Goal: Information Seeking & Learning: Learn about a topic

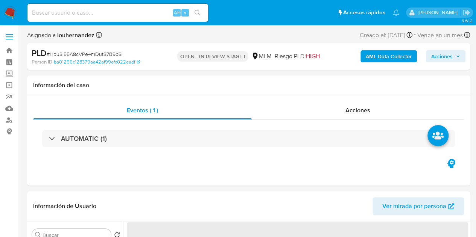
select select "10"
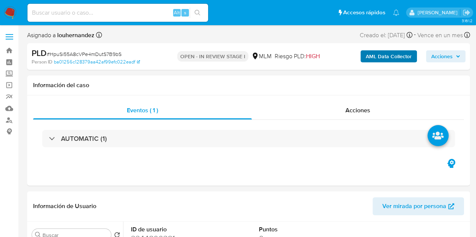
drag, startPoint x: 424, startPoint y: 100, endPoint x: 372, endPoint y: 62, distance: 64.3
click at [424, 100] on div "Eventos ( 1 ) Acciones AUTOMATIC (1)" at bounding box center [248, 141] width 443 height 90
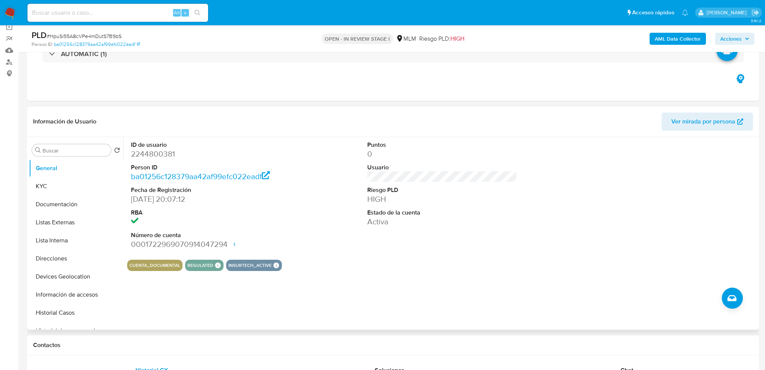
scroll to position [113, 0]
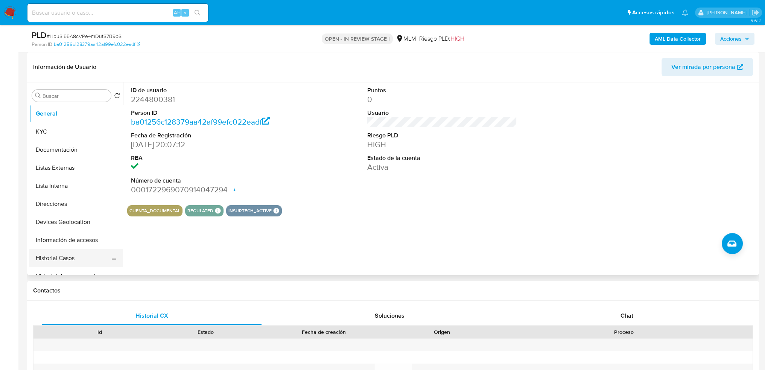
click at [66, 237] on button "Historial Casos" at bounding box center [73, 258] width 88 height 18
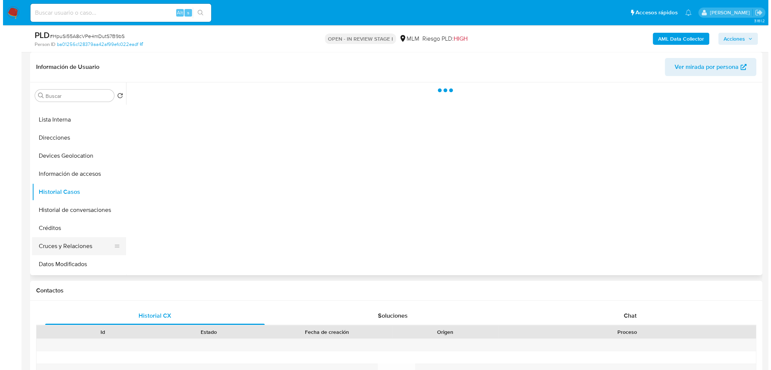
scroll to position [75, 0]
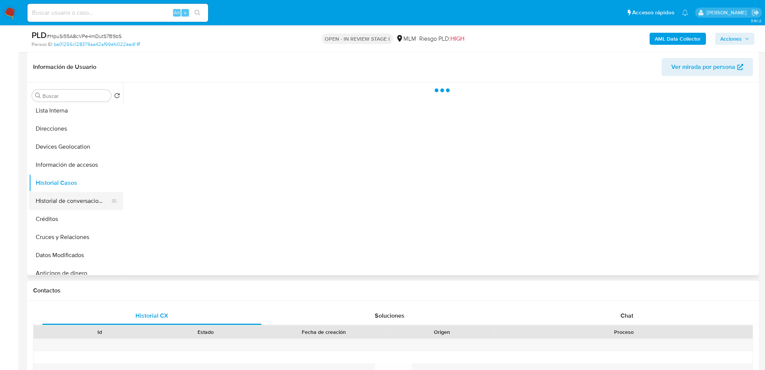
click at [70, 199] on button "Historial de conversaciones" at bounding box center [73, 201] width 88 height 18
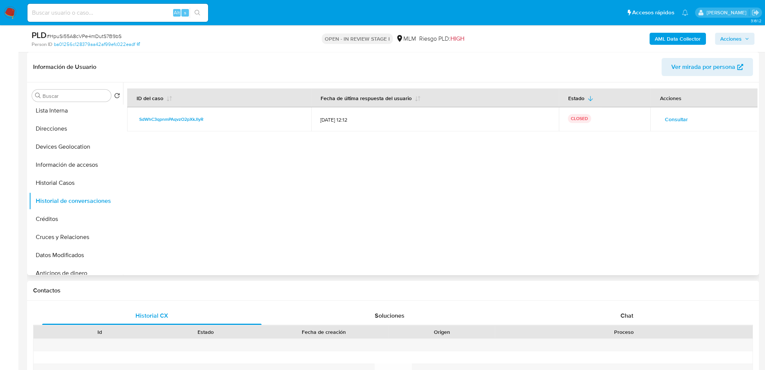
click at [481, 123] on span "Consultar" at bounding box center [675, 119] width 23 height 11
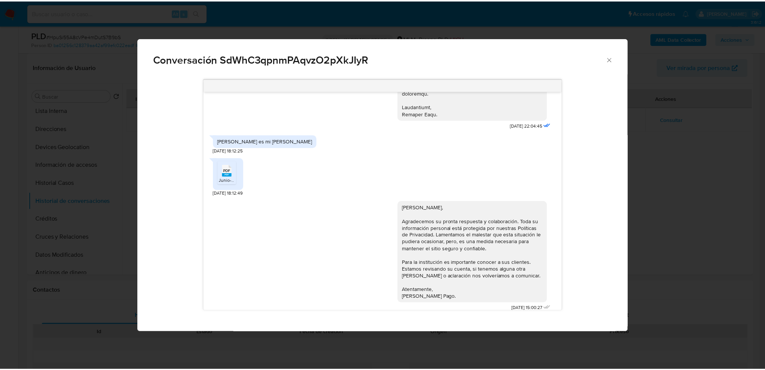
scroll to position [232, 0]
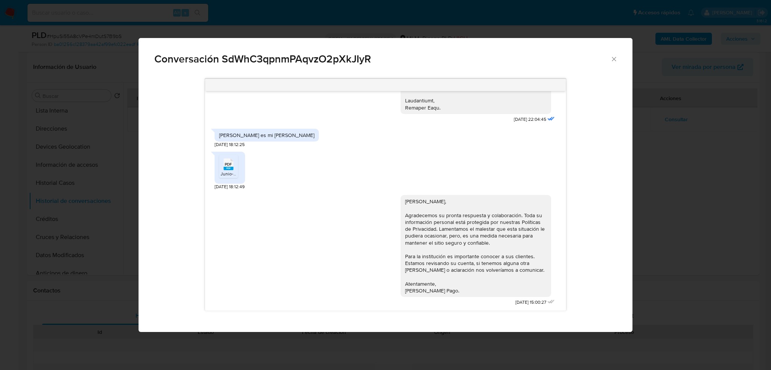
click at [481, 61] on icon "Cerrar" at bounding box center [613, 59] width 4 height 4
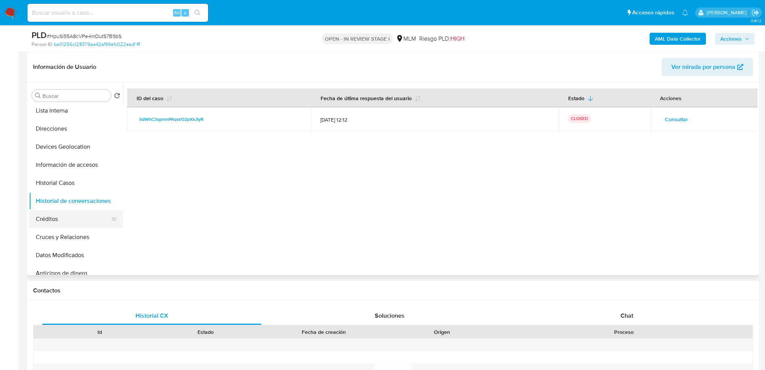
click at [72, 214] on button "Créditos" at bounding box center [73, 219] width 88 height 18
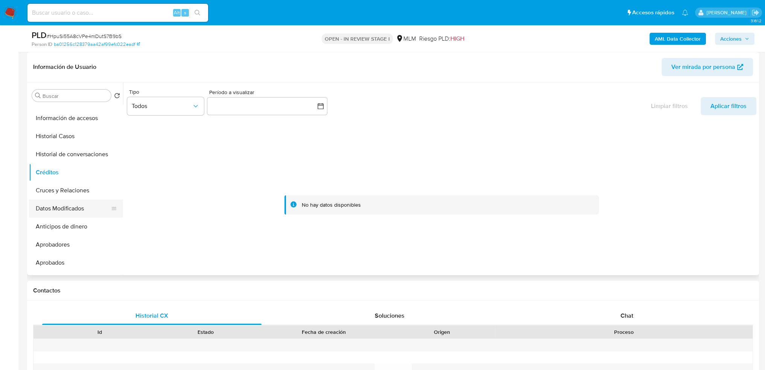
scroll to position [150, 0]
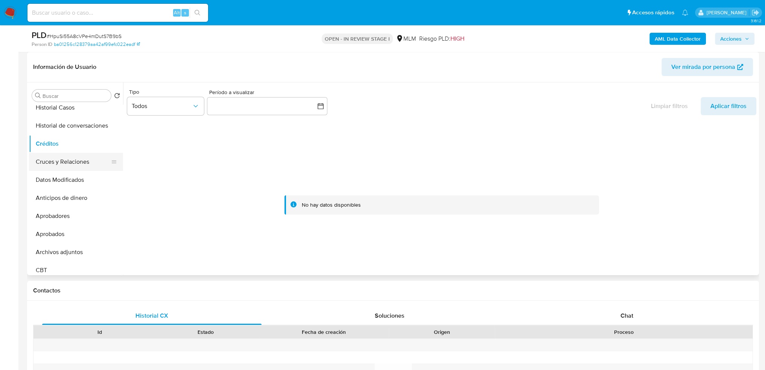
click at [70, 161] on button "Cruces y Relaciones" at bounding box center [73, 162] width 88 height 18
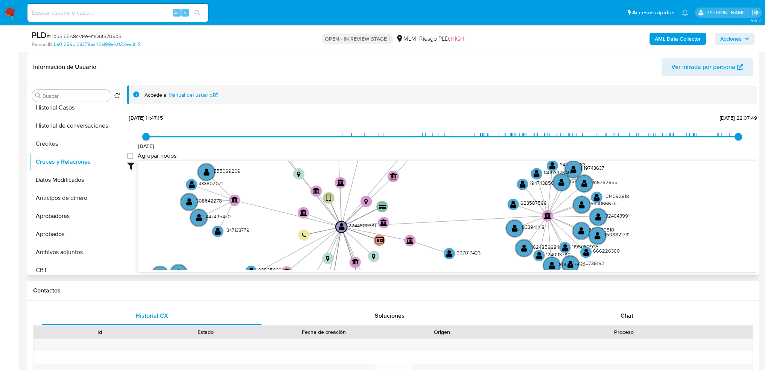
drag, startPoint x: 351, startPoint y: 197, endPoint x: 336, endPoint y: 249, distance: 54.6
click at [336, 237] on icon "device-67a008b2d855153b6f67c9a6  user-2244800381  2244800381 user-2583390996 …" at bounding box center [447, 215] width 619 height 109
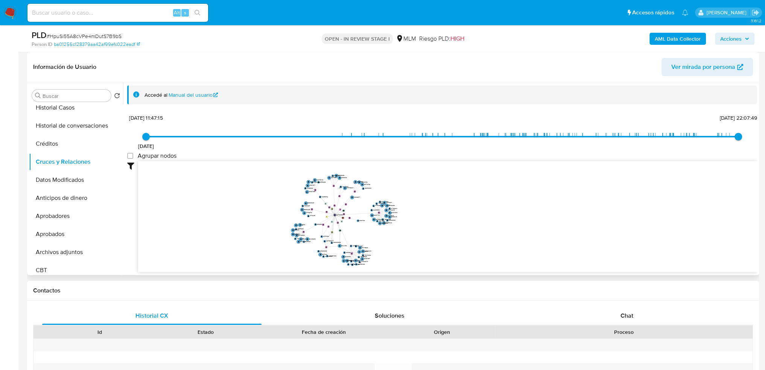
drag, startPoint x: 350, startPoint y: 241, endPoint x: 347, endPoint y: 219, distance: 22.4
click at [347, 219] on icon "device-67a008b2d855153b6f67c9a6  user-2244800381  2244800381 user-2583390996 …" at bounding box center [447, 215] width 619 height 109
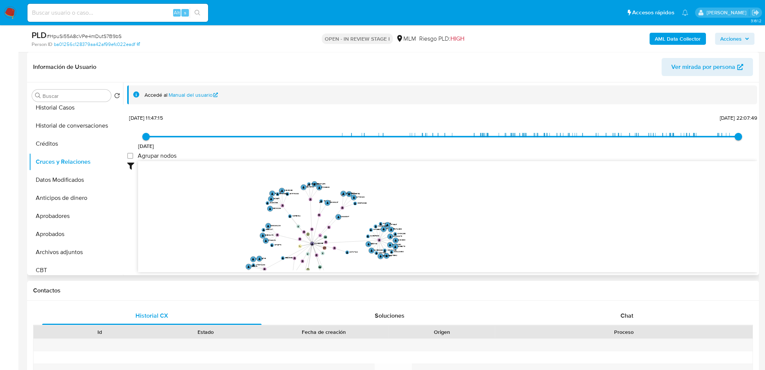
drag, startPoint x: 331, startPoint y: 210, endPoint x: 322, endPoint y: 237, distance: 28.4
click at [322, 237] on icon "device-67a008b2d855153b6f67c9a6  user-2244800381  2244800381 user-2583390996 …" at bounding box center [447, 215] width 619 height 109
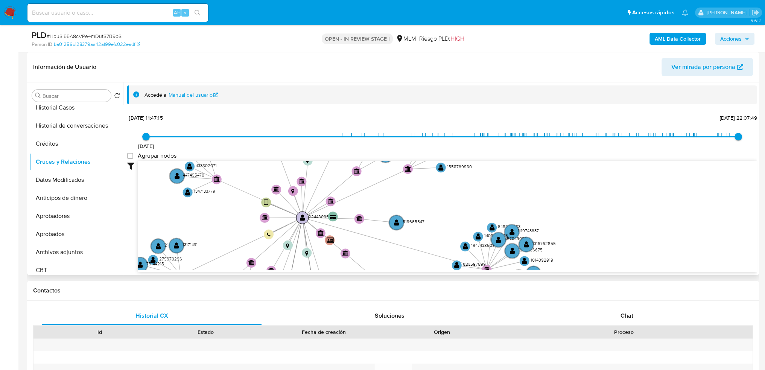
drag, startPoint x: 315, startPoint y: 246, endPoint x: 305, endPoint y: 215, distance: 32.5
click at [305, 215] on text "" at bounding box center [302, 217] width 5 height 7
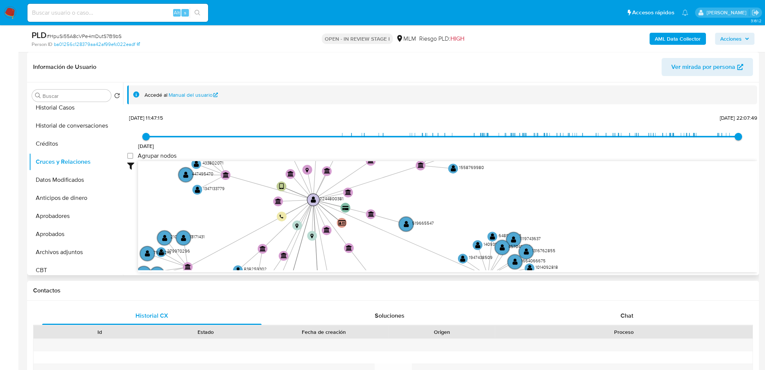
drag, startPoint x: 319, startPoint y: 240, endPoint x: 316, endPoint y: 198, distance: 42.3
click at [316, 198] on circle at bounding box center [313, 199] width 12 height 12
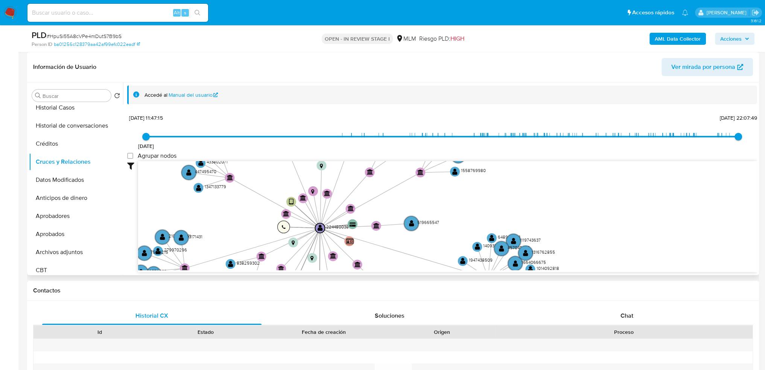
click at [282, 226] on text "" at bounding box center [283, 227] width 4 height 5
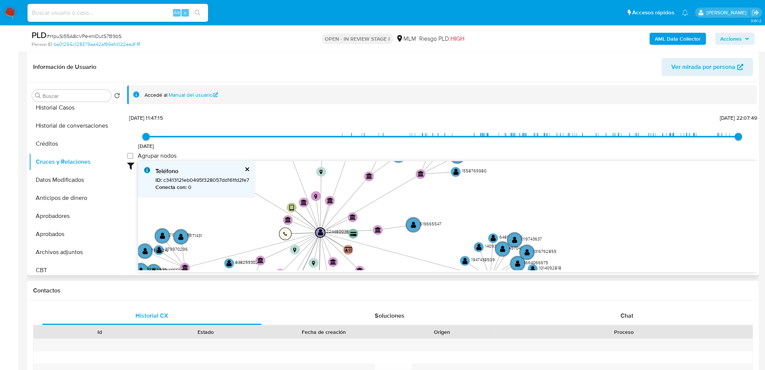
click at [287, 234] on circle at bounding box center [285, 234] width 12 height 12
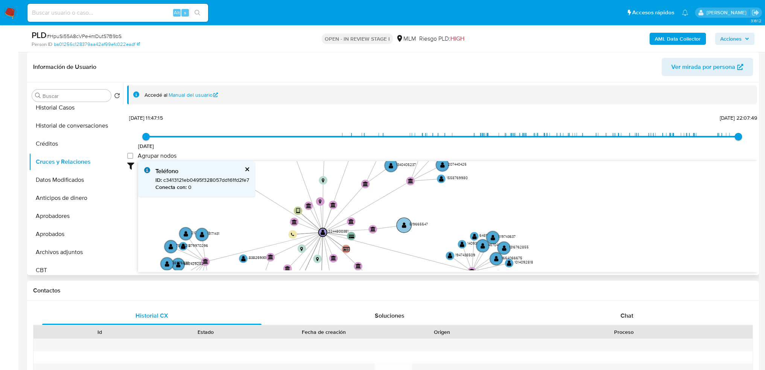
click at [403, 222] on text "" at bounding box center [404, 225] width 5 height 6
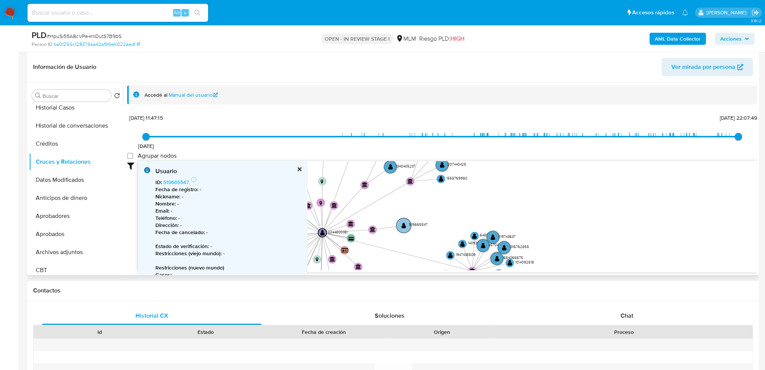
click at [403, 222] on text "" at bounding box center [403, 225] width 5 height 6
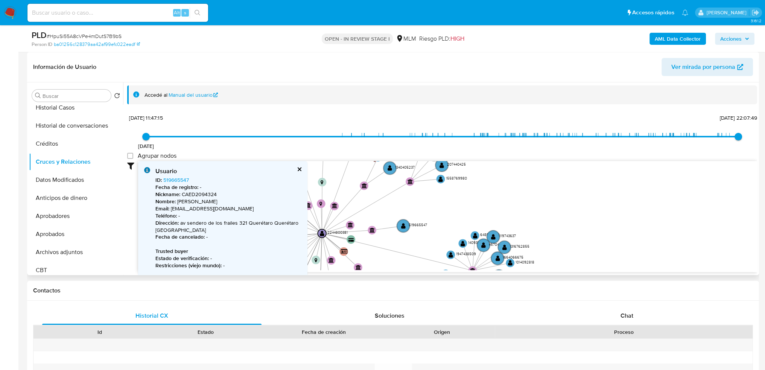
click at [450, 210] on icon "device-67a008b2d855153b6f67c9a6  user-2244800381  2244800381 user-2583390996 …" at bounding box center [447, 215] width 619 height 109
click at [298, 167] on button "cerrar" at bounding box center [298, 169] width 5 height 5
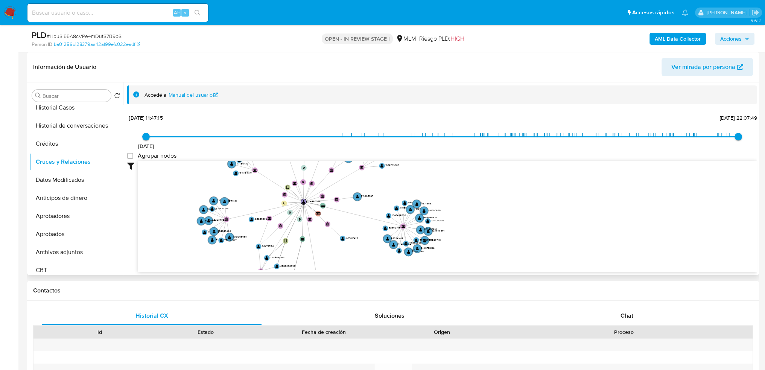
drag, startPoint x: 292, startPoint y: 252, endPoint x: 291, endPoint y: 225, distance: 26.7
click at [291, 225] on icon "device-67a008b2d855153b6f67c9a6  user-2244800381  2244800381 user-2583390996 …" at bounding box center [447, 215] width 619 height 109
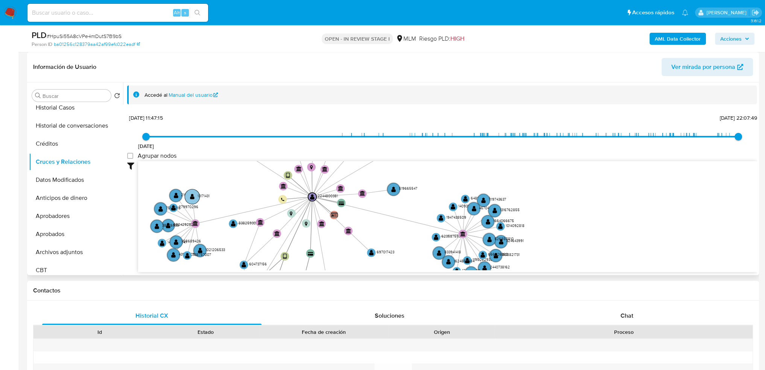
click at [192, 193] on text "" at bounding box center [192, 196] width 5 height 6
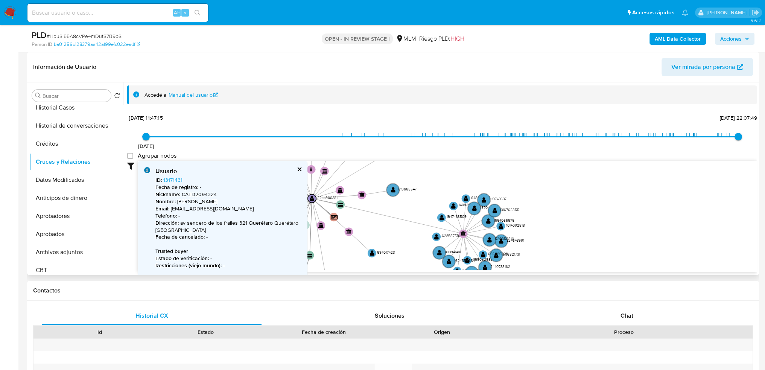
click at [296, 167] on button "cerrar" at bounding box center [298, 169] width 5 height 5
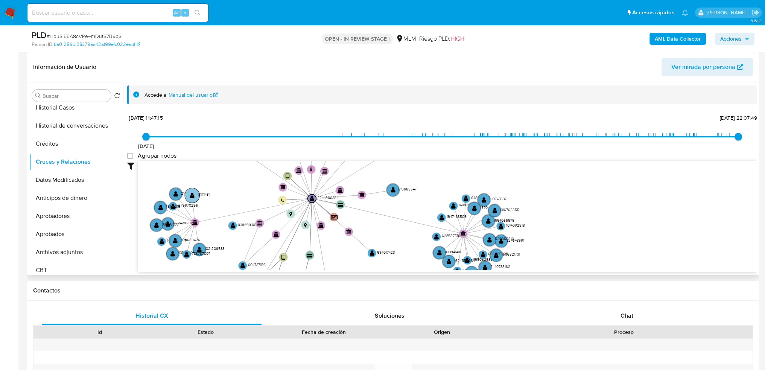
click at [196, 196] on circle at bounding box center [192, 195] width 15 height 15
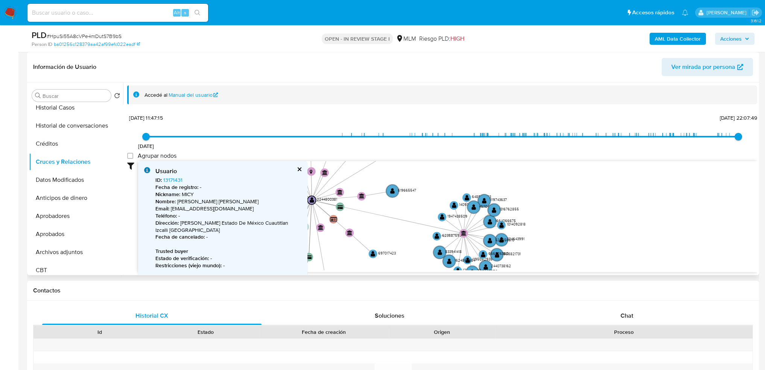
click at [299, 168] on button "cerrar" at bounding box center [298, 169] width 5 height 5
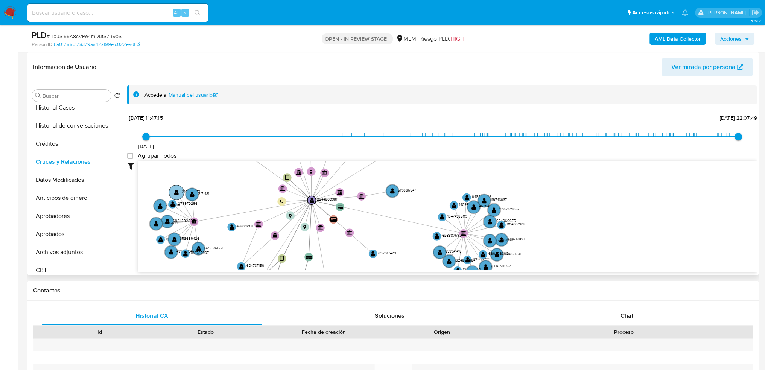
click at [179, 194] on circle at bounding box center [176, 192] width 15 height 15
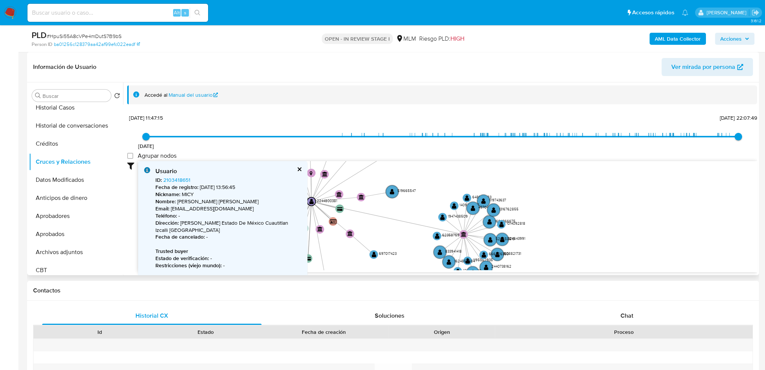
click at [296, 169] on button "cerrar" at bounding box center [298, 169] width 5 height 5
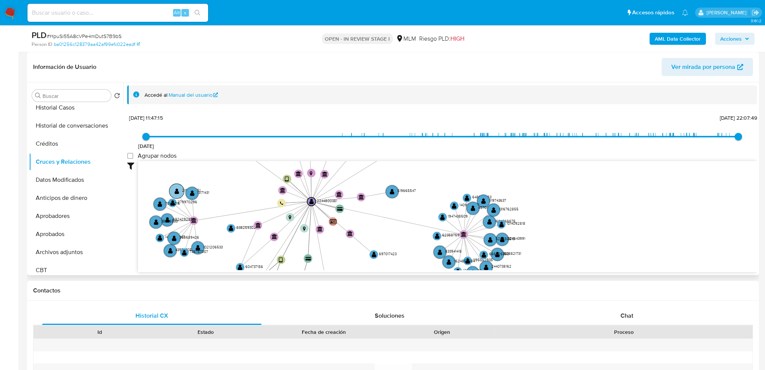
click at [172, 189] on circle at bounding box center [176, 191] width 15 height 15
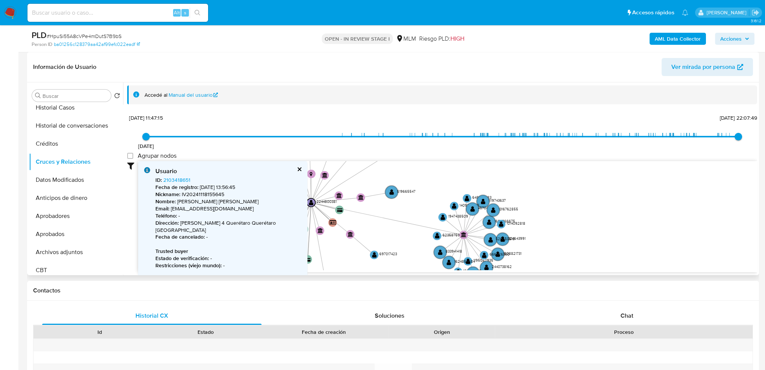
click at [296, 168] on button "cerrar" at bounding box center [298, 169] width 5 height 5
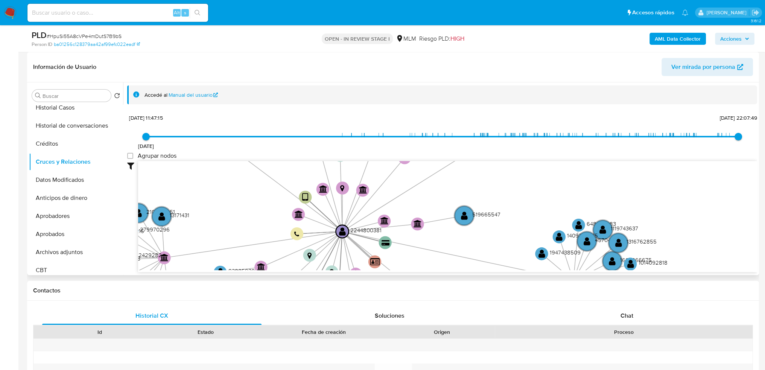
drag, startPoint x: 344, startPoint y: 194, endPoint x: 355, endPoint y: 243, distance: 50.8
click at [355, 237] on icon at bounding box center [358, 246] width 32 height 30
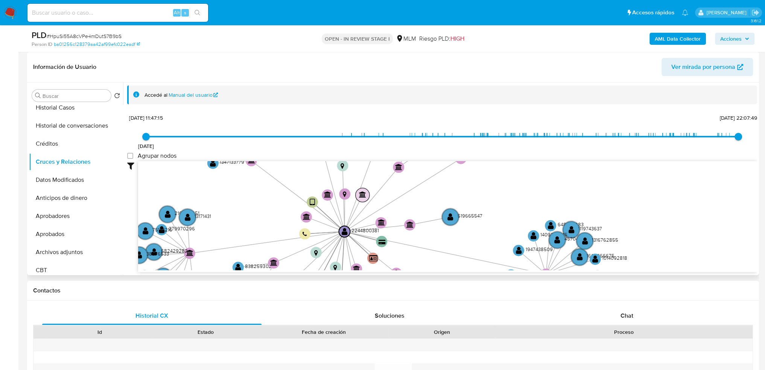
click at [362, 195] on text "" at bounding box center [362, 194] width 7 height 6
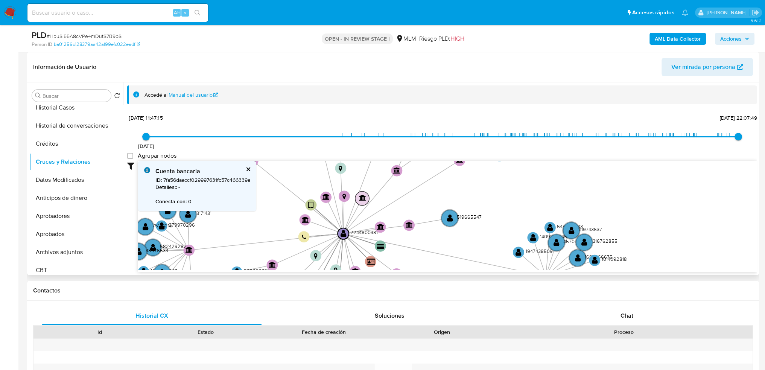
click at [359, 193] on circle at bounding box center [362, 198] width 14 height 14
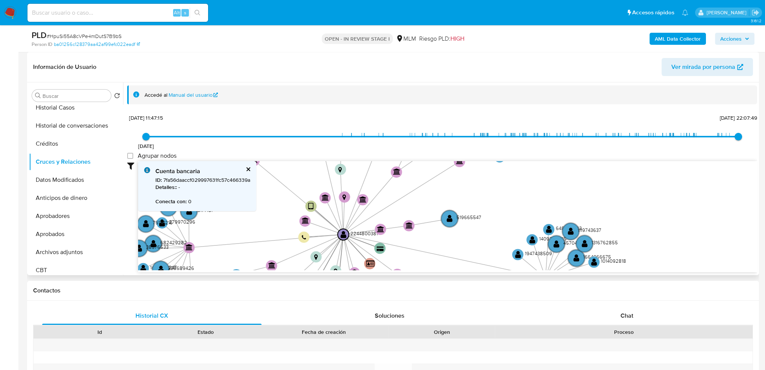
click at [179, 197] on div "ID : 7fa56daaccf029997631fc57c466339a Detalles: : - Conecta con : 0" at bounding box center [202, 190] width 95 height 29
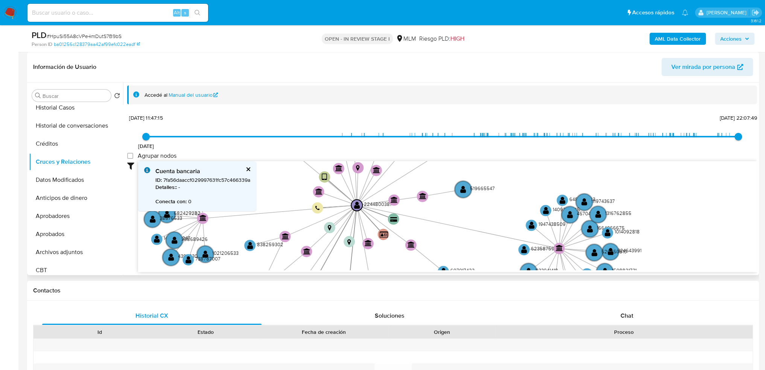
drag, startPoint x: 366, startPoint y: 254, endPoint x: 366, endPoint y: 224, distance: 29.7
click at [366, 224] on icon "device-67a008b2d855153b6f67c9a6  user-2244800381  2244800381 user-2583390996 …" at bounding box center [447, 215] width 619 height 109
click at [391, 201] on text "" at bounding box center [394, 199] width 7 height 6
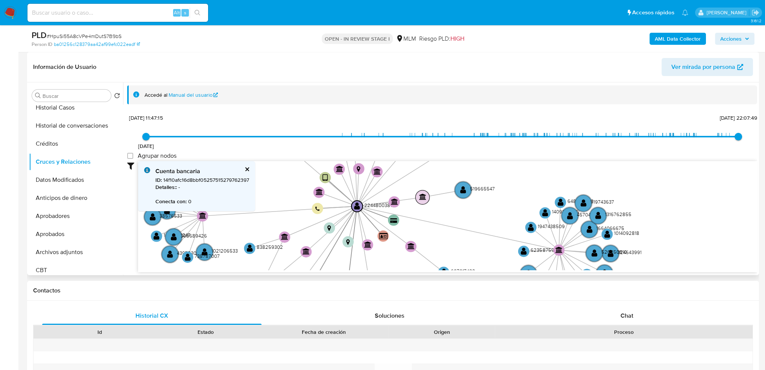
click at [421, 195] on text "" at bounding box center [422, 196] width 7 height 6
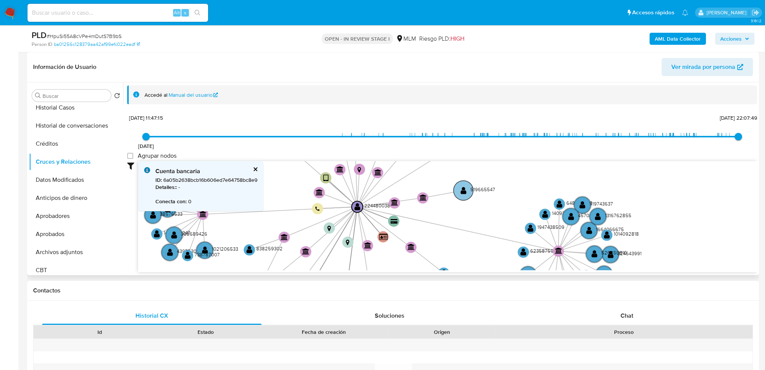
click at [461, 190] on text "" at bounding box center [464, 190] width 6 height 8
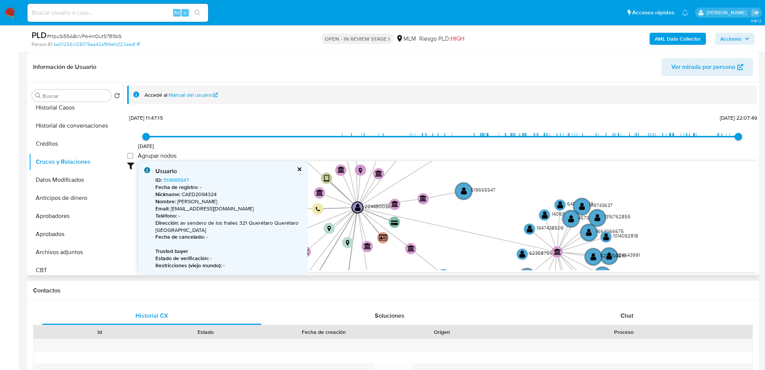
click at [481, 187] on icon "device-67a008b2d855153b6f67c9a6  user-2244800381  2244800381 user-2583390996 …" at bounding box center [447, 215] width 619 height 109
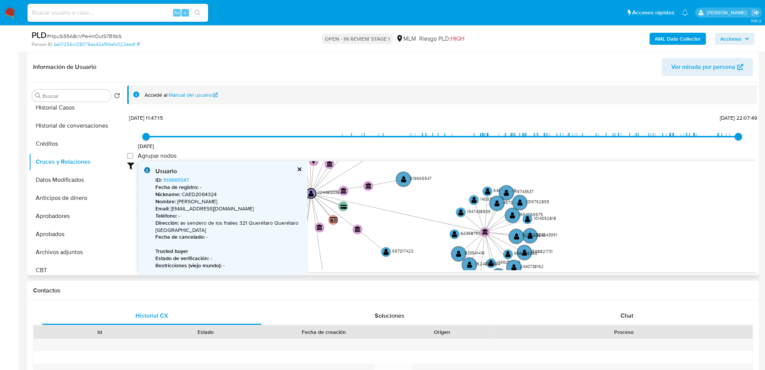
drag, startPoint x: 493, startPoint y: 240, endPoint x: 422, endPoint y: 225, distance: 72.2
click at [422, 225] on icon "device-67a008b2d855153b6f67c9a6  user-2244800381  2244800381 user-2583390996 …" at bounding box center [447, 215] width 619 height 109
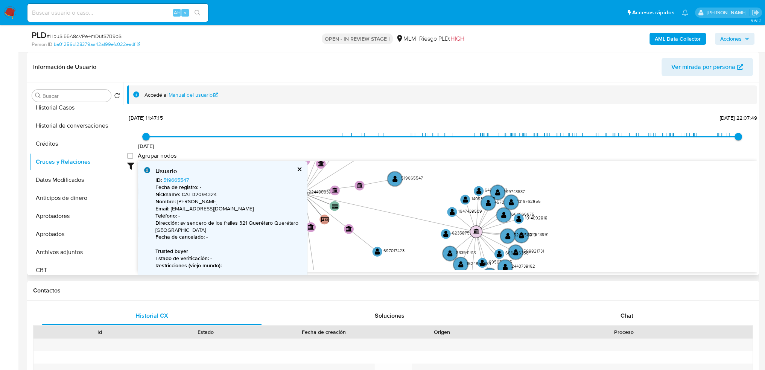
click at [477, 228] on text "" at bounding box center [476, 231] width 6 height 6
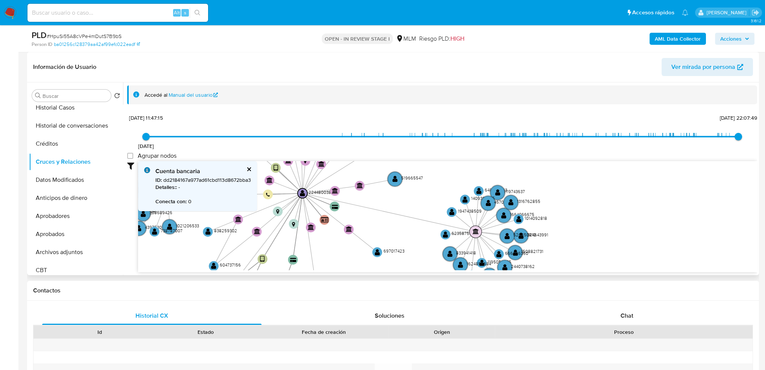
click at [477, 228] on text "" at bounding box center [476, 231] width 6 height 6
click at [476, 229] on text "" at bounding box center [475, 231] width 6 height 6
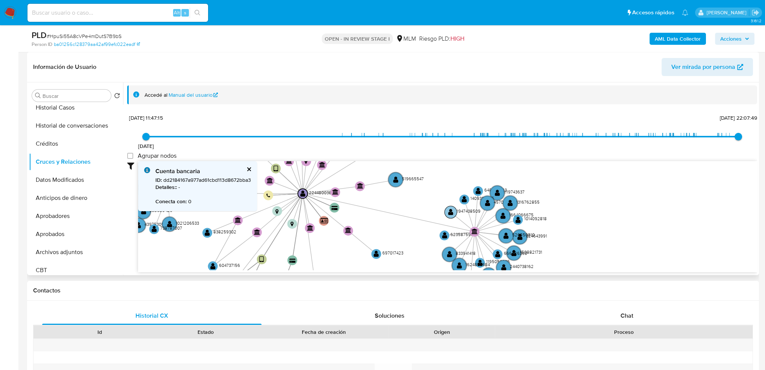
click at [451, 210] on text "" at bounding box center [450, 211] width 5 height 7
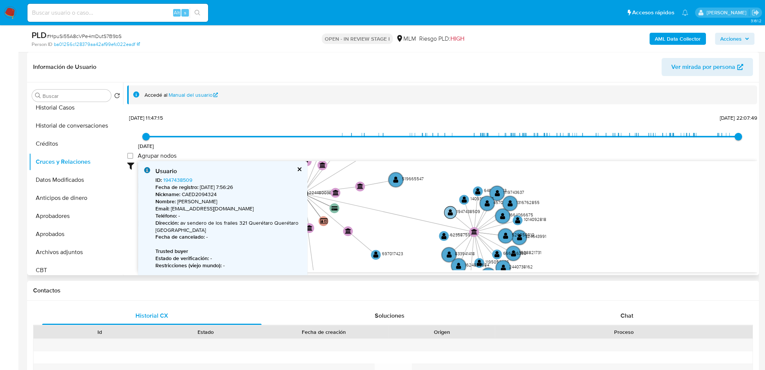
click at [451, 210] on text "" at bounding box center [450, 212] width 5 height 7
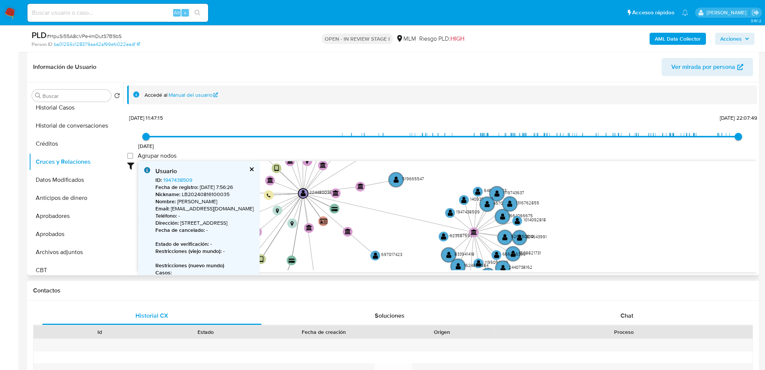
drag, startPoint x: 427, startPoint y: 192, endPoint x: 421, endPoint y: 191, distance: 6.6
click at [427, 191] on icon "device-67a008b2d855153b6f67c9a6  user-2244800381  2244800381 user-2583390996 …" at bounding box center [447, 215] width 619 height 109
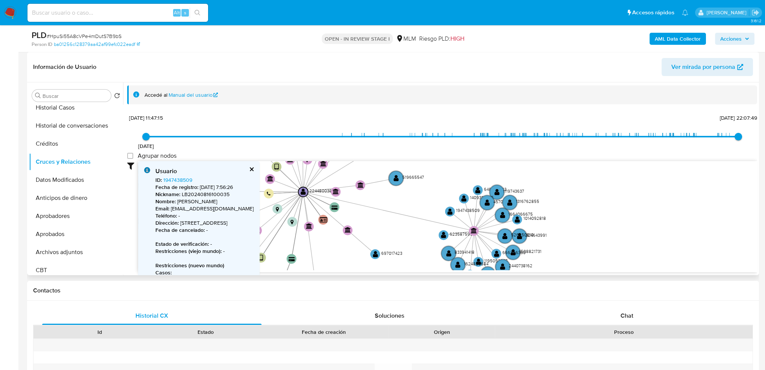
click at [260, 165] on div "Usuario ID : 1947438509 Fecha de registro : 16/8/2024, 7:56:26 Nickname : LB202…" at bounding box center [199, 246] width 122 height 171
click at [254, 167] on button "cerrar" at bounding box center [251, 169] width 5 height 5
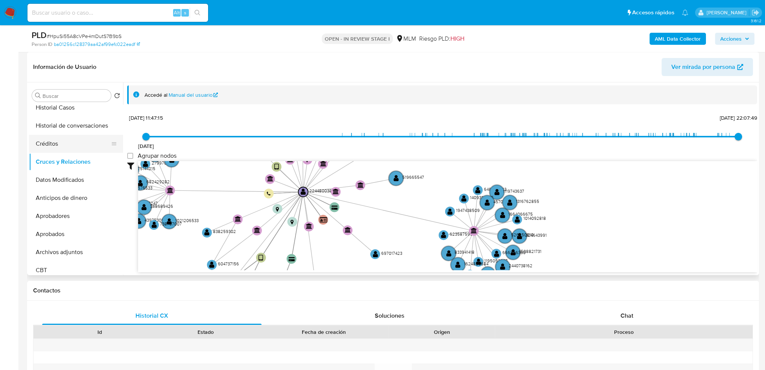
click at [62, 144] on button "Créditos" at bounding box center [73, 144] width 88 height 18
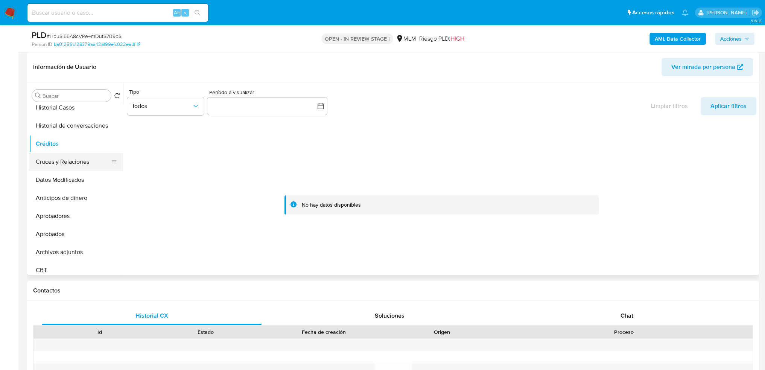
click at [60, 166] on button "Cruces y Relaciones" at bounding box center [73, 162] width 88 height 18
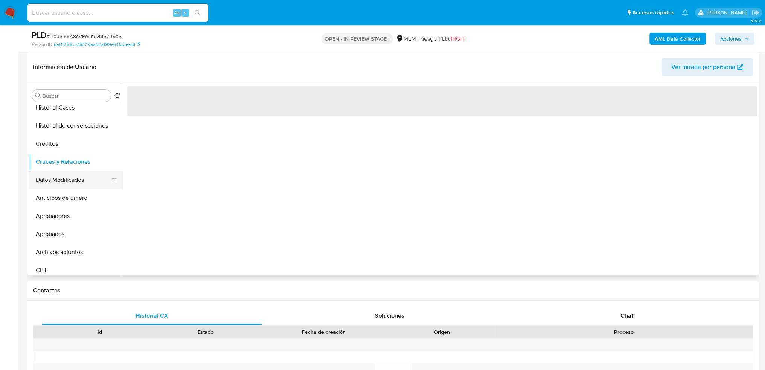
click at [65, 180] on button "Datos Modificados" at bounding box center [73, 180] width 88 height 18
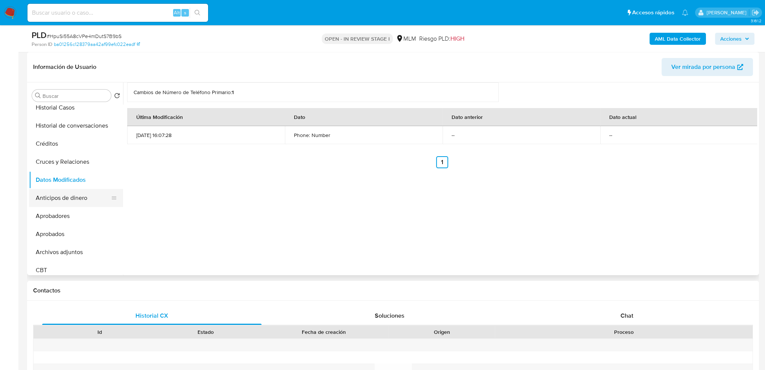
click at [62, 196] on button "Anticipos de dinero" at bounding box center [73, 198] width 88 height 18
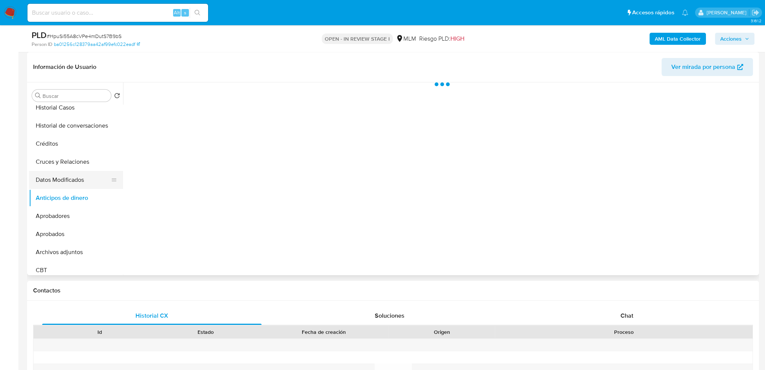
click at [78, 179] on button "Datos Modificados" at bounding box center [73, 180] width 88 height 18
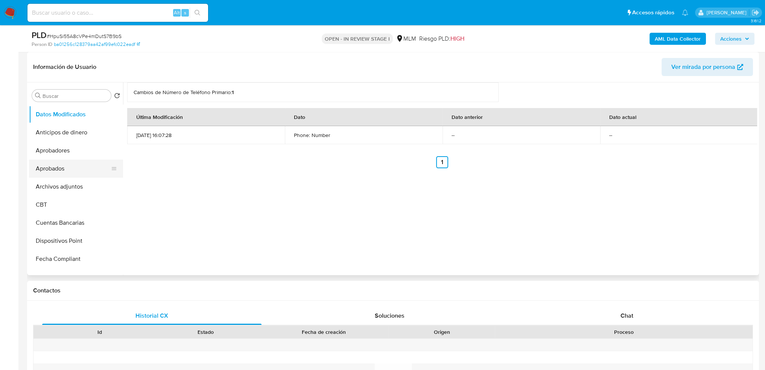
scroll to position [226, 0]
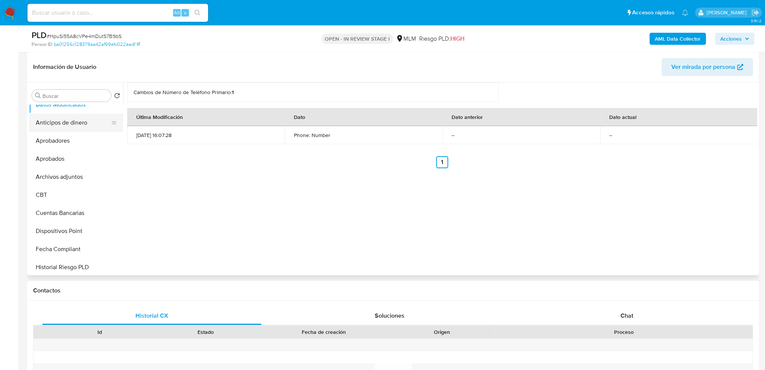
click at [66, 126] on button "Anticipos de dinero" at bounding box center [73, 123] width 88 height 18
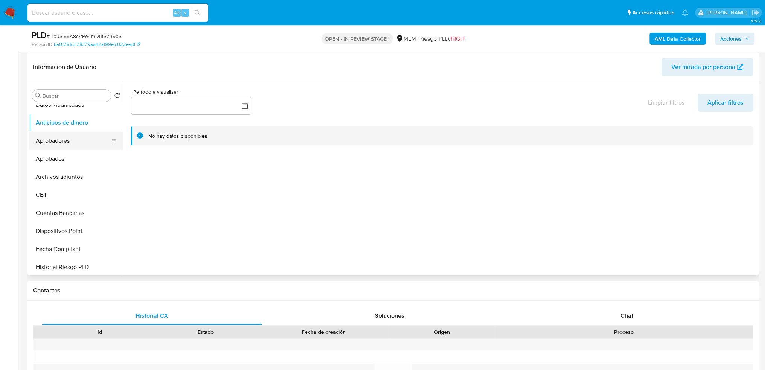
click at [63, 141] on button "Aprobadores" at bounding box center [73, 141] width 88 height 18
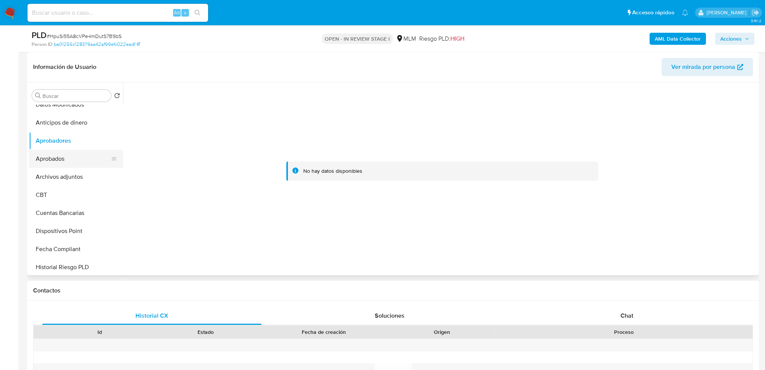
click at [75, 160] on button "Aprobados" at bounding box center [73, 159] width 88 height 18
click at [66, 193] on button "CBT" at bounding box center [73, 195] width 88 height 18
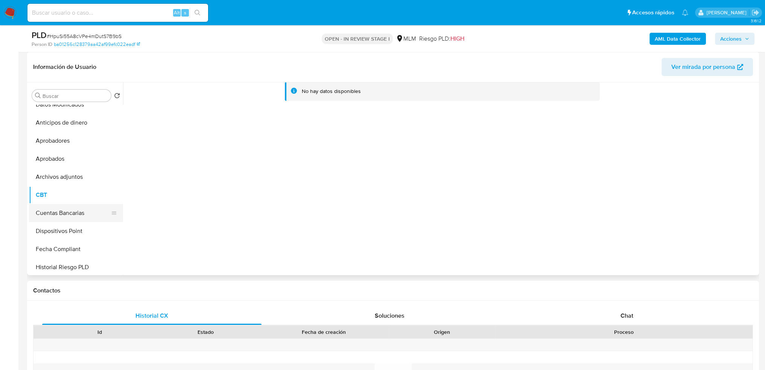
click at [48, 210] on button "Cuentas Bancarias" at bounding box center [73, 213] width 88 height 18
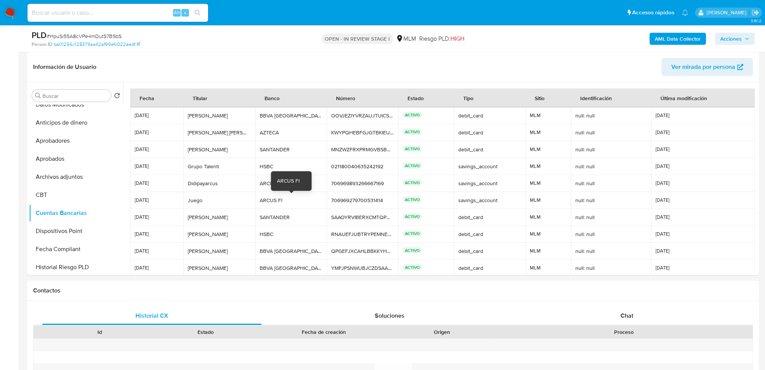
scroll to position [35, 0]
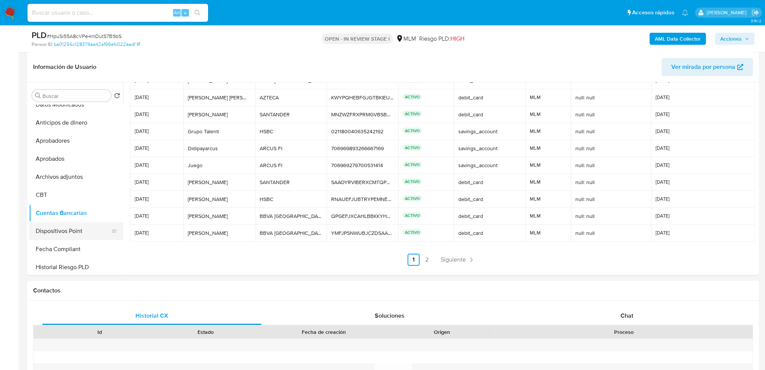
click at [86, 229] on button "Dispositivos Point" at bounding box center [73, 231] width 88 height 18
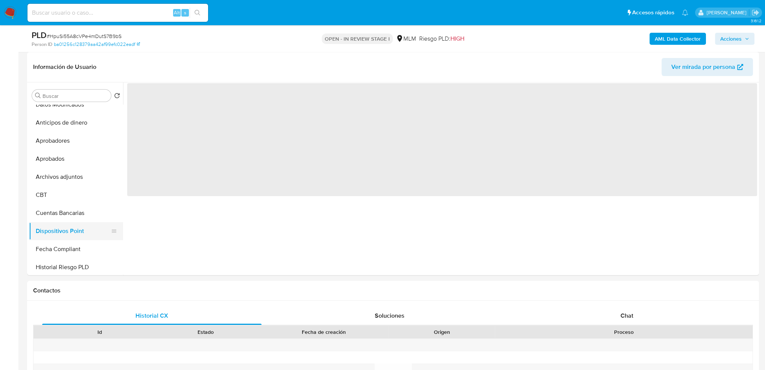
scroll to position [0, 0]
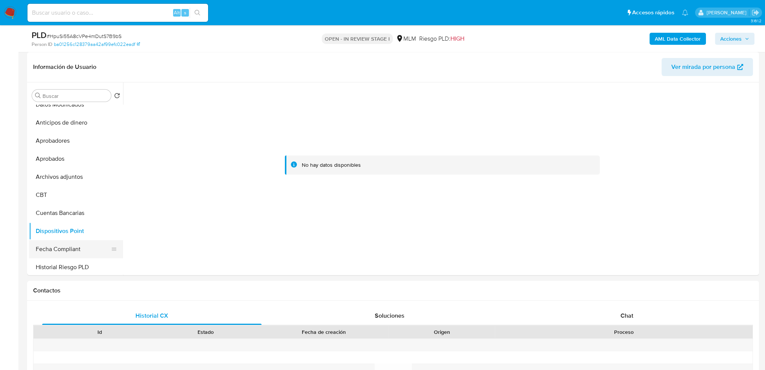
click at [62, 237] on button "Fecha Compliant" at bounding box center [73, 249] width 88 height 18
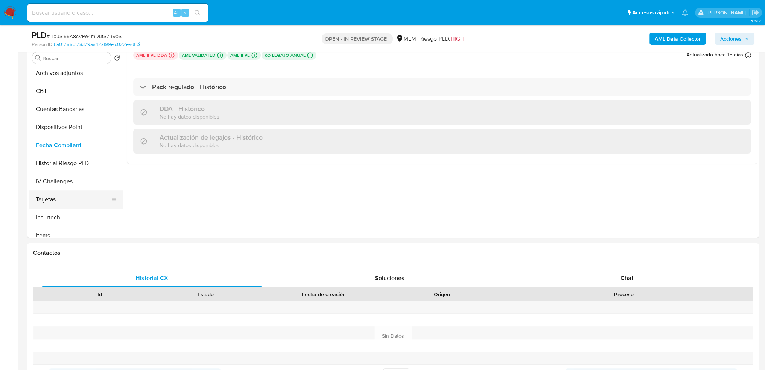
scroll to position [301, 0]
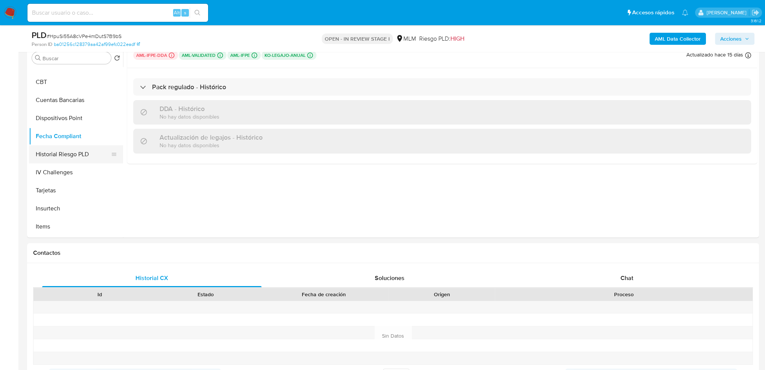
click at [64, 152] on button "Historial Riesgo PLD" at bounding box center [73, 154] width 88 height 18
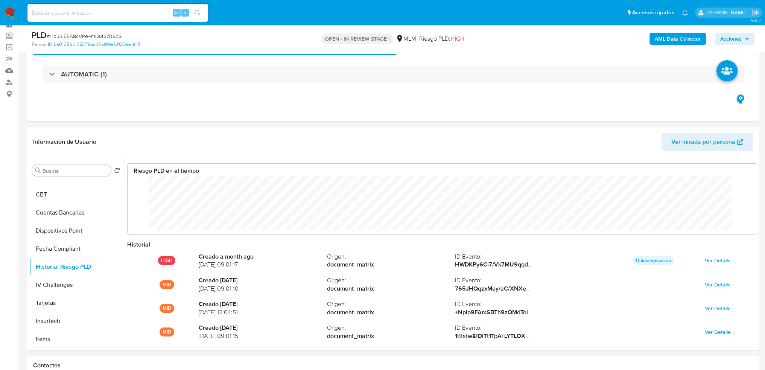
scroll to position [75, 0]
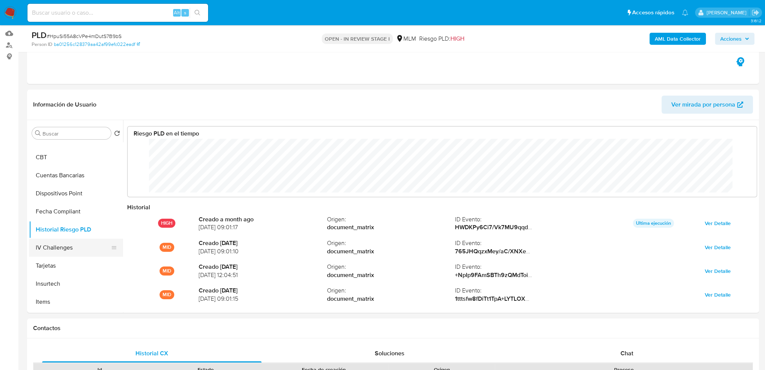
click at [59, 237] on button "IV Challenges" at bounding box center [73, 248] width 88 height 18
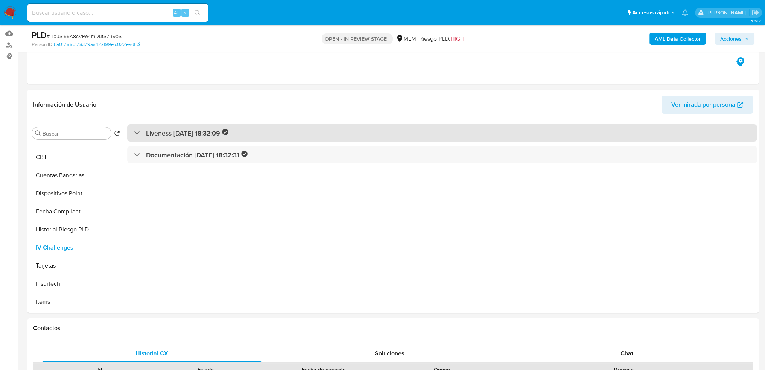
click at [135, 134] on div "Liveness - 05/02/2025 18:32:09 -" at bounding box center [181, 133] width 95 height 9
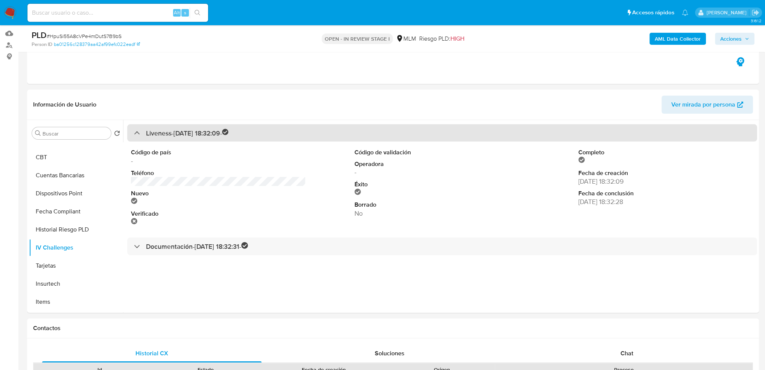
click at [135, 134] on div "Liveness - 05/02/2025 18:32:09 -" at bounding box center [181, 133] width 95 height 9
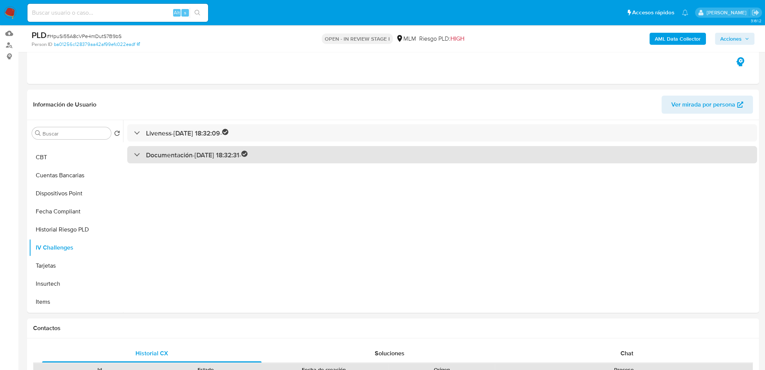
click at [140, 152] on div "Documentación - 05/02/2025 18:32:31 -" at bounding box center [191, 154] width 114 height 9
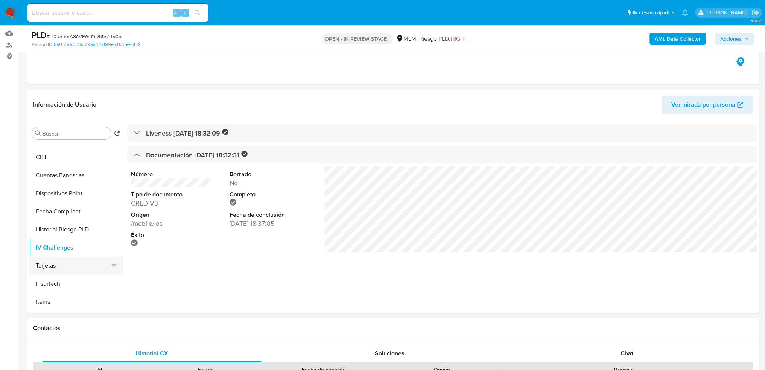
click at [42, 237] on button "Tarjetas" at bounding box center [73, 266] width 88 height 18
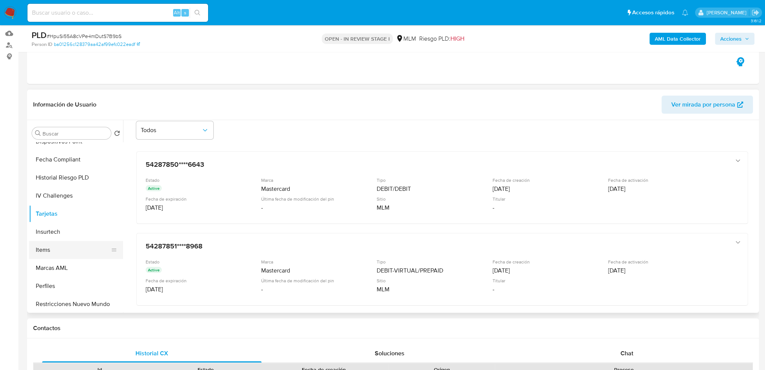
scroll to position [354, 0]
click at [67, 232] on button "Insurtech" at bounding box center [73, 231] width 88 height 18
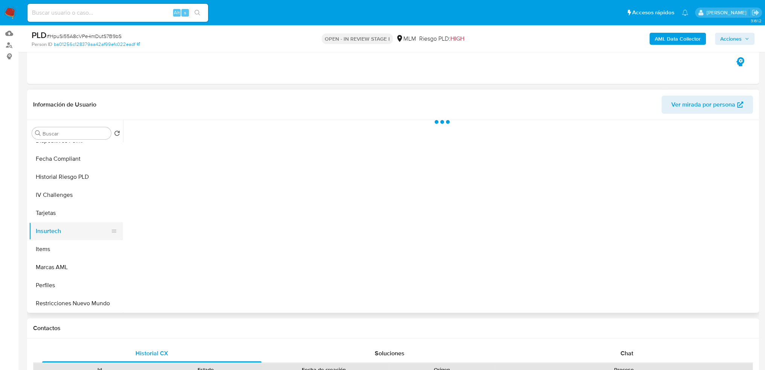
scroll to position [0, 0]
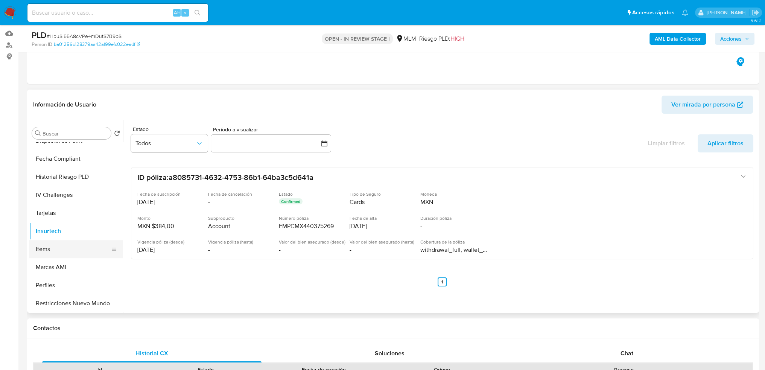
click at [65, 237] on button "Items" at bounding box center [73, 249] width 88 height 18
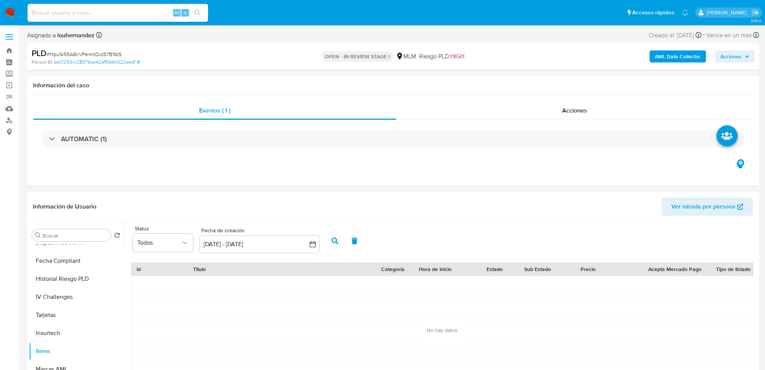
scroll to position [75, 0]
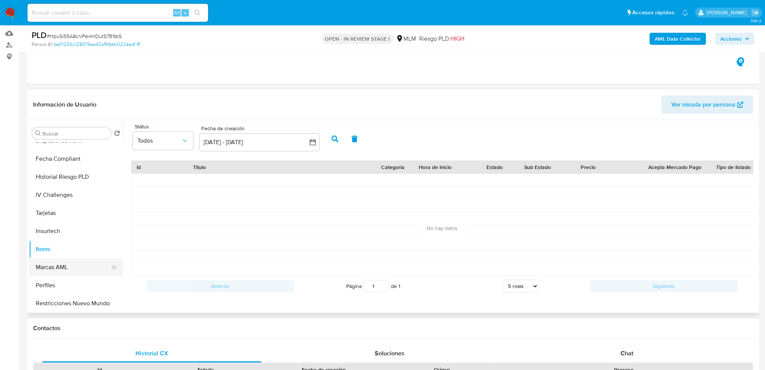
click at [62, 237] on button "Marcas AML" at bounding box center [73, 267] width 88 height 18
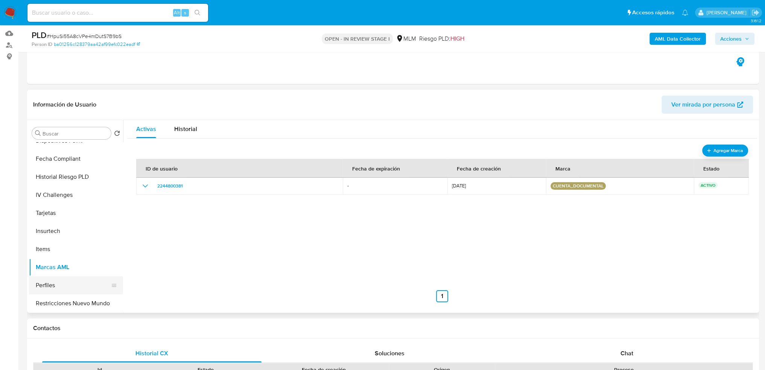
click at [61, 237] on button "Perfiles" at bounding box center [73, 285] width 88 height 18
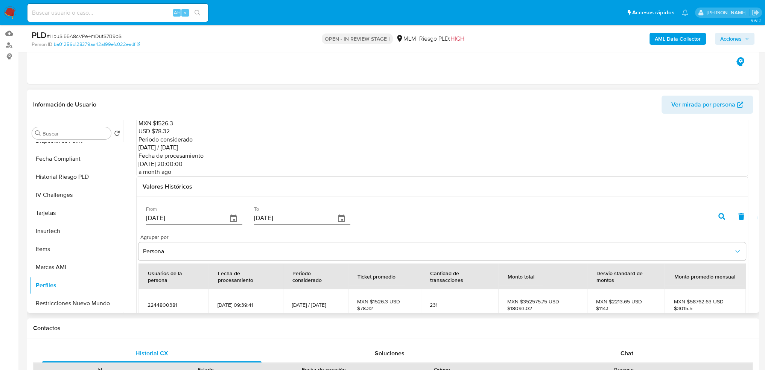
scroll to position [134, 0]
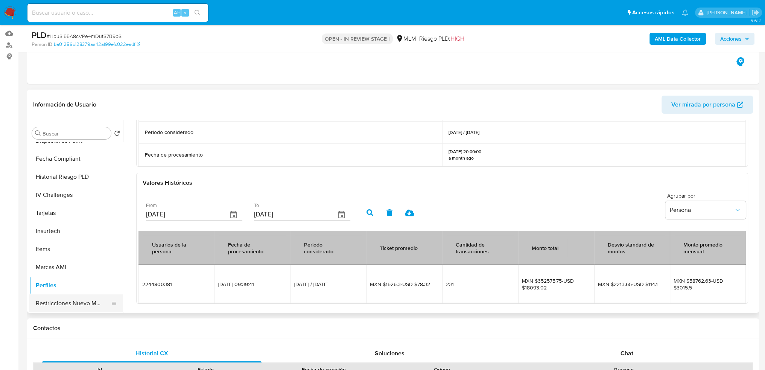
click at [80, 237] on button "Restricciones Nuevo Mundo" at bounding box center [73, 303] width 88 height 18
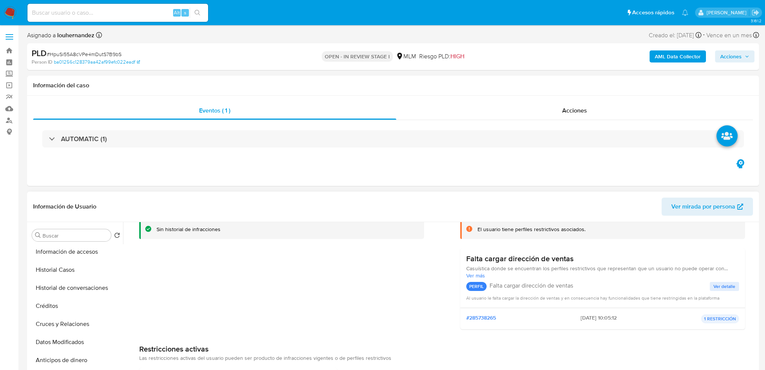
scroll to position [0, 0]
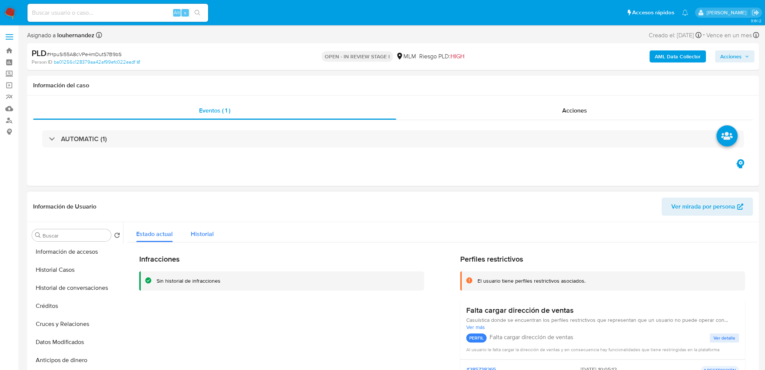
click at [206, 233] on span "Historial" at bounding box center [202, 234] width 23 height 9
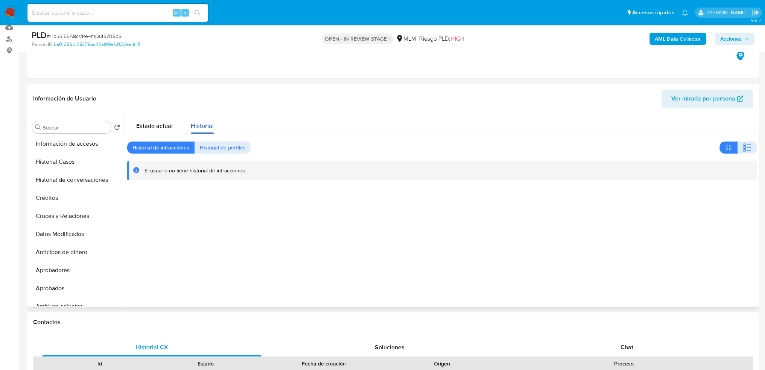
scroll to position [113, 0]
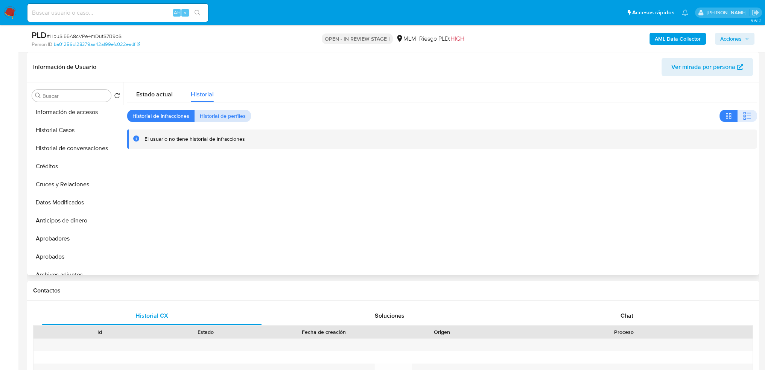
click at [216, 111] on span "Historial de perfiles" at bounding box center [223, 116] width 46 height 11
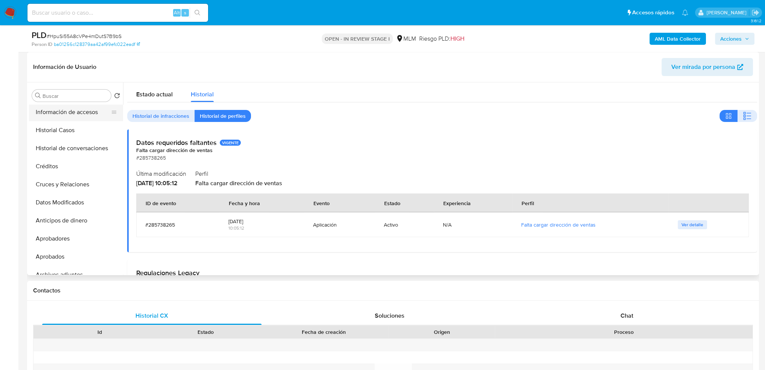
click at [78, 112] on button "Información de accesos" at bounding box center [73, 112] width 88 height 18
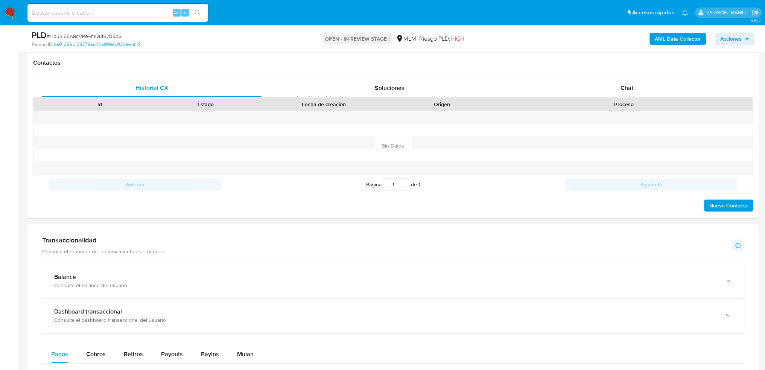
scroll to position [451, 0]
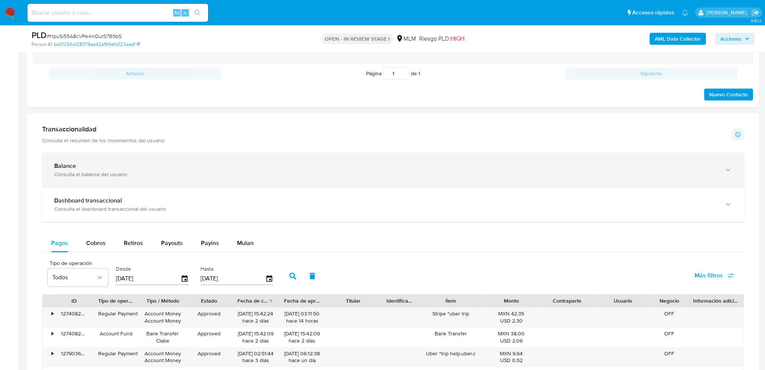
click at [102, 171] on div "Consulta el balance del usuario" at bounding box center [385, 174] width 663 height 7
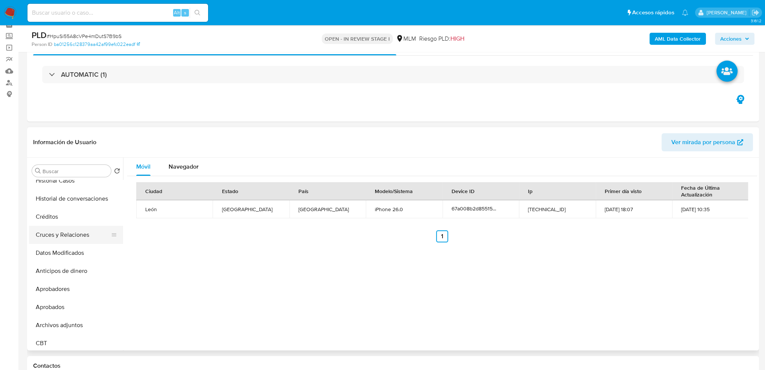
scroll to position [166, 0]
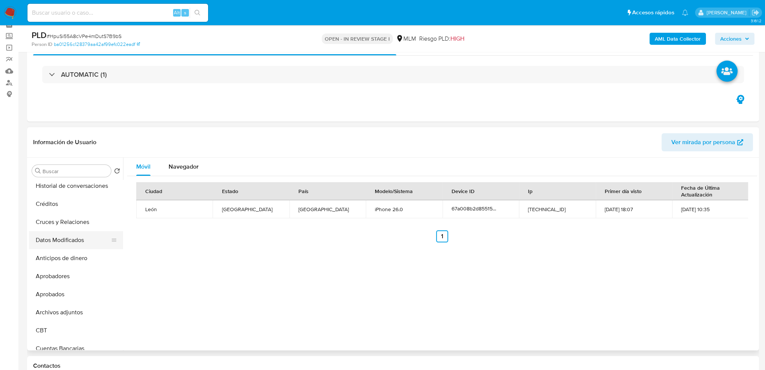
click at [73, 237] on button "Datos Modificados" at bounding box center [73, 240] width 88 height 18
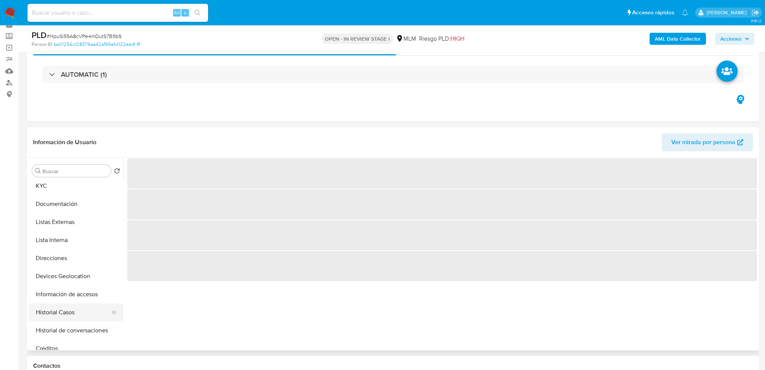
scroll to position [0, 0]
click at [63, 237] on button "Direcciones" at bounding box center [73, 279] width 88 height 18
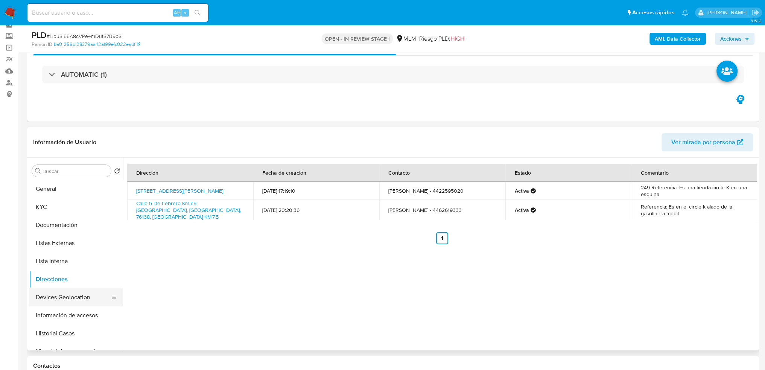
click at [60, 237] on button "Devices Geolocation" at bounding box center [73, 297] width 88 height 18
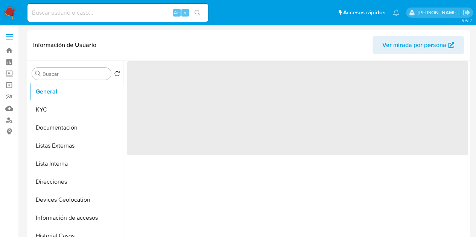
select select "10"
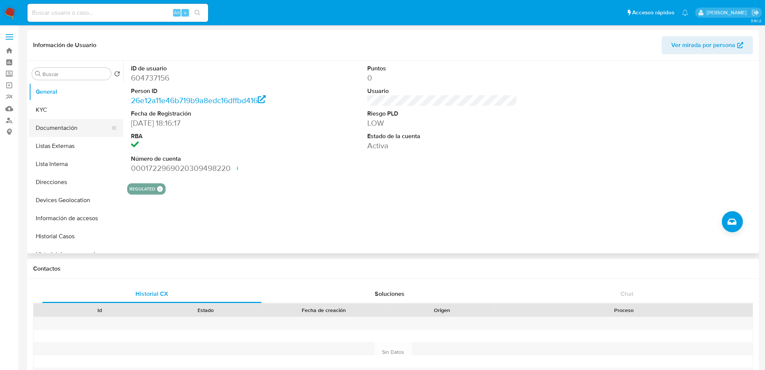
click at [83, 129] on button "Documentación" at bounding box center [73, 128] width 88 height 18
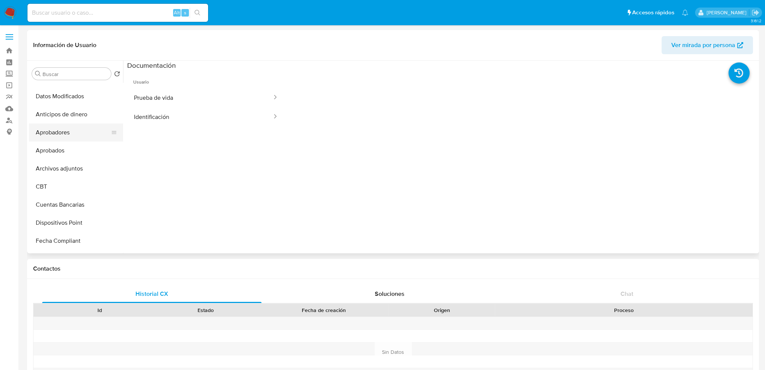
scroll to position [226, 0]
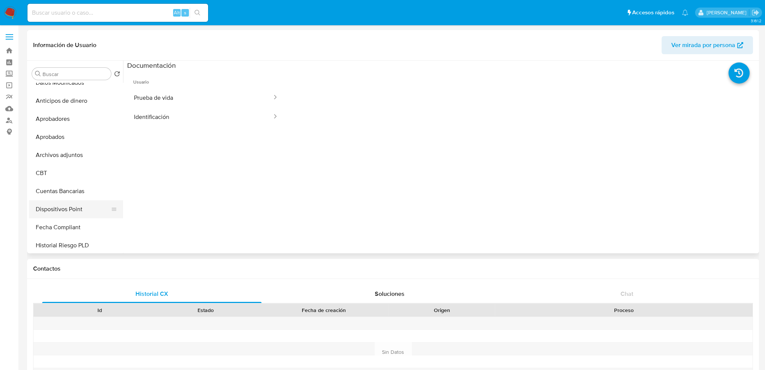
click at [83, 204] on button "Dispositivos Point" at bounding box center [73, 209] width 88 height 18
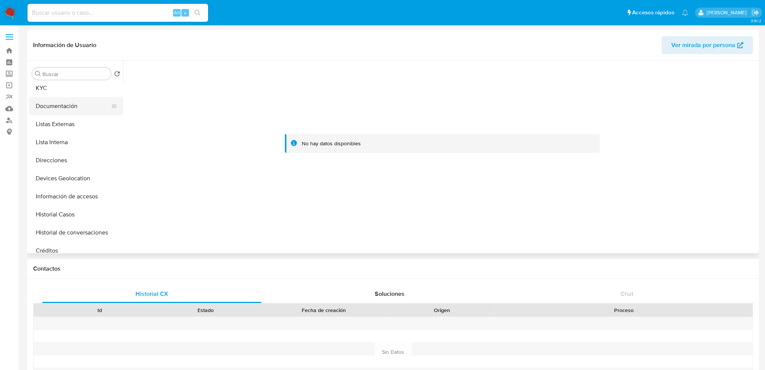
scroll to position [0, 0]
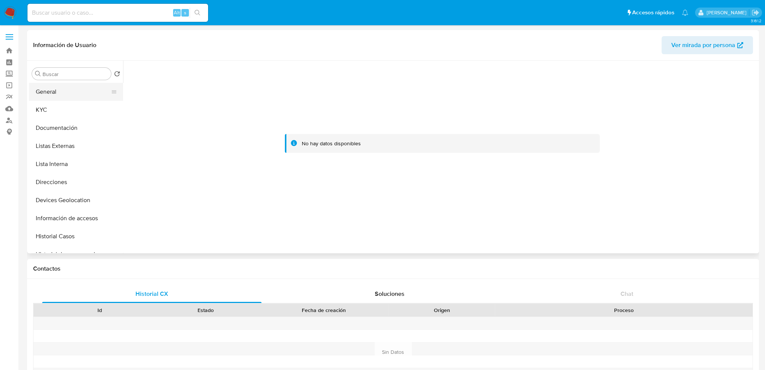
click at [69, 98] on button "General" at bounding box center [73, 92] width 88 height 18
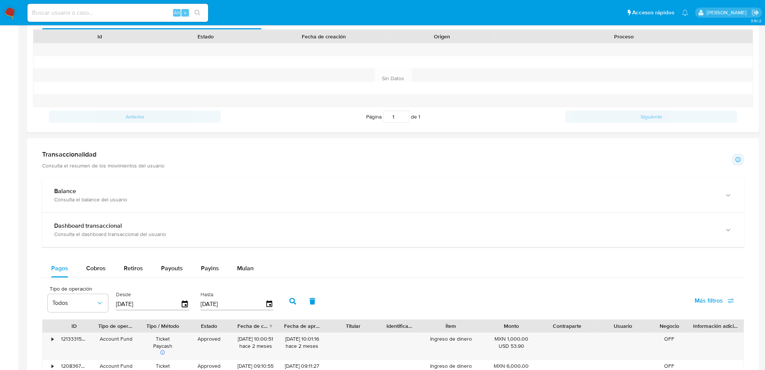
scroll to position [263, 0]
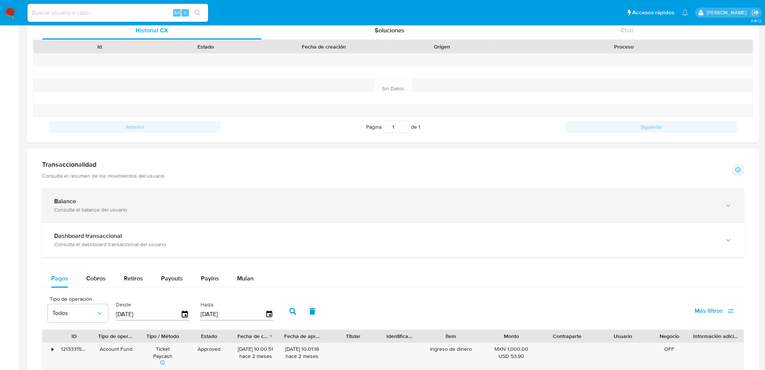
click at [157, 203] on div "Balance" at bounding box center [385, 202] width 663 height 8
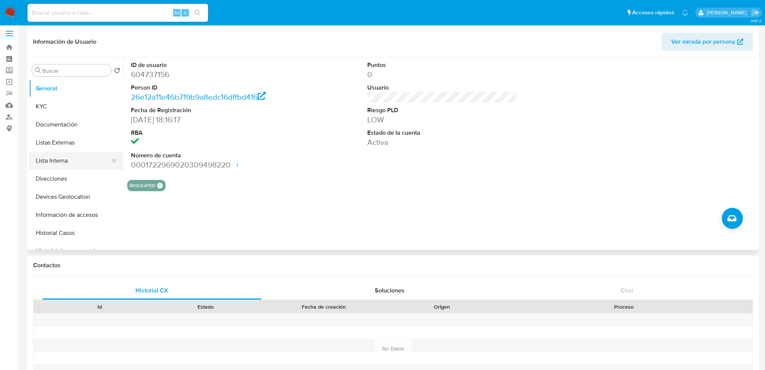
scroll to position [0, 0]
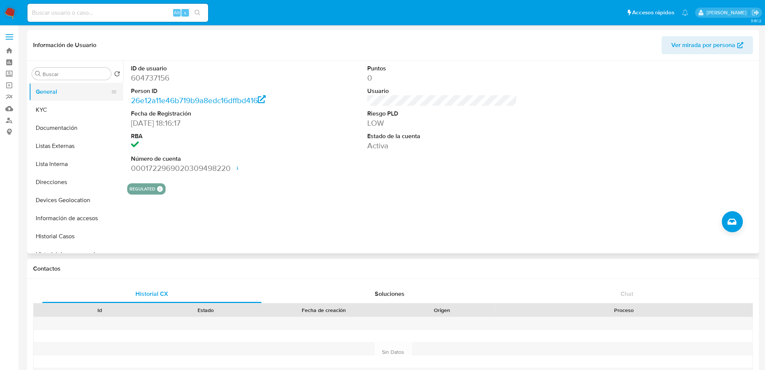
click at [64, 90] on button "General" at bounding box center [73, 92] width 88 height 18
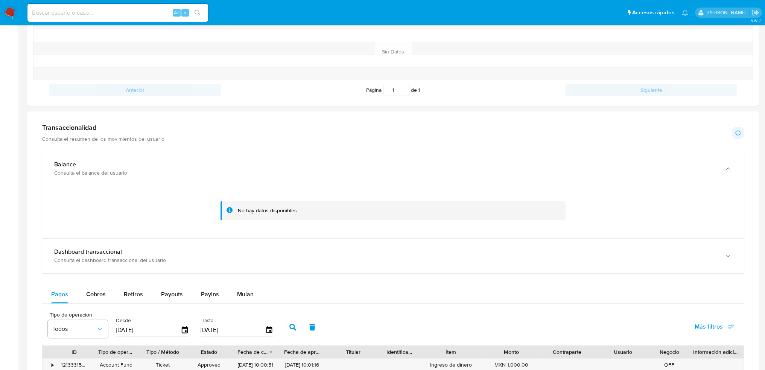
scroll to position [301, 0]
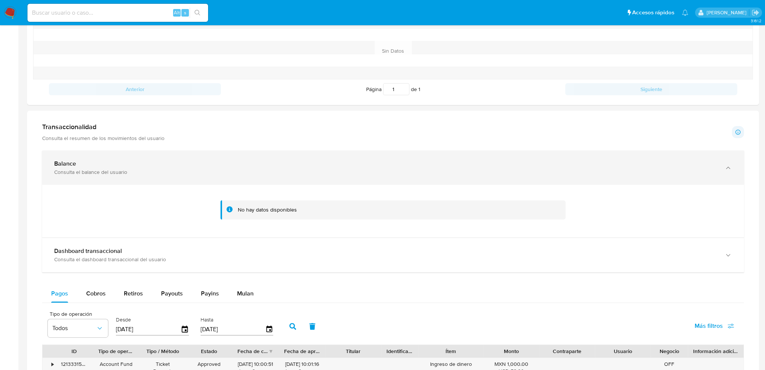
click at [75, 172] on div "Consulta el balance del usuario" at bounding box center [385, 172] width 663 height 7
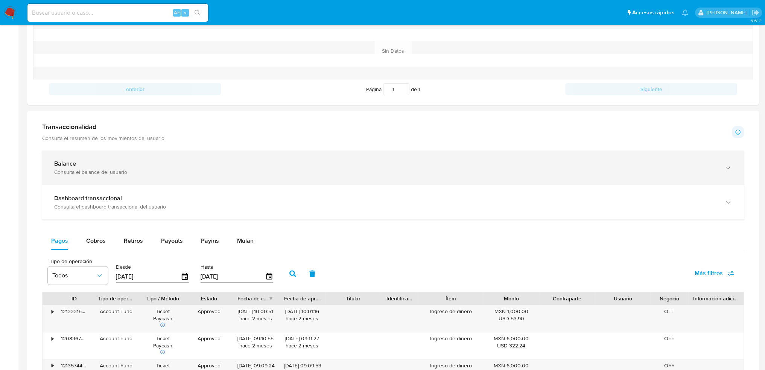
click at [75, 172] on div "Consulta el balance del usuario" at bounding box center [385, 172] width 663 height 7
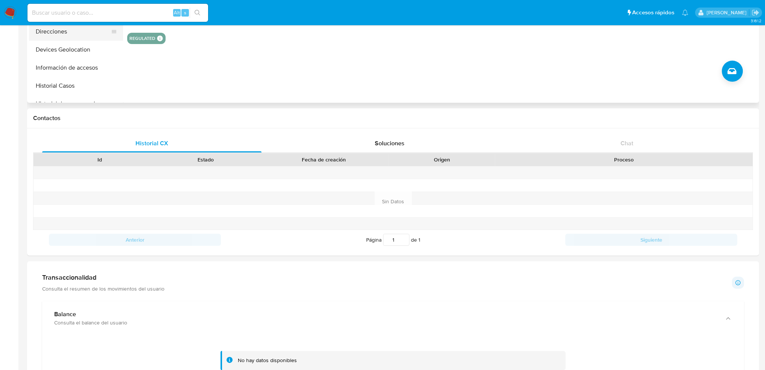
scroll to position [0, 0]
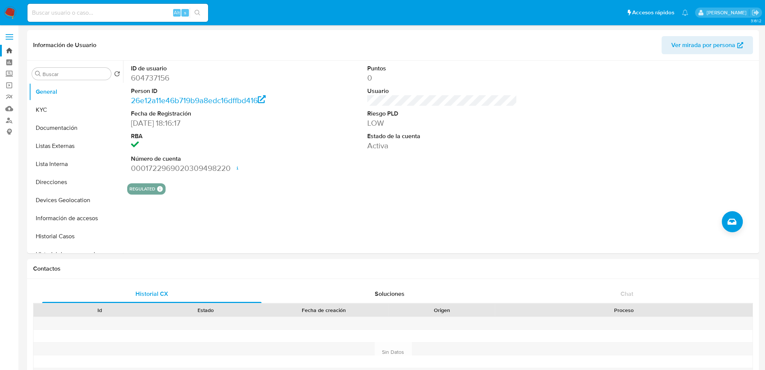
click at [9, 48] on link "Bandeja" at bounding box center [45, 51] width 90 height 12
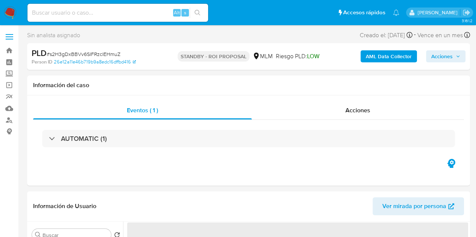
select select "10"
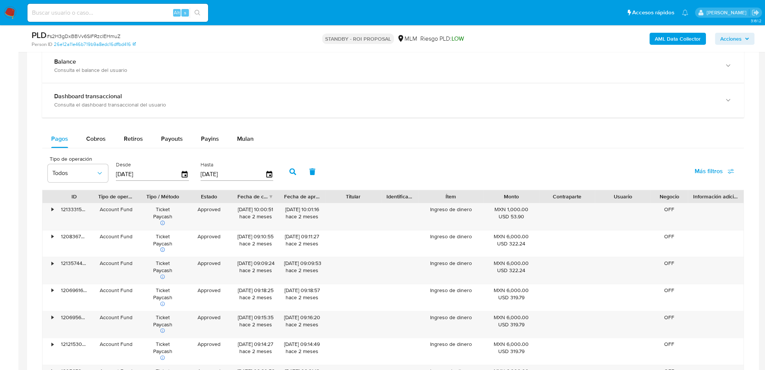
scroll to position [476, 0]
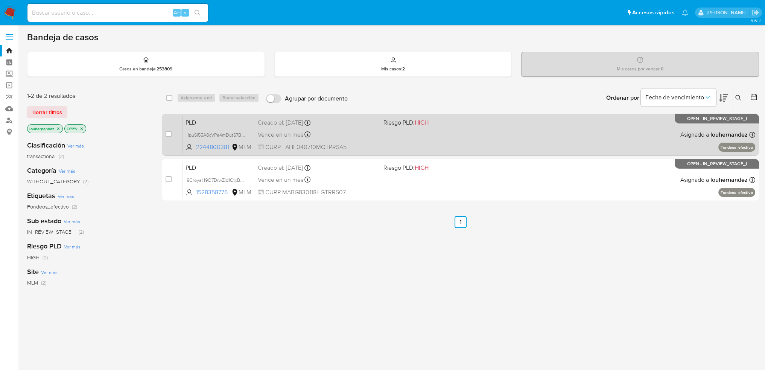
click at [342, 137] on div "Vence en un mes Vence el 11/11/2025 02:12:26" at bounding box center [318, 134] width 120 height 10
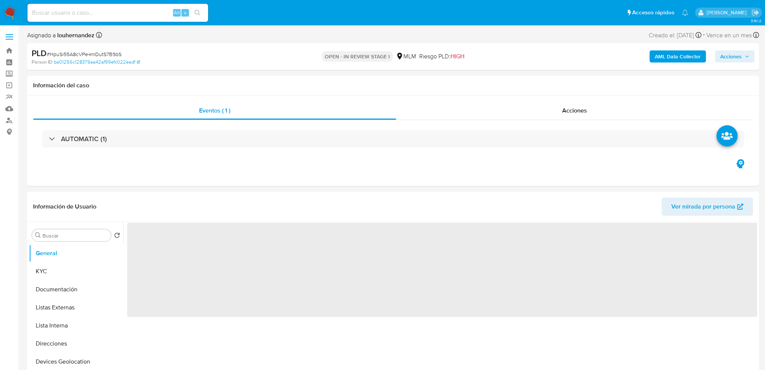
select select "10"
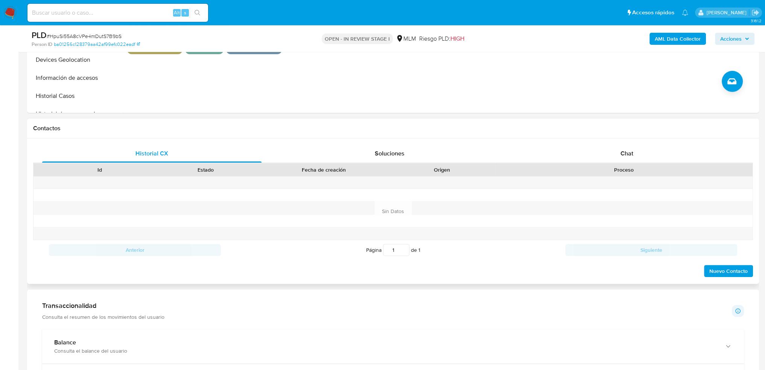
scroll to position [301, 0]
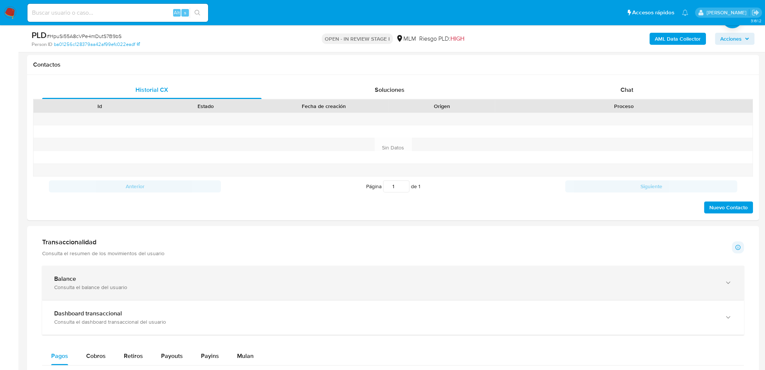
click at [136, 274] on div "Balance Consulta el balance del usuario" at bounding box center [393, 283] width 702 height 34
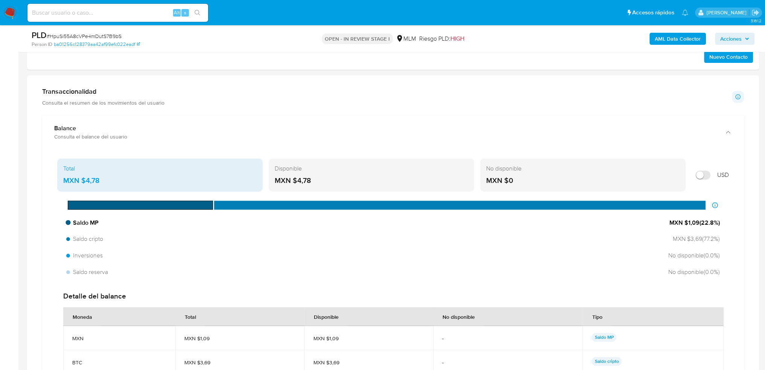
scroll to position [527, 0]
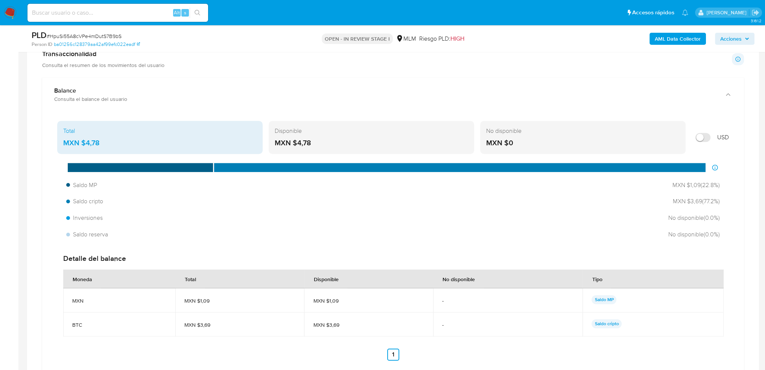
click at [12, 12] on img at bounding box center [10, 12] width 13 height 13
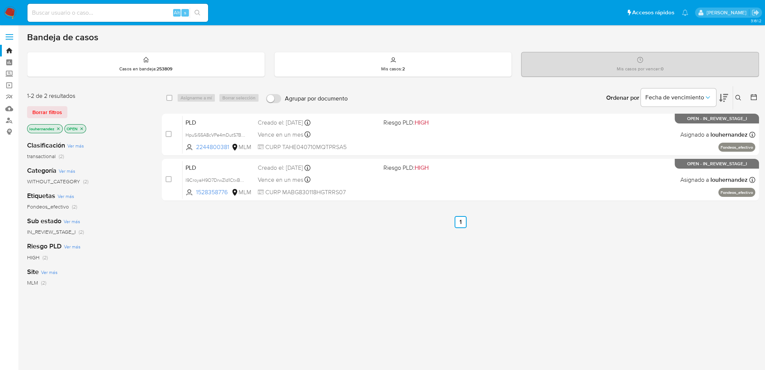
click at [58, 127] on icon "close-filter" at bounding box center [58, 128] width 5 height 5
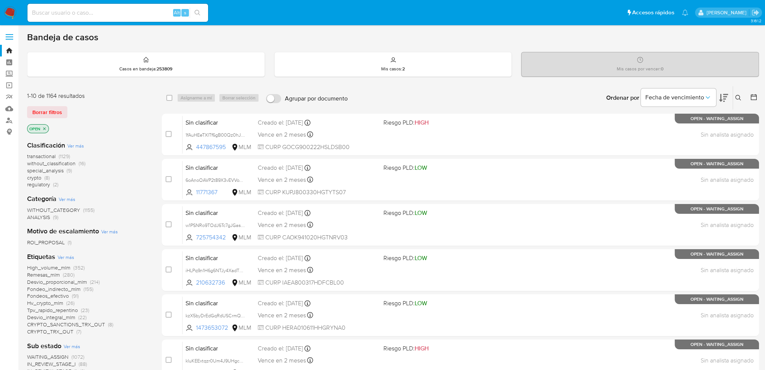
click at [739, 95] on icon at bounding box center [738, 98] width 6 height 6
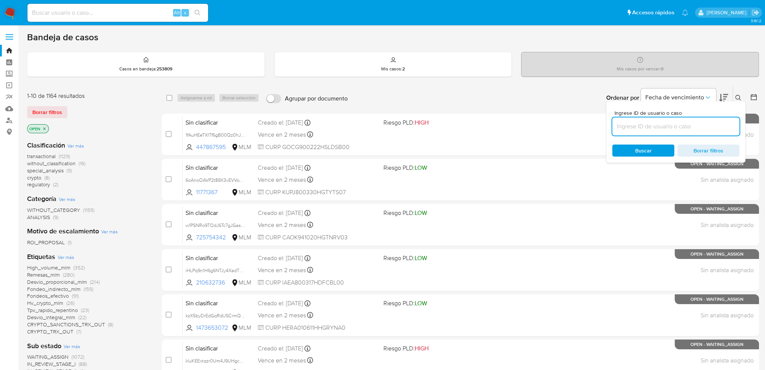
click at [644, 126] on input at bounding box center [675, 127] width 127 height 10
type input "334196953"
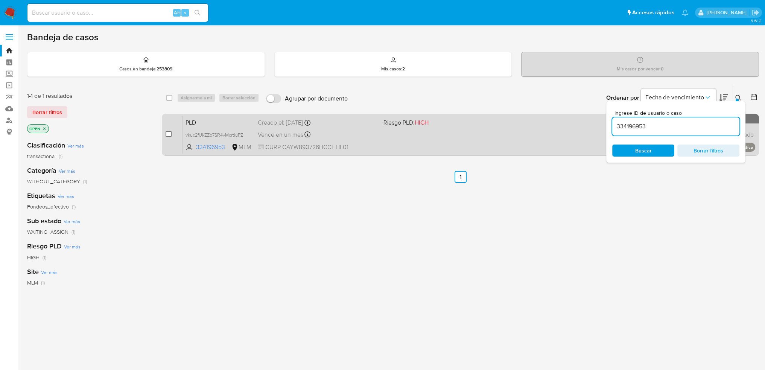
click at [167, 132] on input "checkbox" at bounding box center [169, 134] width 6 height 6
checkbox input "true"
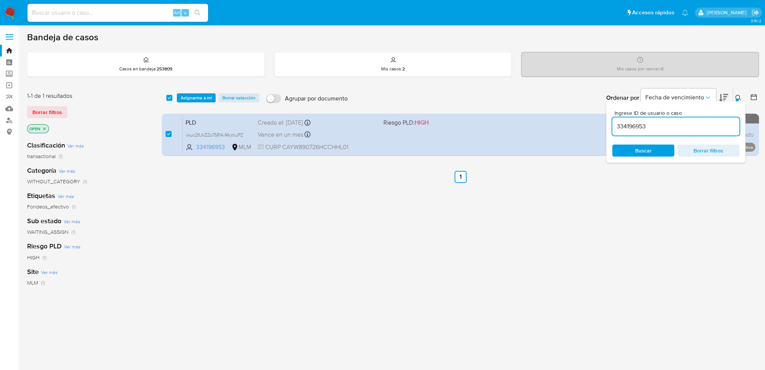
click at [595, 191] on div "select-all-cases-checkbox Asignarme a mí Borrar selección Agrupar por documento…" at bounding box center [460, 256] width 597 height 341
click at [736, 96] on icon at bounding box center [738, 98] width 6 height 6
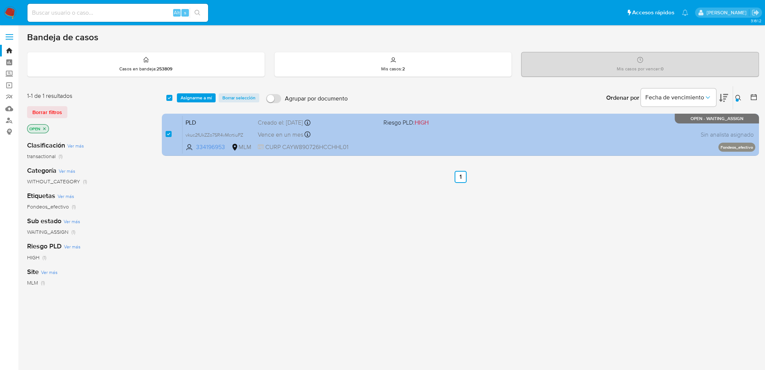
click at [467, 138] on div "PLD vkuc2fUkZZo7SR4vMcrtiuPZ 334196953 MLM Riesgo PLD: HIGH Creado el: 12/09/20…" at bounding box center [468, 135] width 573 height 38
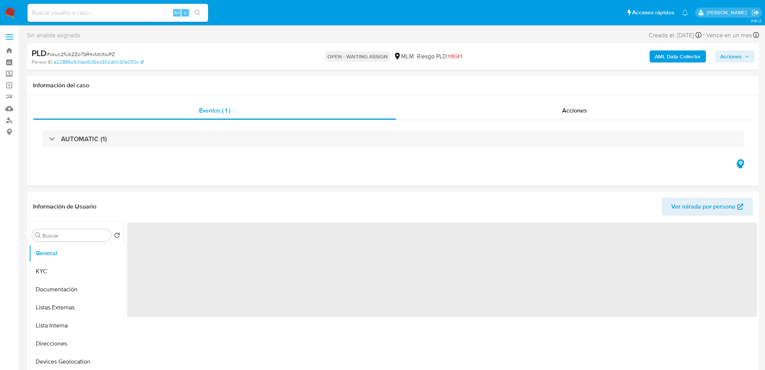
select select "10"
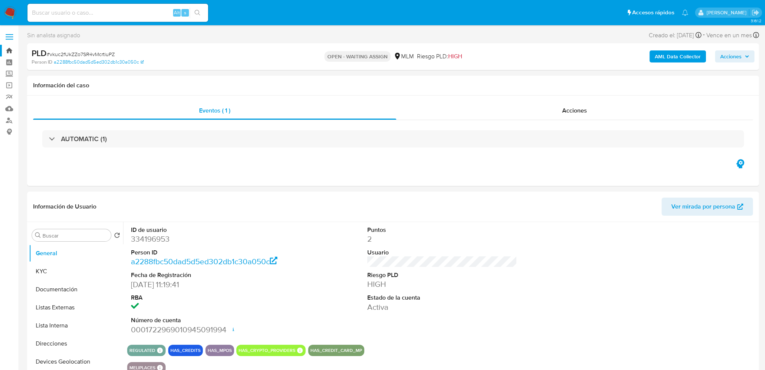
click at [8, 50] on link "Bandeja" at bounding box center [45, 51] width 90 height 12
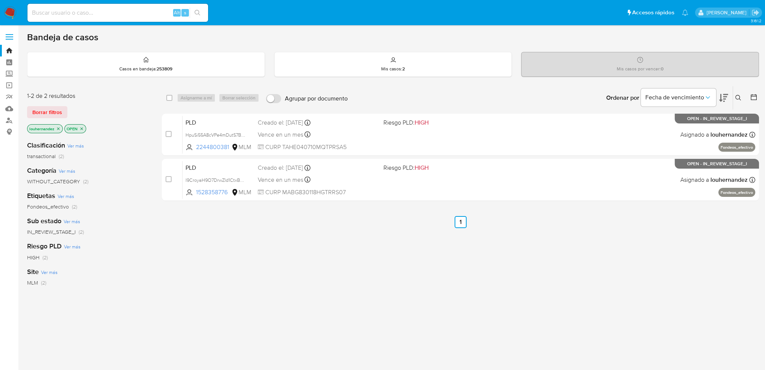
click at [57, 130] on icon "close-filter" at bounding box center [58, 128] width 5 height 5
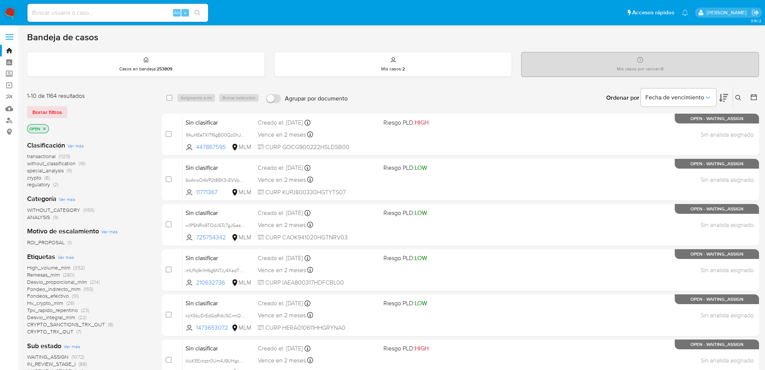
click at [733, 95] on button at bounding box center [739, 97] width 12 height 9
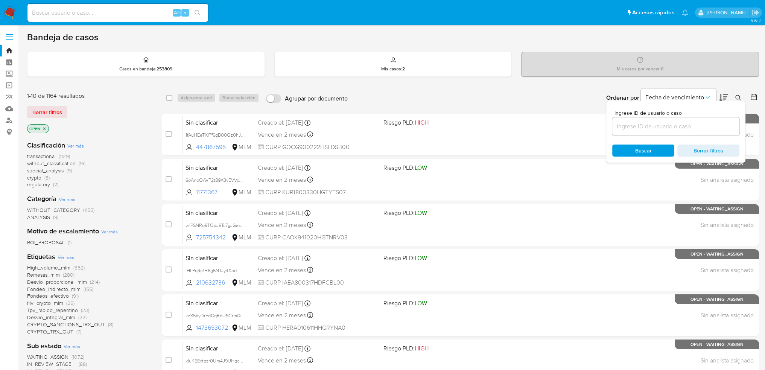
click at [663, 120] on div at bounding box center [675, 126] width 127 height 18
click at [653, 129] on input at bounding box center [675, 127] width 127 height 10
paste input "334196953"
type input "334196953"
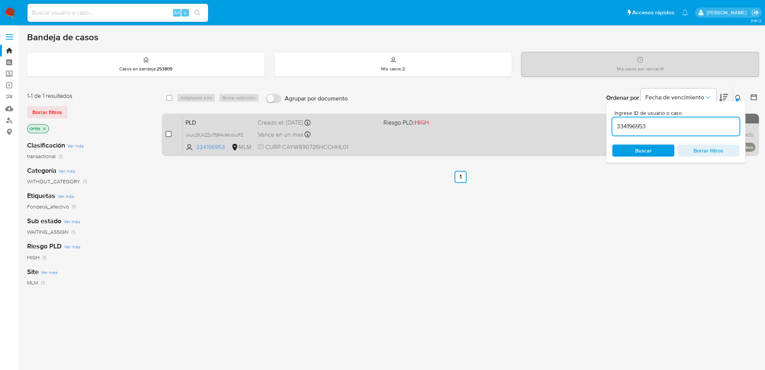
click at [167, 132] on input "checkbox" at bounding box center [169, 134] width 6 height 6
checkbox input "true"
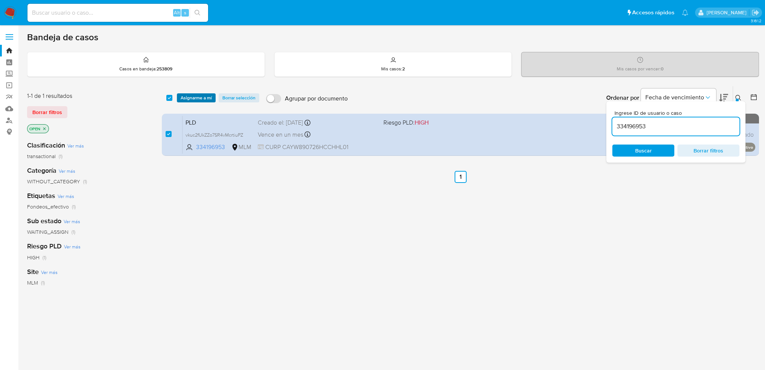
click at [202, 94] on span "Asignarme a mí" at bounding box center [196, 98] width 31 height 8
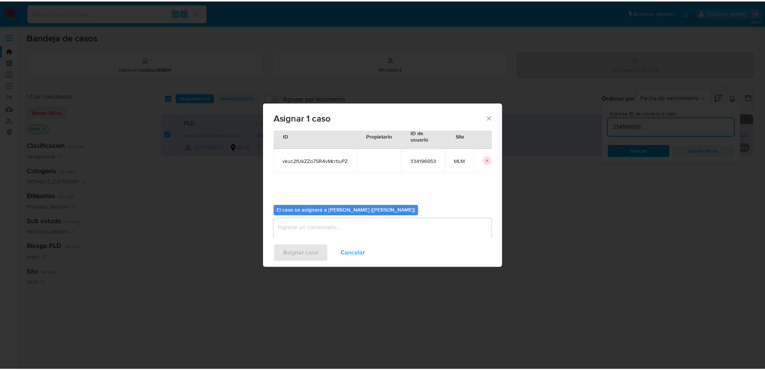
scroll to position [39, 0]
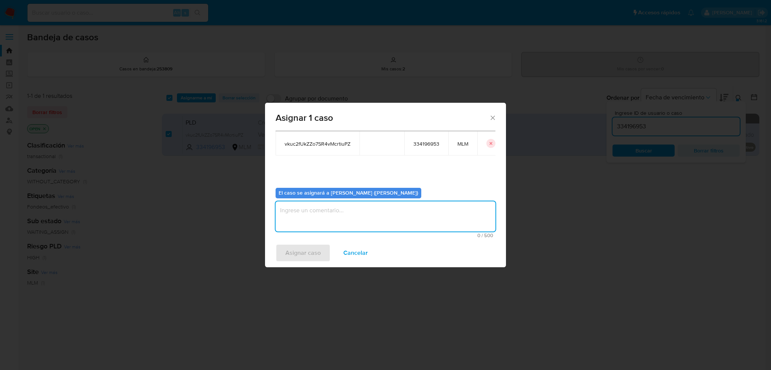
click at [331, 224] on textarea "assign-modal" at bounding box center [385, 216] width 220 height 30
type textarea "BASE"
click at [318, 252] on span "Asignar caso" at bounding box center [302, 253] width 35 height 17
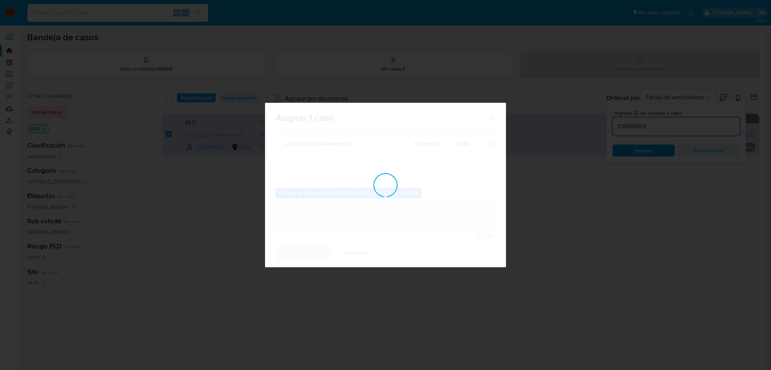
checkbox input "false"
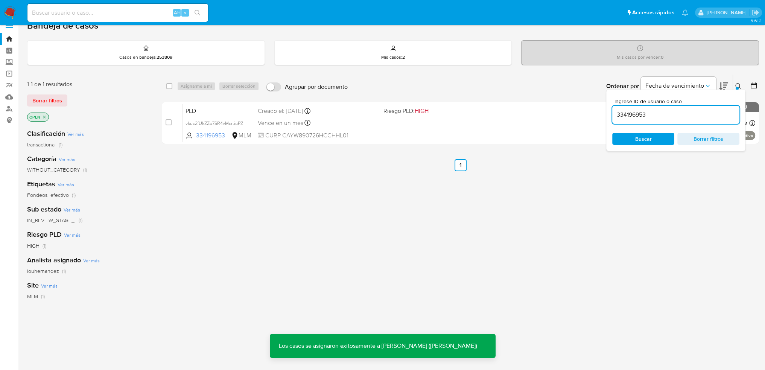
scroll to position [0, 0]
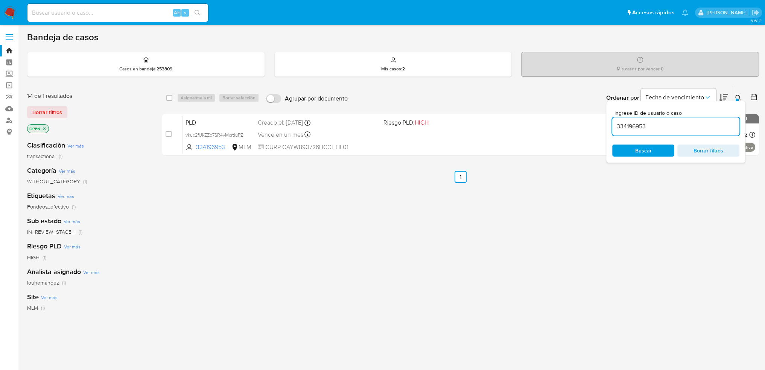
click at [736, 99] on div at bounding box center [737, 100] width 3 height 3
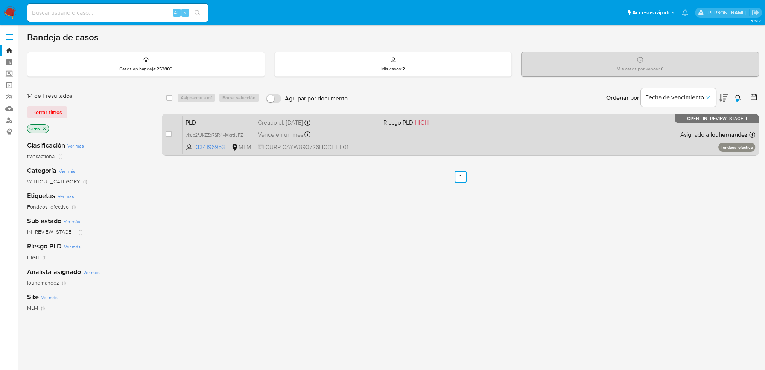
click at [235, 126] on span "PLD" at bounding box center [218, 122] width 66 height 10
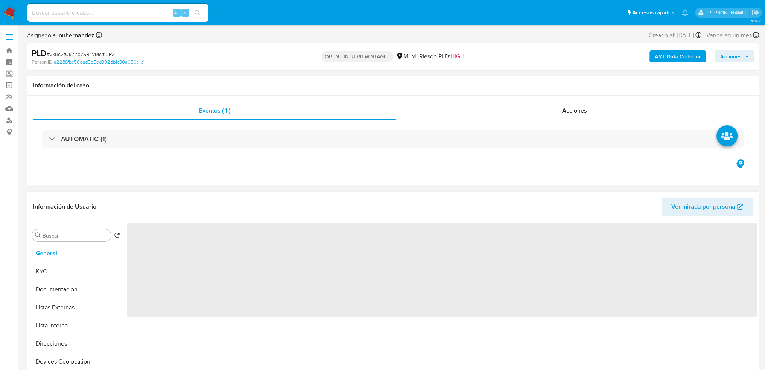
select select "10"
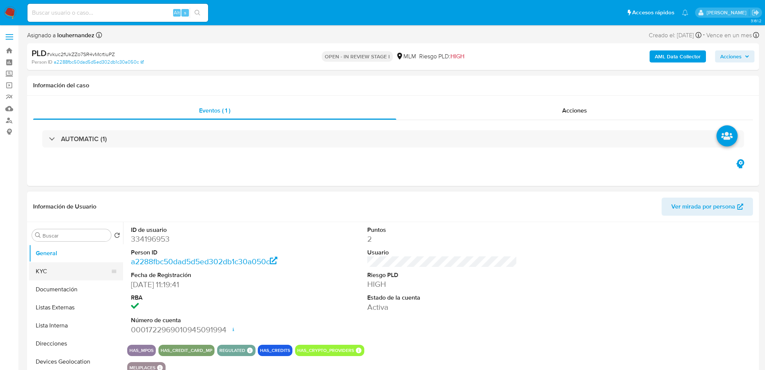
click at [70, 274] on button "KYC" at bounding box center [73, 271] width 88 height 18
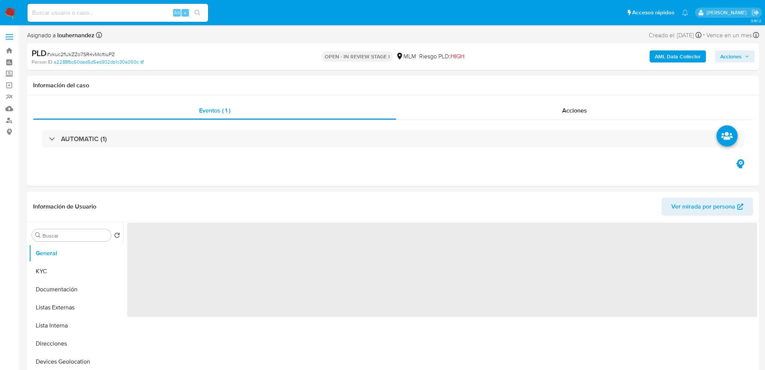
select select "10"
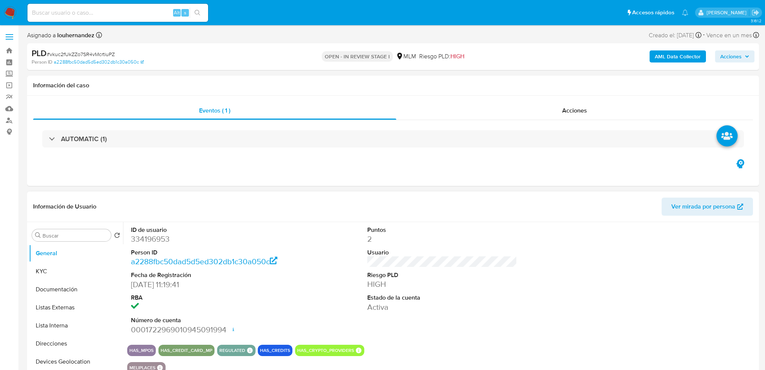
click at [220, 199] on header "Información de Usuario Ver mirada por persona" at bounding box center [393, 207] width 720 height 18
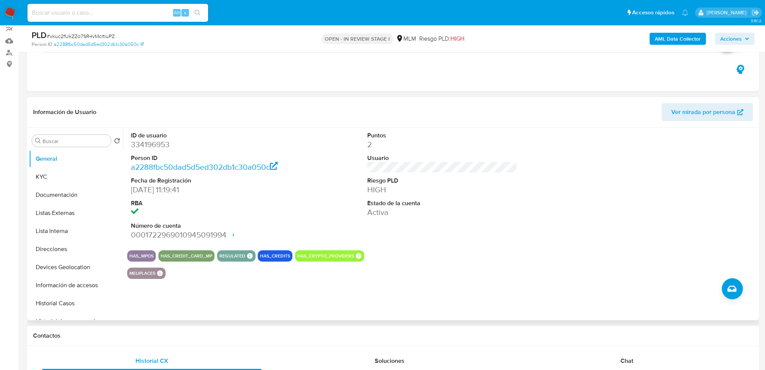
scroll to position [75, 0]
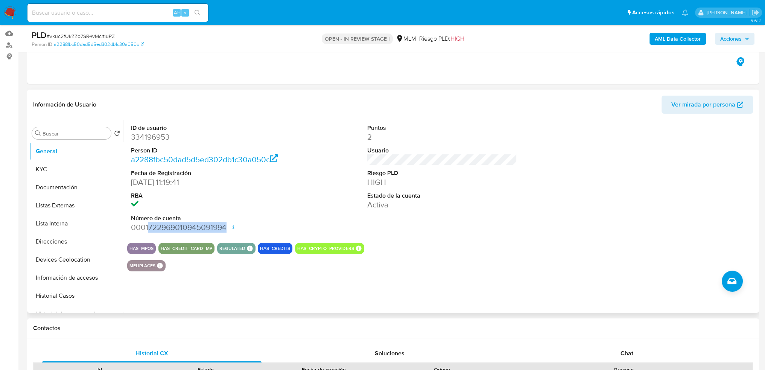
drag, startPoint x: 147, startPoint y: 227, endPoint x: 224, endPoint y: 230, distance: 76.8
click at [224, 230] on dd "0001722969010945091994 Fecha de apertura 07/03/2024 18:37 Estado ACTIVE" at bounding box center [206, 227] width 150 height 11
copy dd "722969010945091994"
click at [87, 171] on button "KYC" at bounding box center [73, 169] width 88 height 18
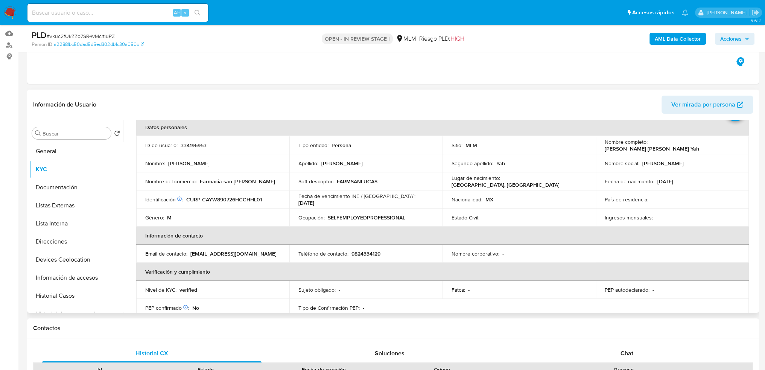
scroll to position [0, 0]
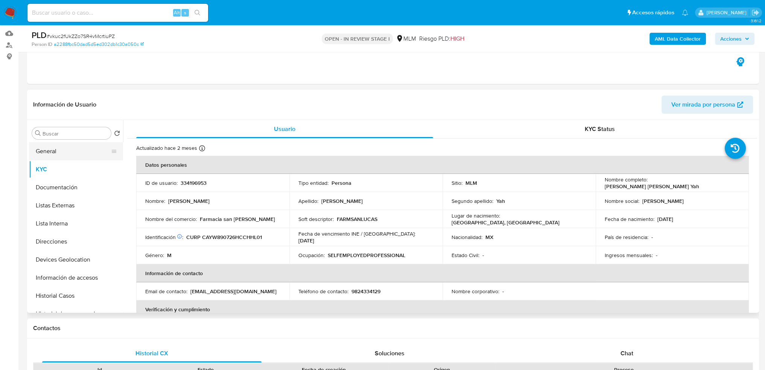
click at [65, 147] on button "General" at bounding box center [73, 151] width 88 height 18
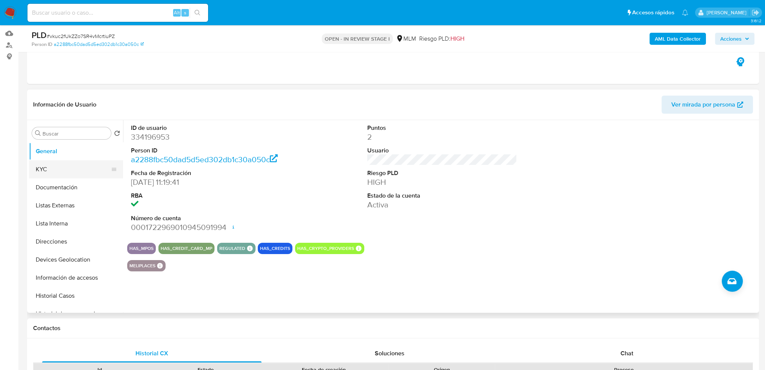
click at [59, 168] on button "KYC" at bounding box center [73, 169] width 88 height 18
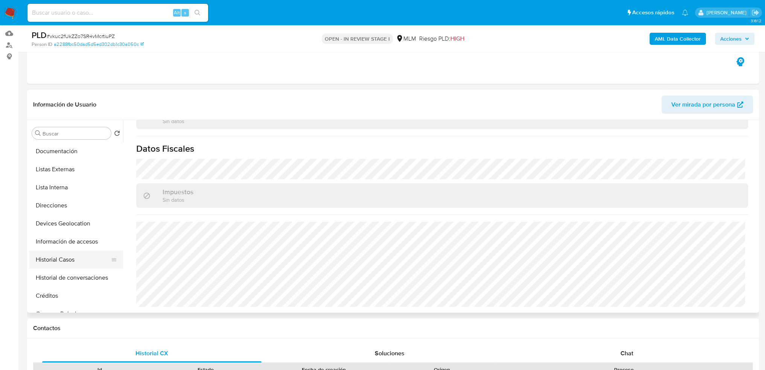
scroll to position [75, 0]
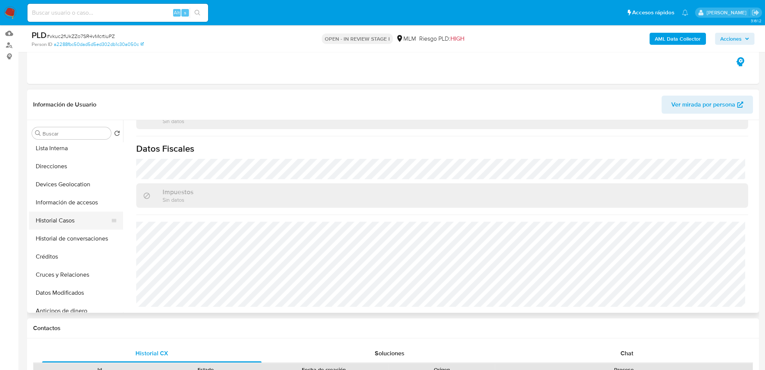
click at [72, 221] on button "Historial Casos" at bounding box center [73, 220] width 88 height 18
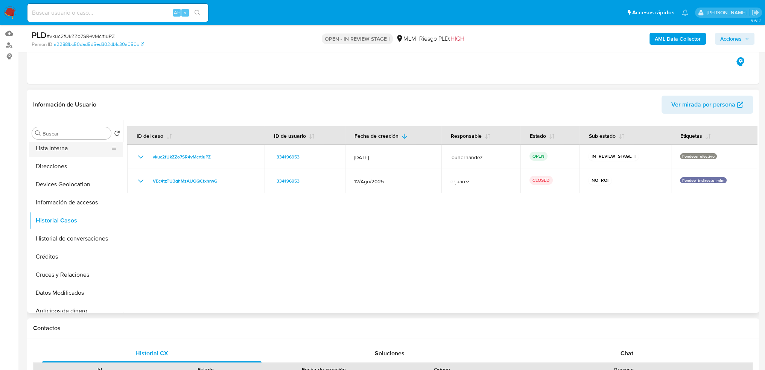
drag, startPoint x: 70, startPoint y: 221, endPoint x: 74, endPoint y: 149, distance: 72.3
click at [74, 149] on ul "General KYC Documentación Listas Externas Lista Interna Direcciones Devices Geo…" at bounding box center [76, 227] width 94 height 170
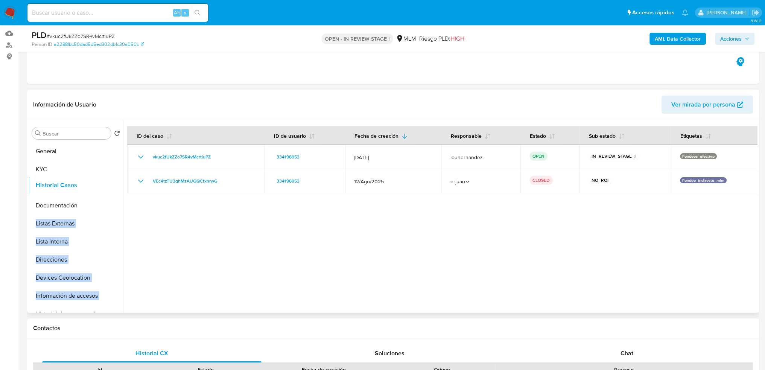
drag, startPoint x: 113, startPoint y: 220, endPoint x: 107, endPoint y: 185, distance: 35.5
click at [107, 185] on ul "General KYC Documentación Listas Externas Lista Interna Direcciones Devices Geo…" at bounding box center [76, 227] width 94 height 170
click at [87, 191] on button "Historial Casos" at bounding box center [73, 187] width 88 height 18
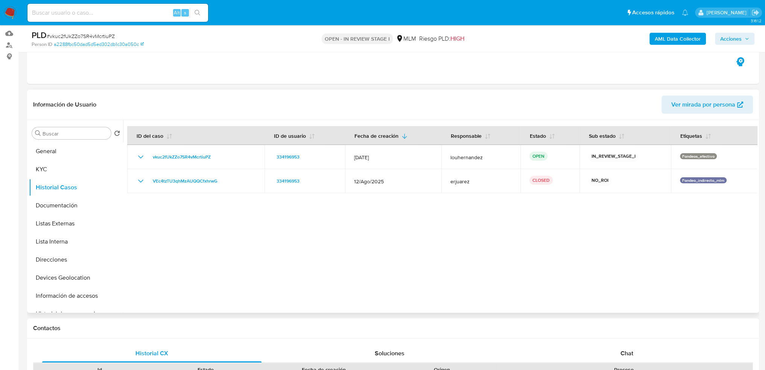
click at [331, 233] on div at bounding box center [440, 216] width 634 height 193
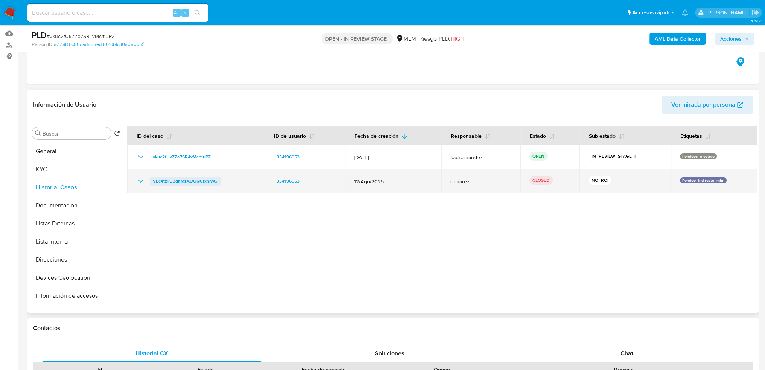
click at [209, 177] on span "VEc4tzTU3qhMzAUQQCfxhrwG" at bounding box center [185, 180] width 65 height 9
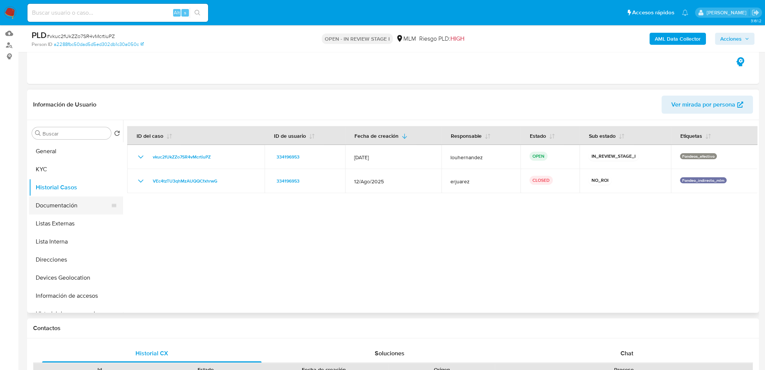
click at [67, 205] on button "Documentación" at bounding box center [73, 205] width 88 height 18
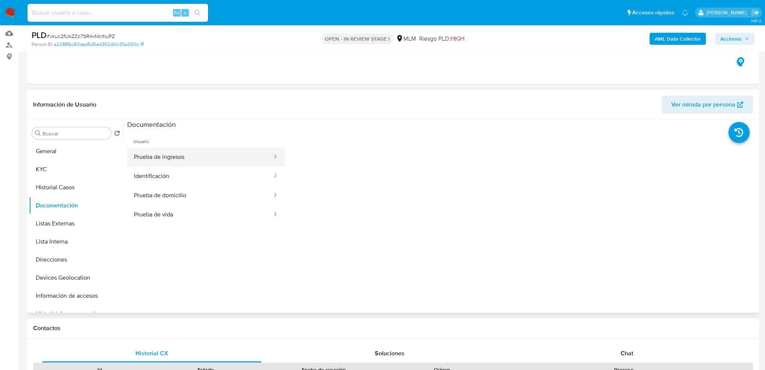
click at [184, 152] on button "Prueba de ingresos" at bounding box center [200, 156] width 146 height 19
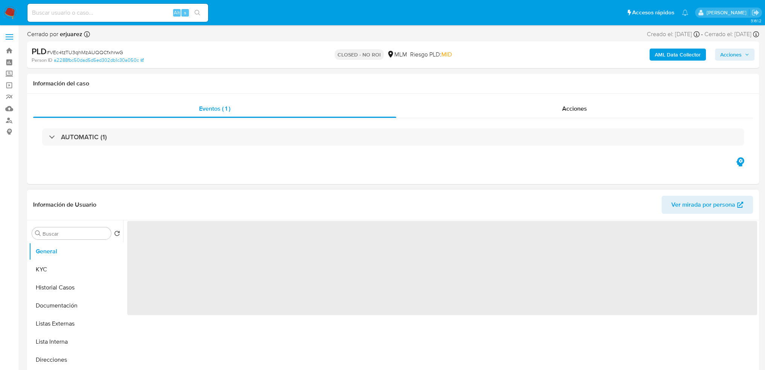
select select "10"
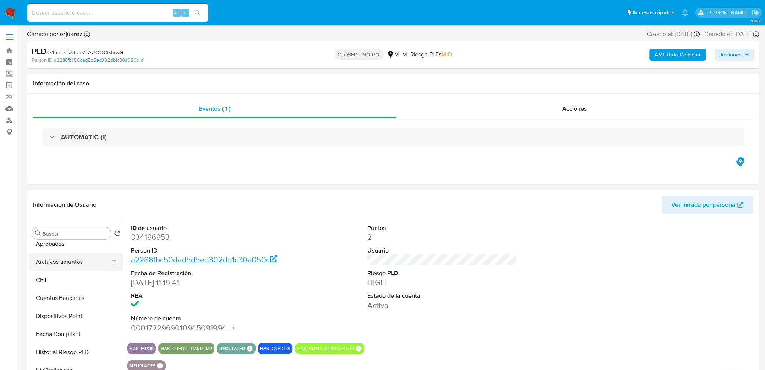
scroll to position [241, 0]
click at [73, 298] on button "Archivos adjuntos" at bounding box center [73, 299] width 88 height 18
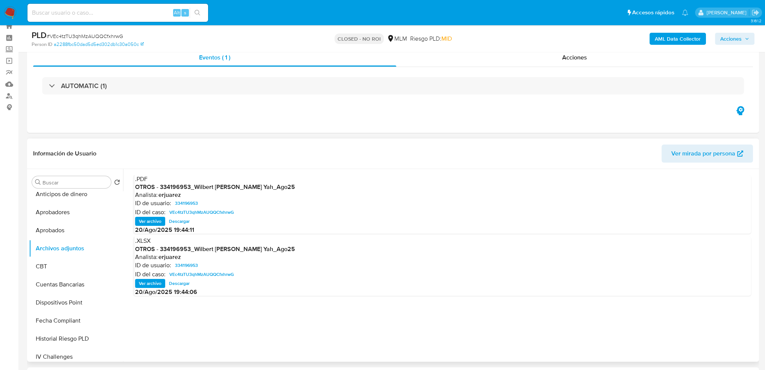
scroll to position [38, 0]
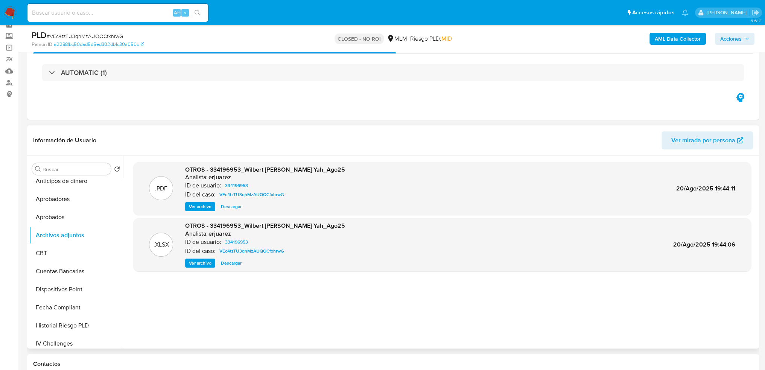
click at [225, 206] on span "Descargar" at bounding box center [231, 207] width 21 height 8
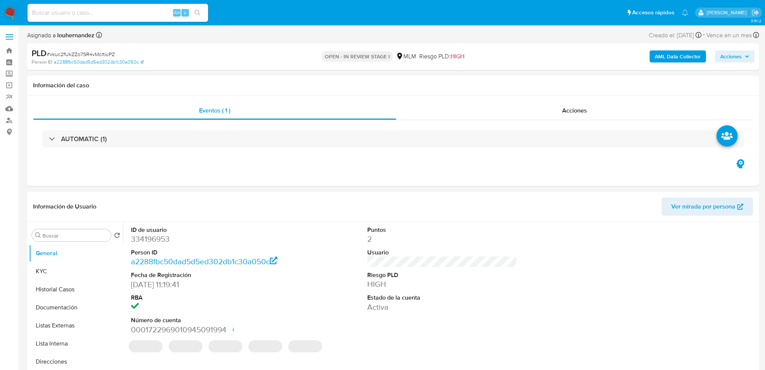
select select "10"
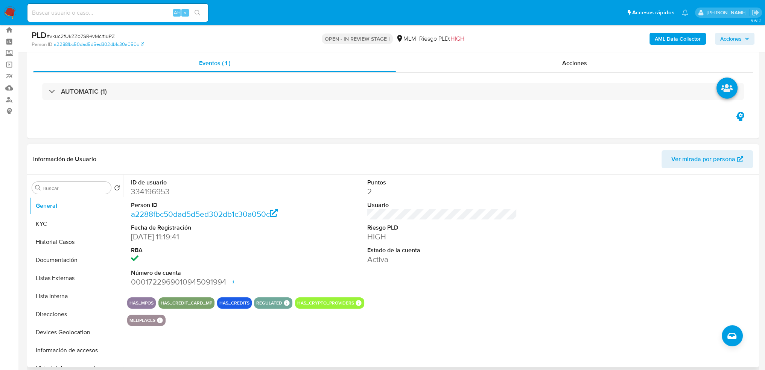
scroll to position [38, 0]
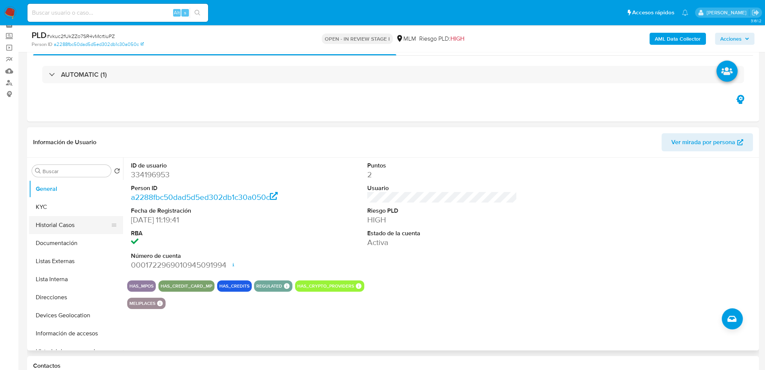
click at [66, 224] on button "Historial Casos" at bounding box center [73, 225] width 88 height 18
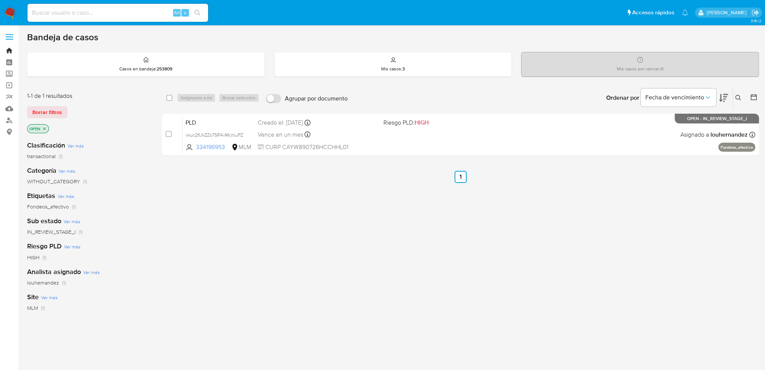
click at [12, 47] on link "Bandeja" at bounding box center [45, 51] width 90 height 12
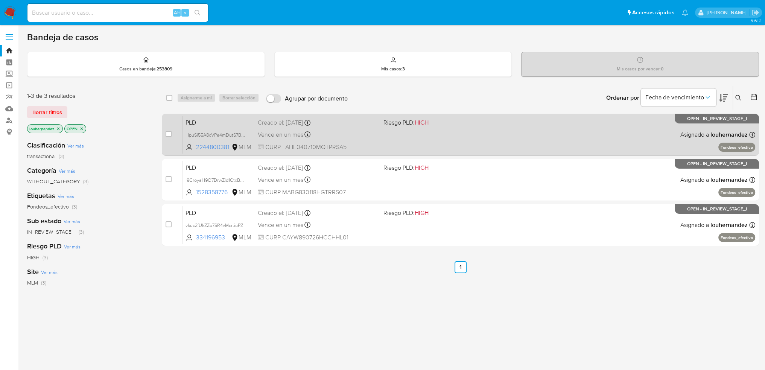
click at [239, 124] on span "PLD" at bounding box center [218, 122] width 66 height 10
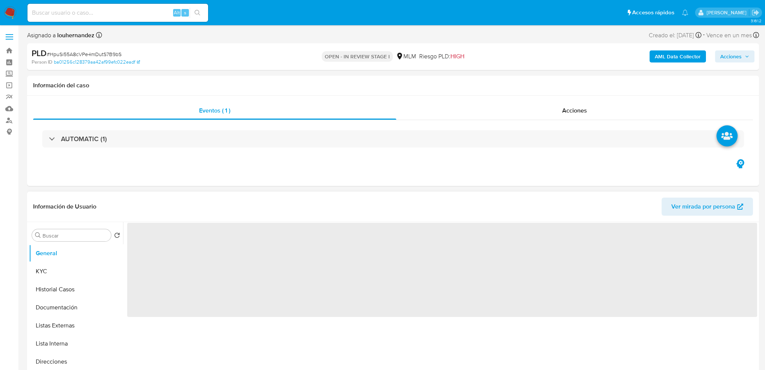
select select "10"
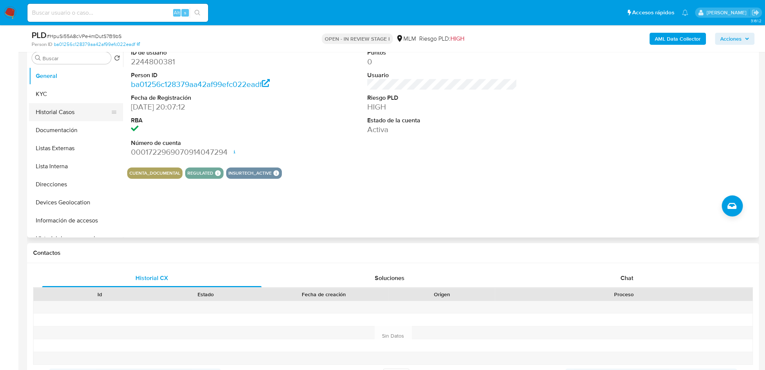
click at [68, 114] on button "Historial Casos" at bounding box center [73, 112] width 88 height 18
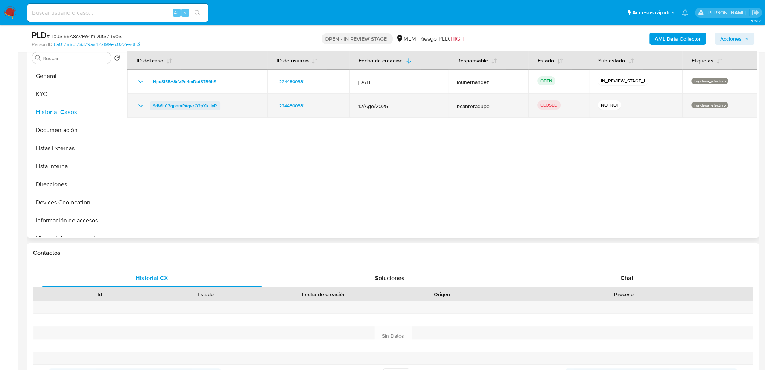
click at [205, 102] on span "SdWhC3qpnmPAqvzO2pXkJIyR" at bounding box center [185, 105] width 64 height 9
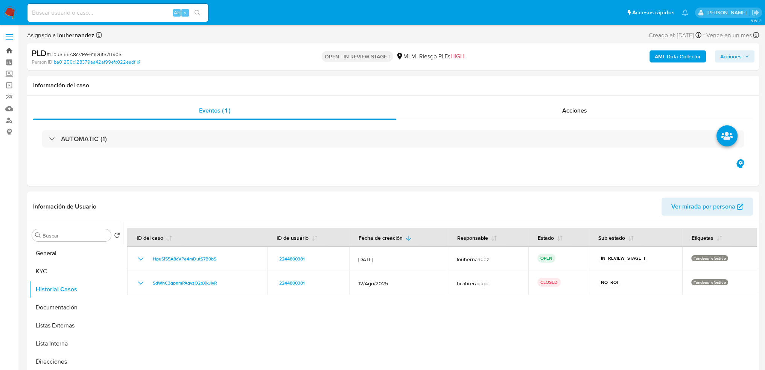
click at [8, 53] on link "Bandeja" at bounding box center [45, 51] width 90 height 12
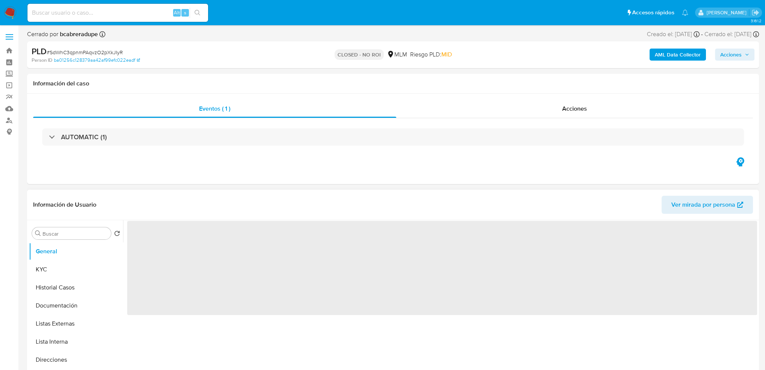
select select "10"
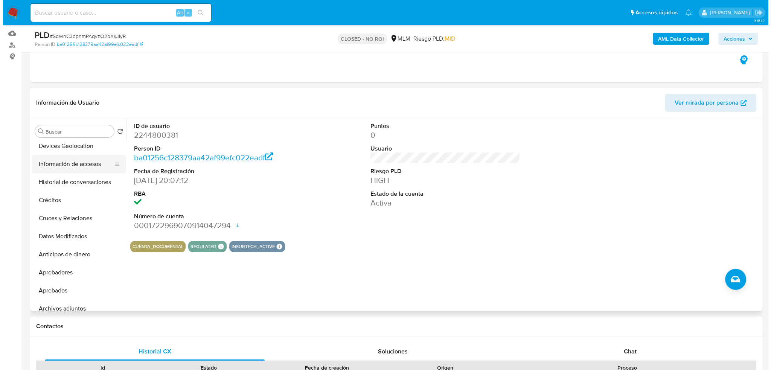
scroll to position [113, 0]
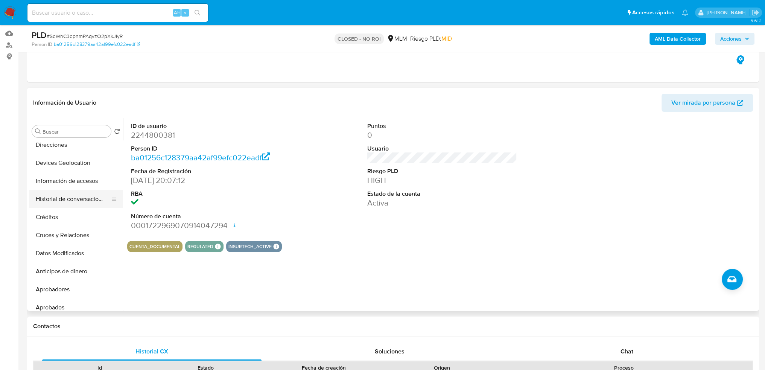
click at [66, 202] on button "Historial de conversaciones" at bounding box center [73, 199] width 88 height 18
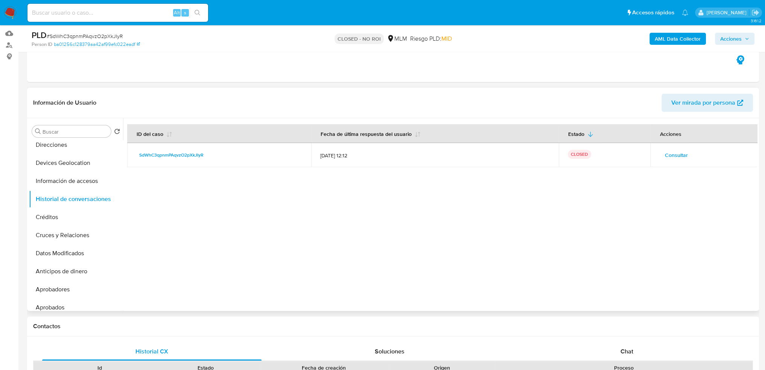
click at [664, 154] on span "Consultar" at bounding box center [675, 155] width 23 height 11
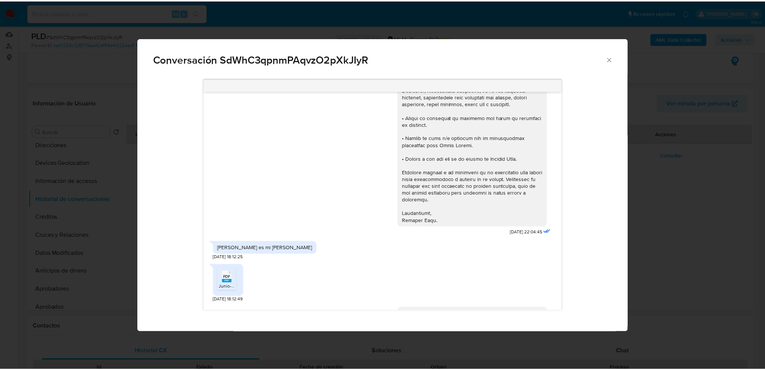
scroll to position [232, 0]
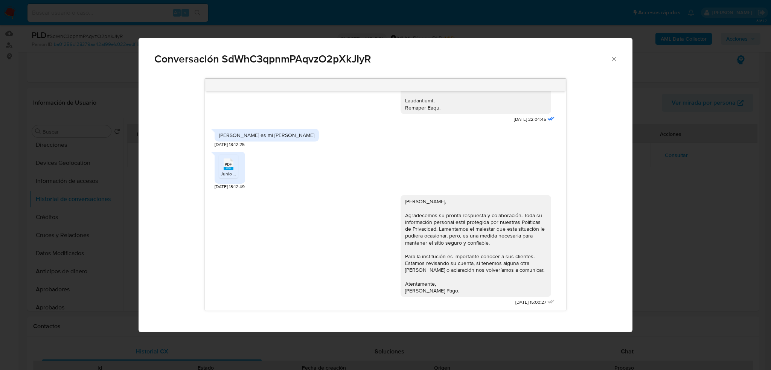
click at [614, 60] on icon "Cerrar" at bounding box center [614, 59] width 8 height 8
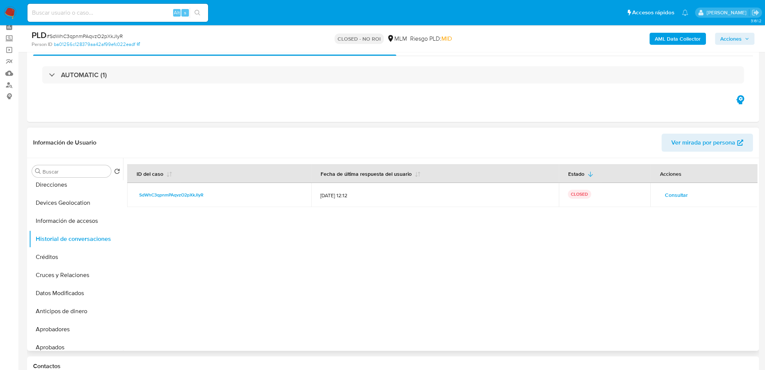
scroll to position [0, 0]
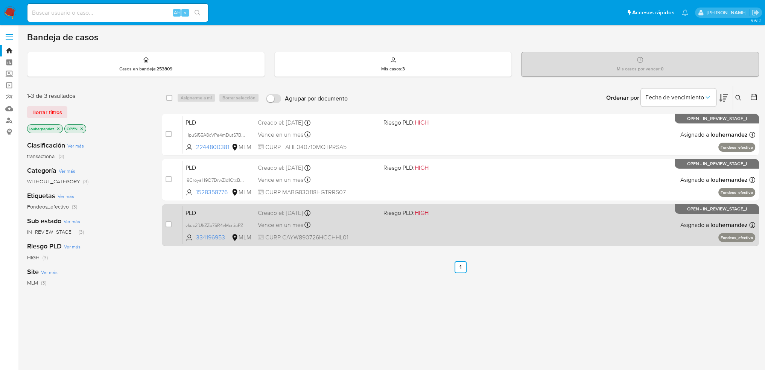
click at [268, 233] on span "CURP CAYW890726HCCHHL01" at bounding box center [318, 237] width 120 height 8
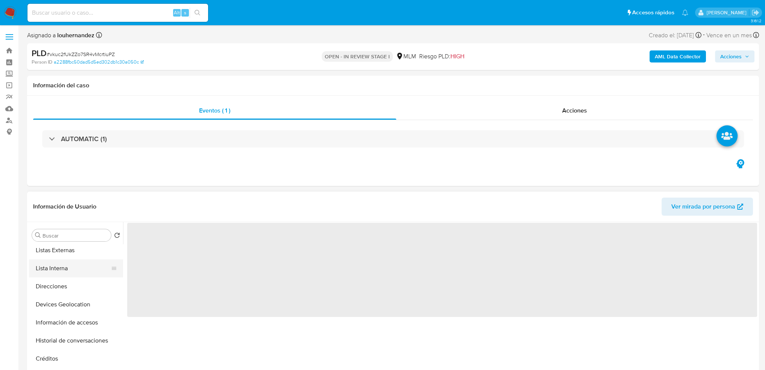
select select "10"
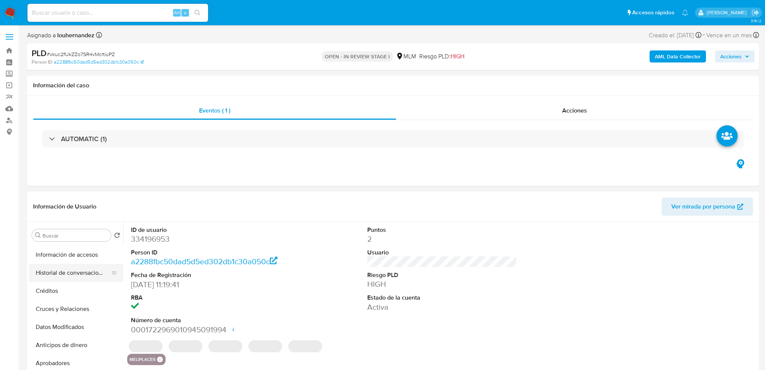
scroll to position [150, 0]
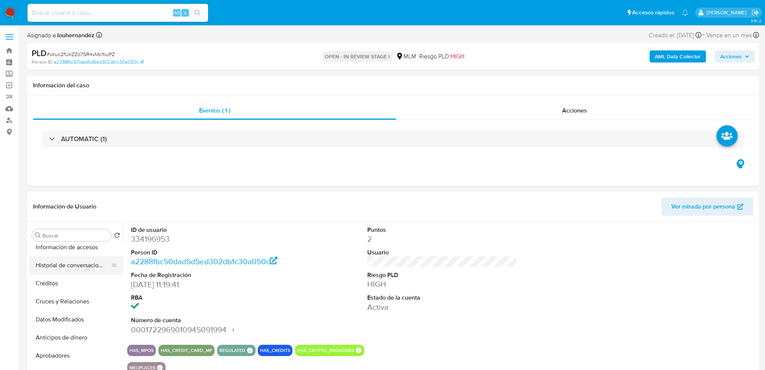
click at [78, 261] on button "Historial de conversaciones" at bounding box center [73, 265] width 88 height 18
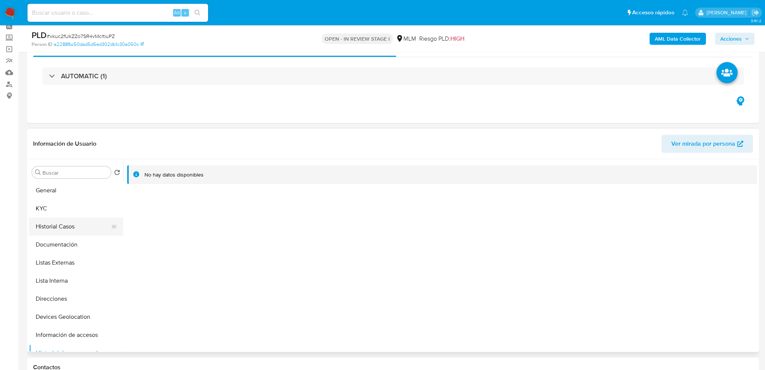
scroll to position [0, 0]
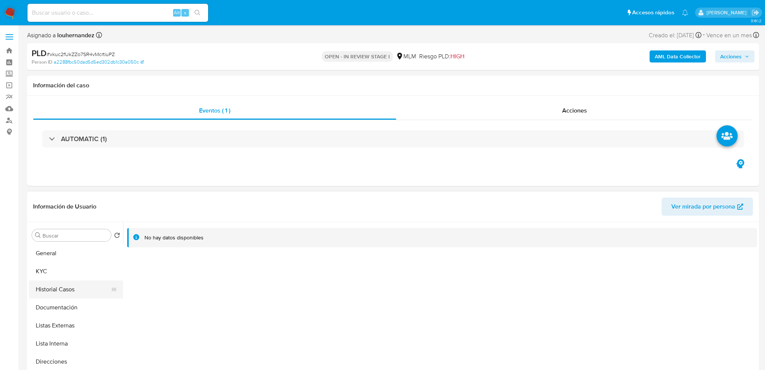
click at [73, 290] on button "Historial Casos" at bounding box center [73, 289] width 88 height 18
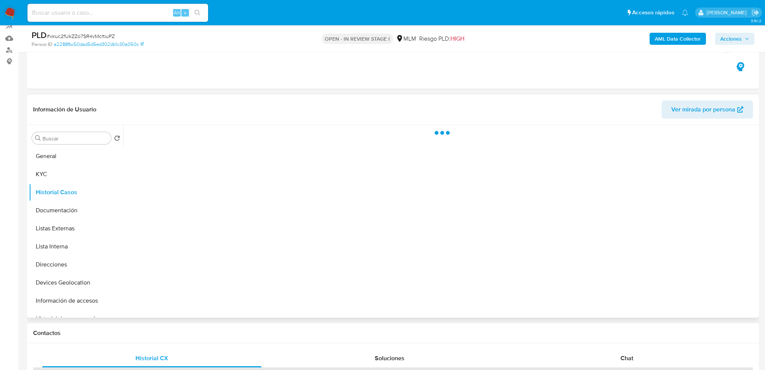
scroll to position [75, 0]
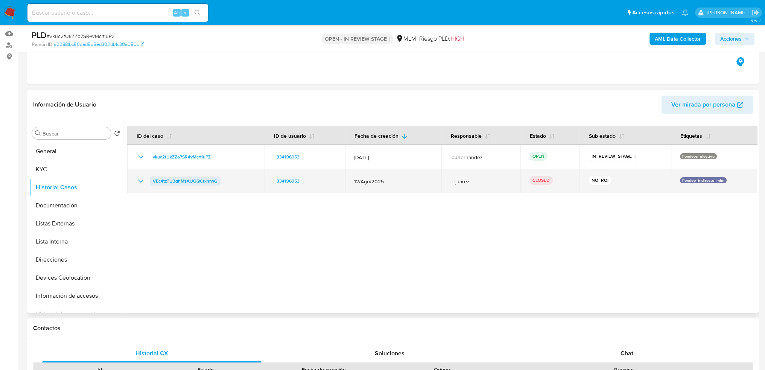
click at [188, 178] on span "VEc4tzTU3qhMzAUQQCfxhrwG" at bounding box center [185, 180] width 65 height 9
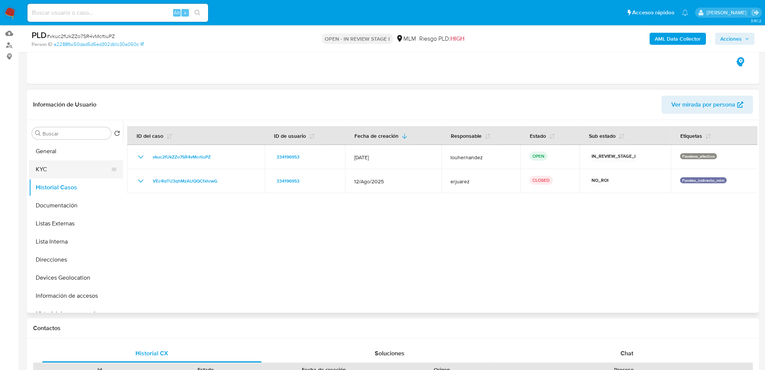
click at [63, 167] on button "KYC" at bounding box center [73, 169] width 88 height 18
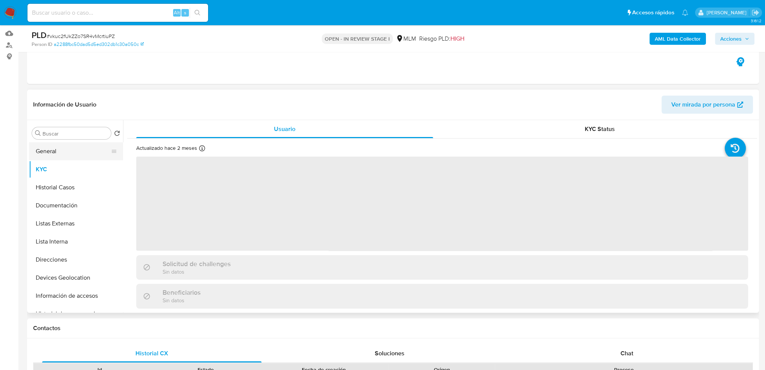
click at [67, 155] on button "General" at bounding box center [73, 151] width 88 height 18
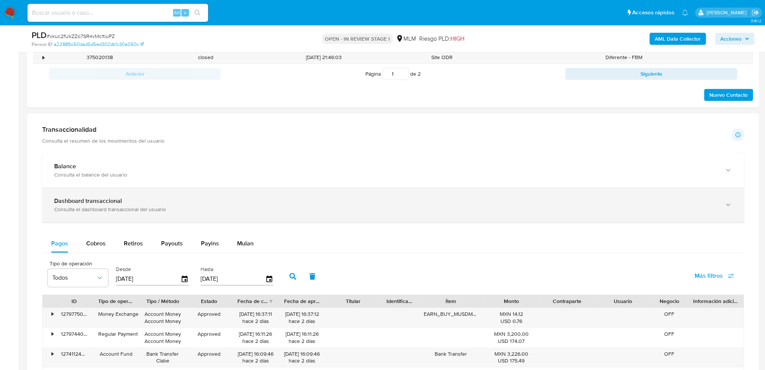
scroll to position [451, 0]
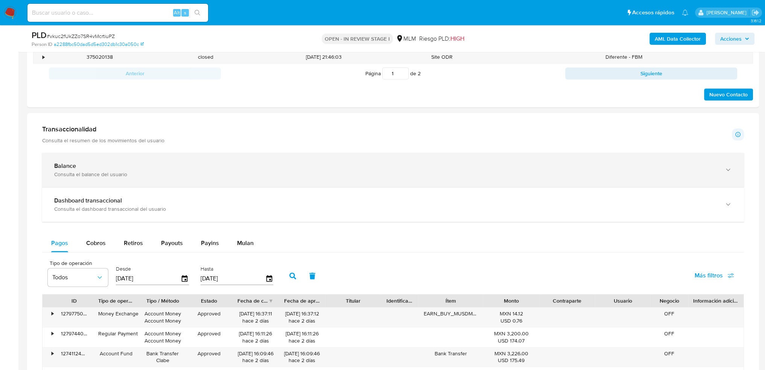
click at [194, 174] on div "Consulta el balance del usuario" at bounding box center [385, 174] width 663 height 7
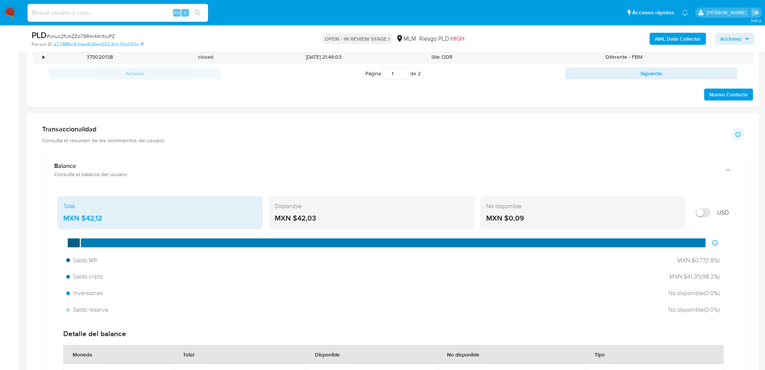
click at [324, 137] on div "Transaccionalidad Consulta el resumen de los movimientos del usuario Informació…" at bounding box center [393, 134] width 702 height 19
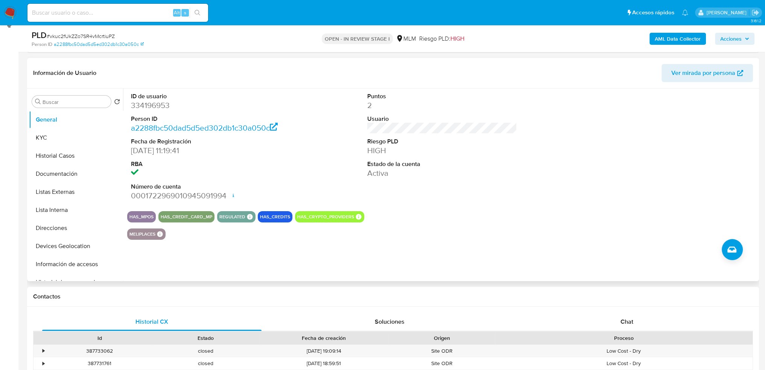
scroll to position [0, 0]
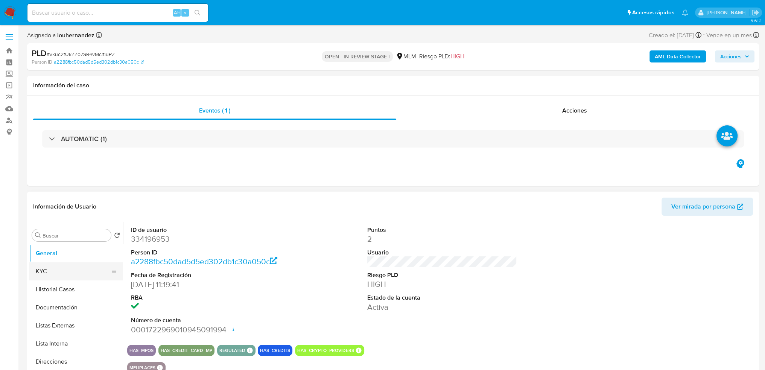
click at [78, 271] on button "KYC" at bounding box center [73, 271] width 88 height 18
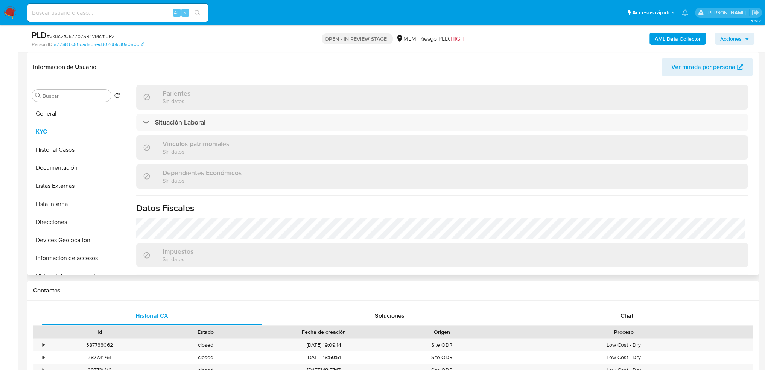
scroll to position [376, 0]
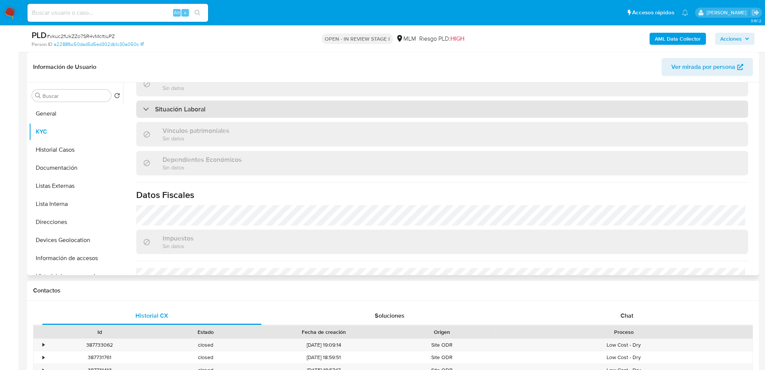
click at [202, 112] on h3 "Situación Laboral" at bounding box center [180, 109] width 50 height 8
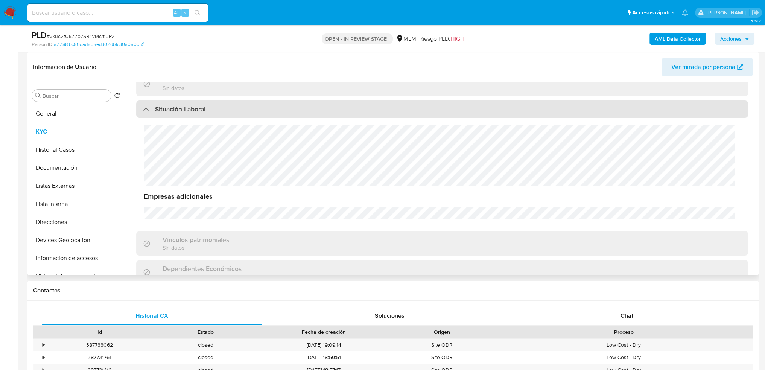
click at [202, 113] on h3 "Situación Laboral" at bounding box center [180, 109] width 50 height 8
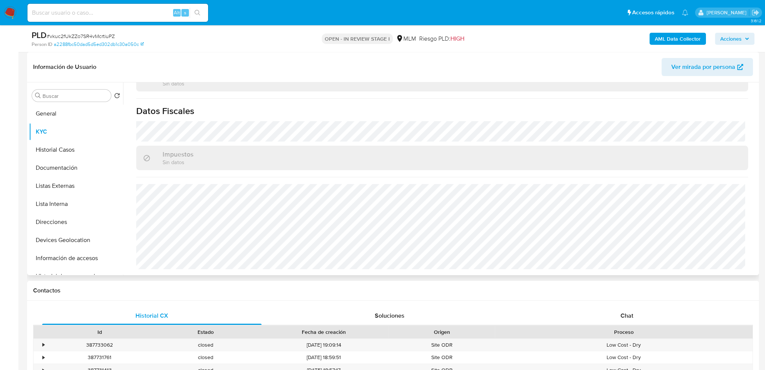
scroll to position [150, 0]
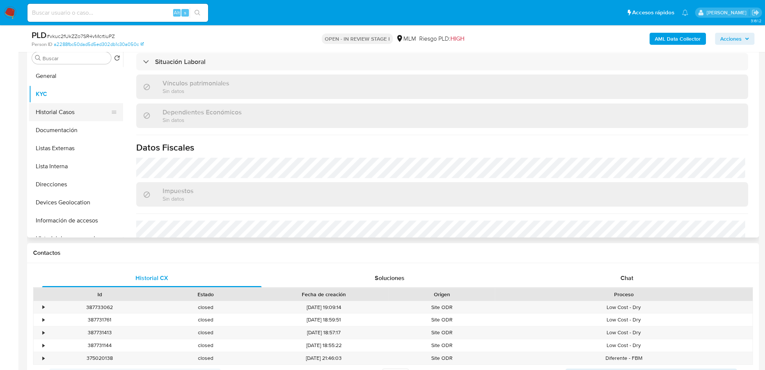
scroll to position [385, 0]
click at [57, 108] on button "Historial Casos" at bounding box center [73, 112] width 88 height 18
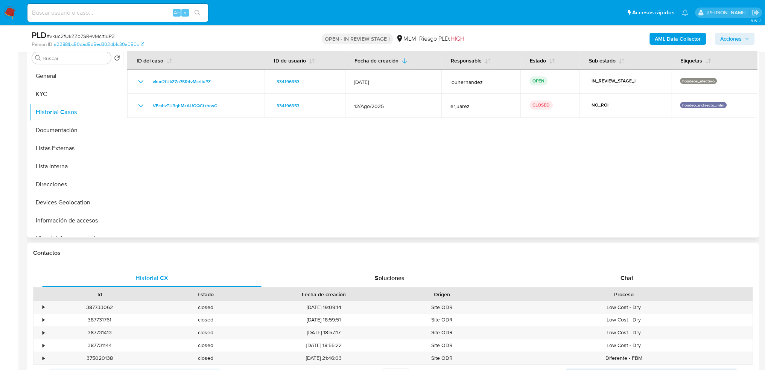
click at [339, 160] on div at bounding box center [440, 141] width 634 height 193
click at [76, 126] on button "Documentación" at bounding box center [73, 130] width 88 height 18
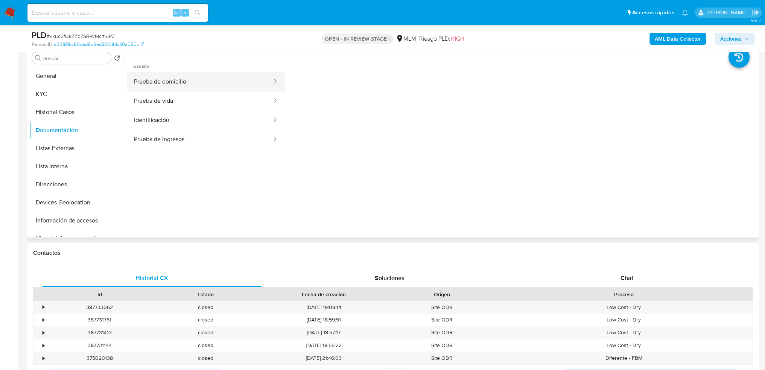
click at [183, 79] on button "Prueba de domicilio" at bounding box center [200, 81] width 146 height 19
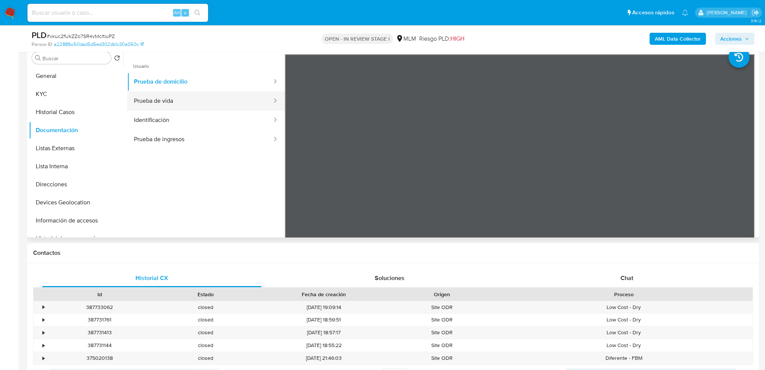
click at [189, 103] on button "Prueba de vida" at bounding box center [200, 100] width 146 height 19
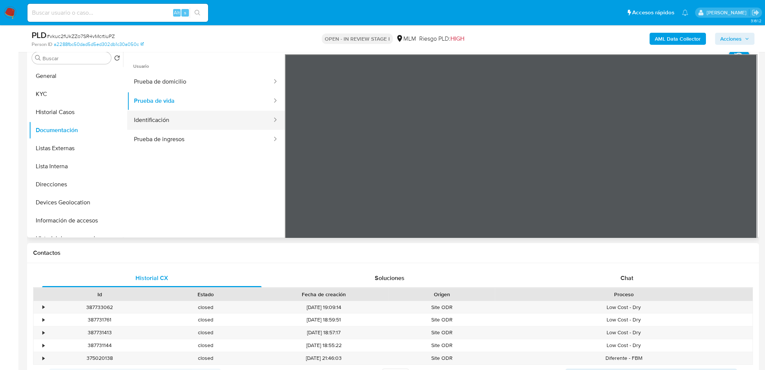
click at [184, 119] on button "Identificación" at bounding box center [200, 120] width 146 height 19
click at [172, 107] on button "Prueba de vida" at bounding box center [200, 100] width 146 height 19
click at [171, 134] on button "Prueba de ingresos" at bounding box center [200, 139] width 146 height 19
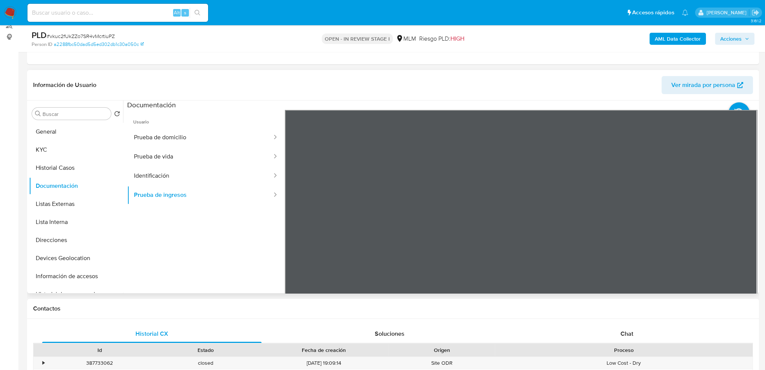
scroll to position [75, 0]
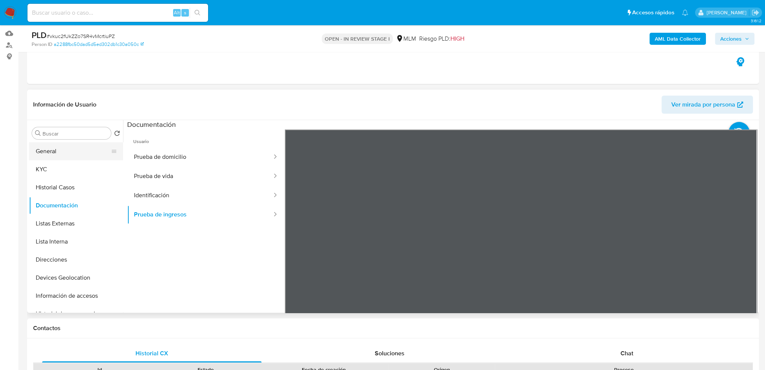
click at [59, 151] on button "General" at bounding box center [73, 151] width 88 height 18
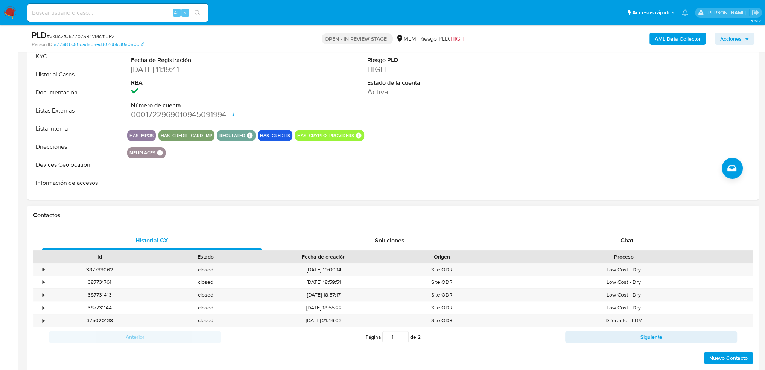
scroll to position [113, 0]
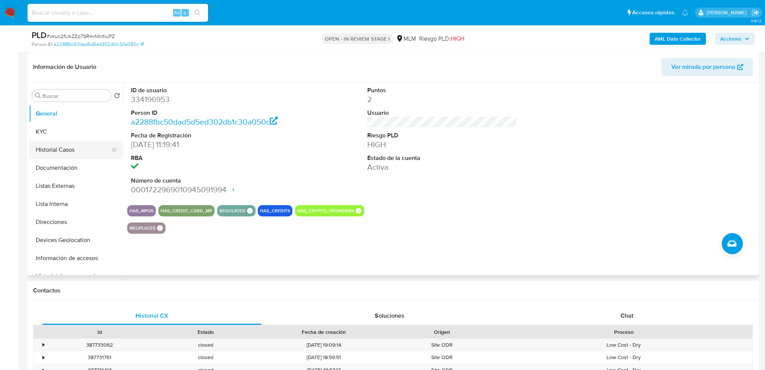
click at [59, 147] on button "Historial Casos" at bounding box center [73, 150] width 88 height 18
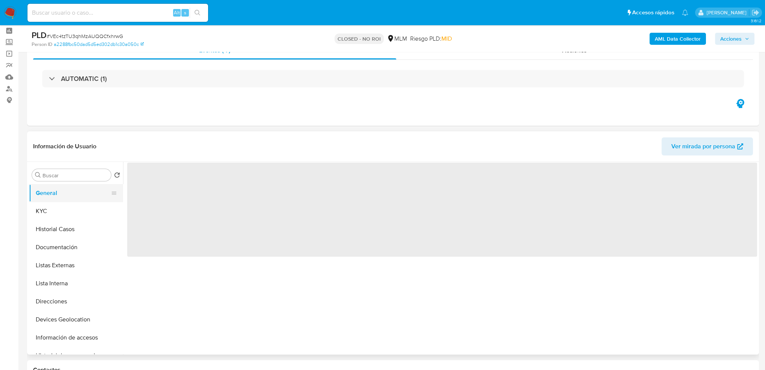
scroll to position [75, 0]
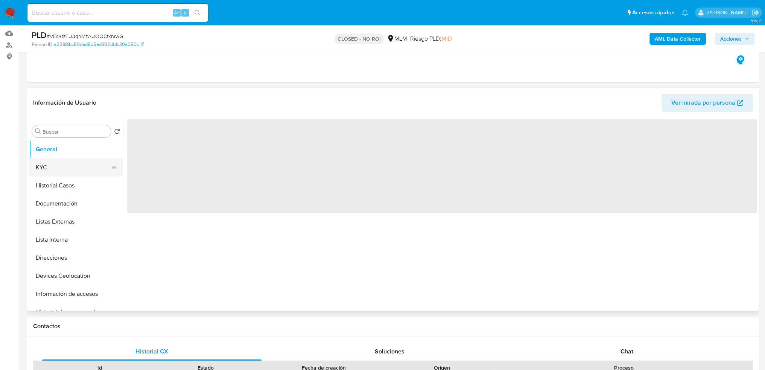
select select "10"
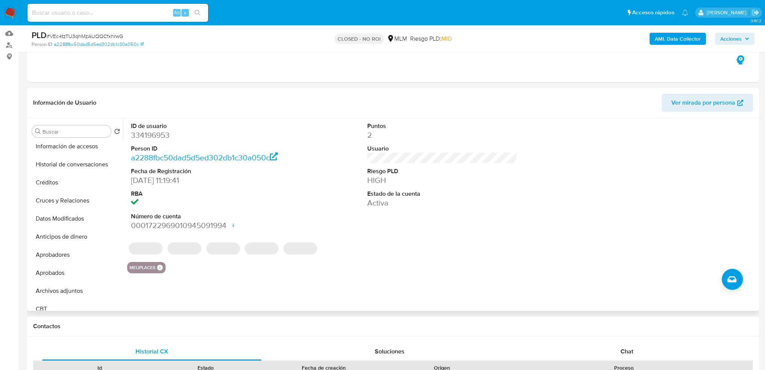
scroll to position [150, 0]
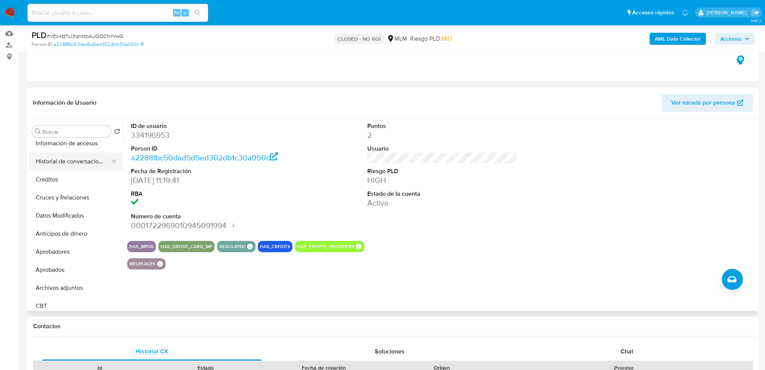
click at [81, 160] on button "Historial de conversaciones" at bounding box center [73, 161] width 88 height 18
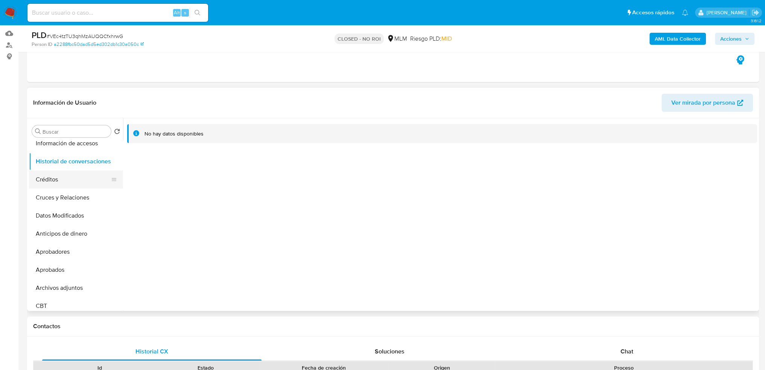
click at [60, 181] on button "Créditos" at bounding box center [73, 179] width 88 height 18
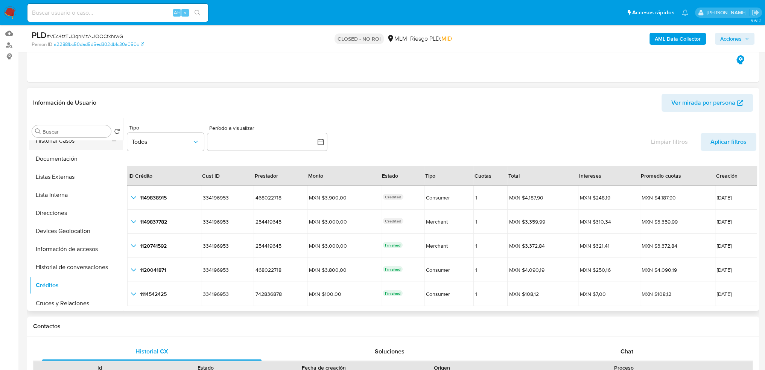
scroll to position [0, 0]
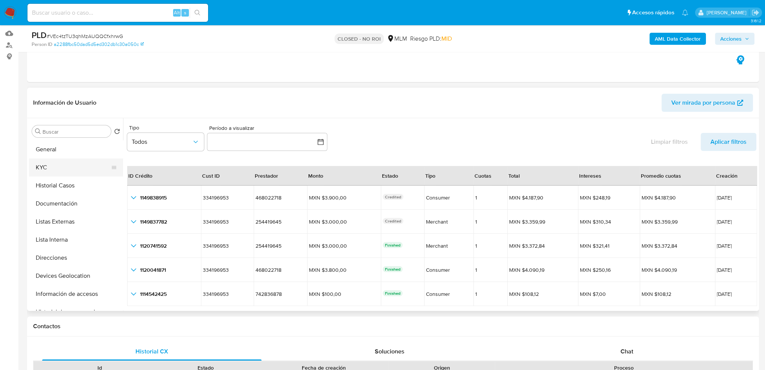
click at [68, 171] on button "KYC" at bounding box center [73, 167] width 88 height 18
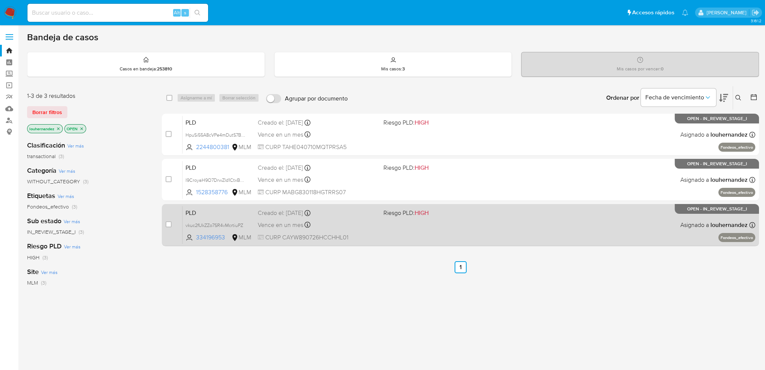
click at [348, 222] on div "Vence en un mes Vence el [DATE] 02:09:06" at bounding box center [318, 225] width 120 height 10
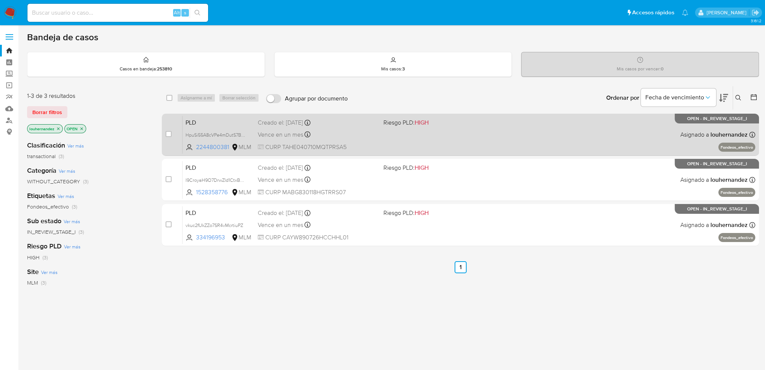
click at [268, 131] on span "Vence en un mes" at bounding box center [281, 135] width 46 height 8
click at [243, 125] on span "PLD" at bounding box center [218, 122] width 66 height 10
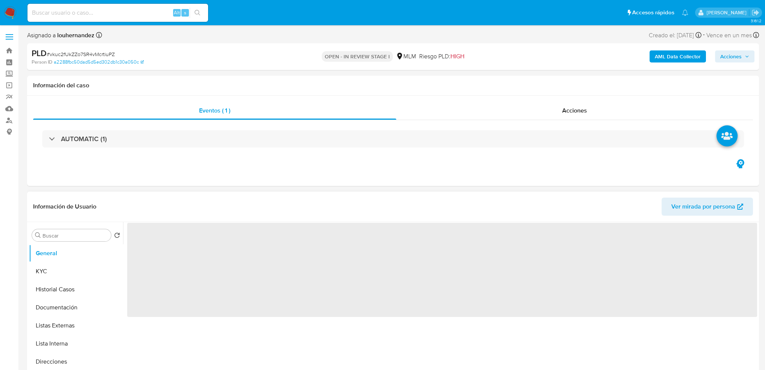
select select "10"
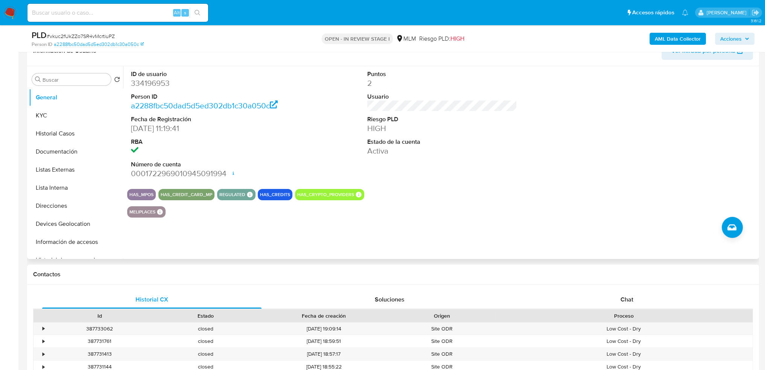
scroll to position [150, 0]
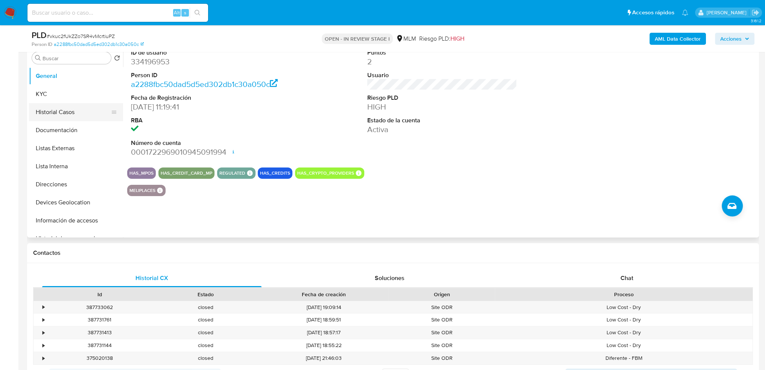
click at [60, 117] on button "Historial Casos" at bounding box center [73, 112] width 88 height 18
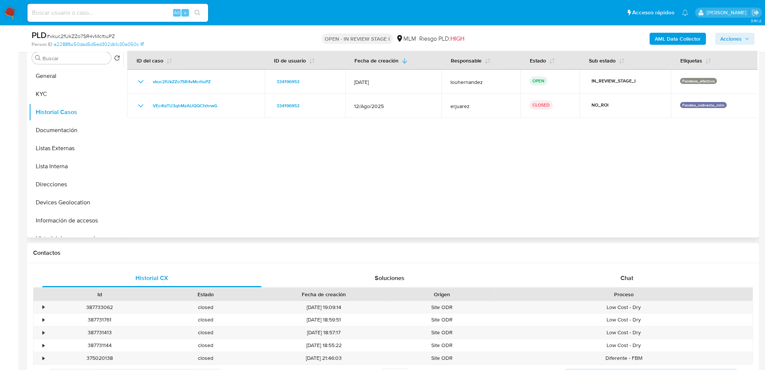
drag, startPoint x: 306, startPoint y: 170, endPoint x: 311, endPoint y: 172, distance: 5.1
drag, startPoint x: 311, startPoint y: 172, endPoint x: 275, endPoint y: 157, distance: 38.6
click at [275, 157] on div at bounding box center [440, 141] width 634 height 193
click at [49, 128] on button "Documentación" at bounding box center [73, 130] width 88 height 18
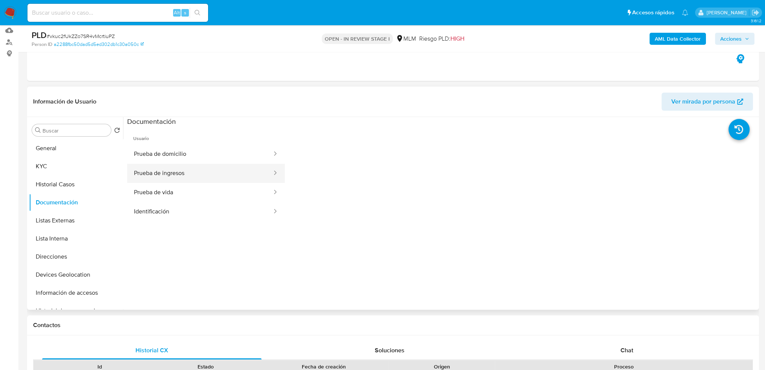
scroll to position [38, 0]
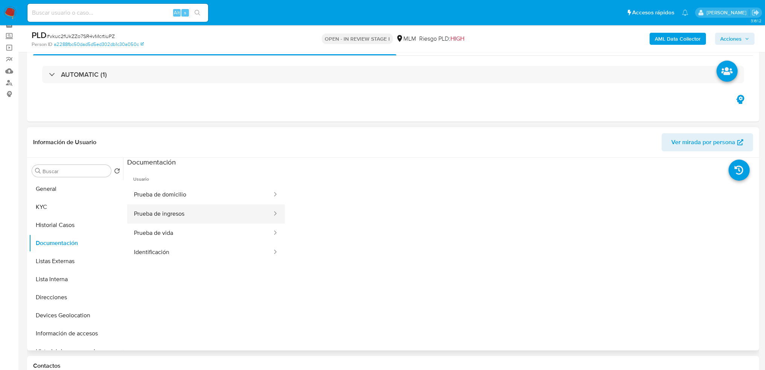
click at [184, 214] on button "Prueba de ingresos" at bounding box center [200, 213] width 146 height 19
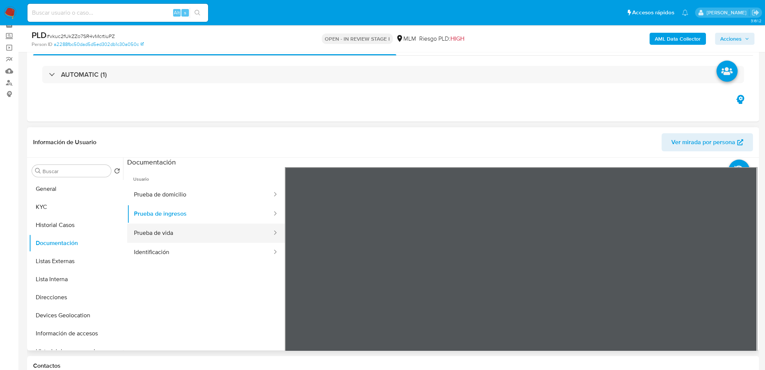
click at [163, 234] on button "Prueba de vida" at bounding box center [200, 232] width 146 height 19
click at [164, 257] on button "Identificación" at bounding box center [200, 252] width 146 height 19
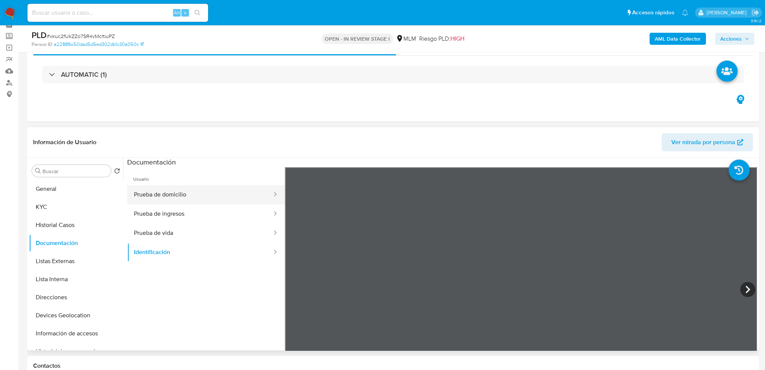
click at [190, 193] on button "Prueba de domicilio" at bounding box center [200, 194] width 146 height 19
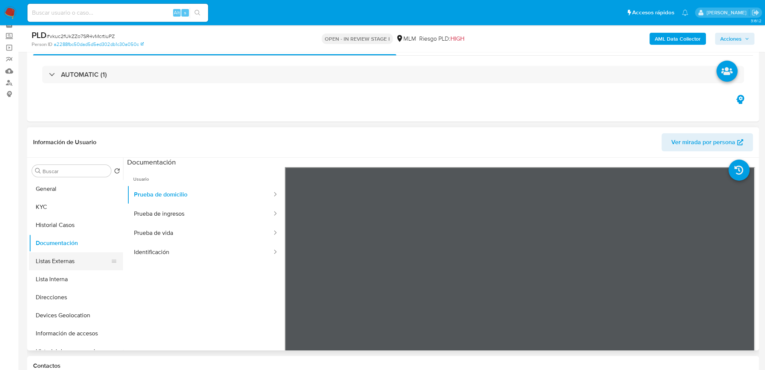
click at [68, 257] on button "Listas Externas" at bounding box center [73, 261] width 88 height 18
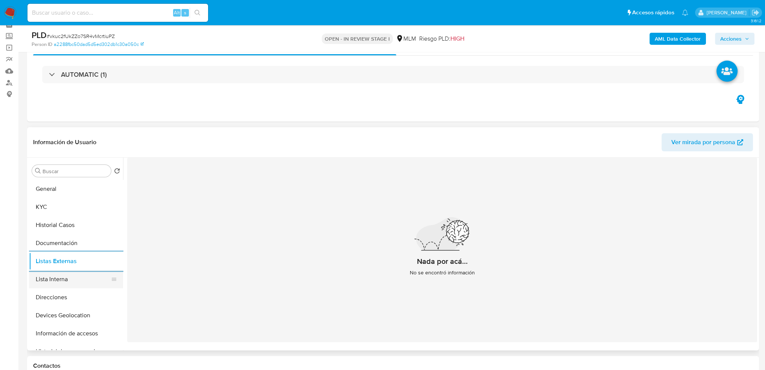
click at [61, 276] on button "Lista Interna" at bounding box center [73, 279] width 88 height 18
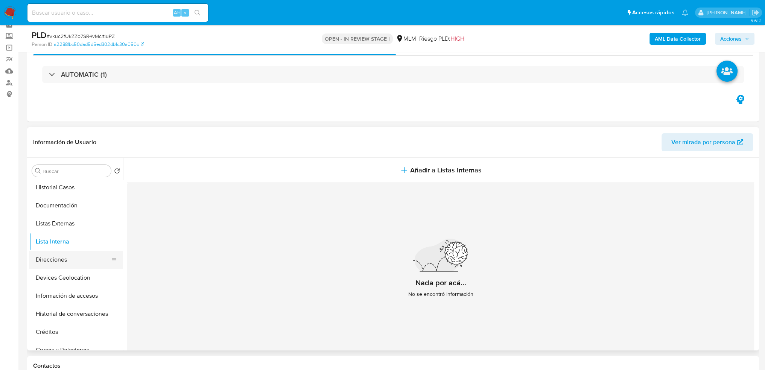
click at [77, 260] on button "Direcciones" at bounding box center [73, 260] width 88 height 18
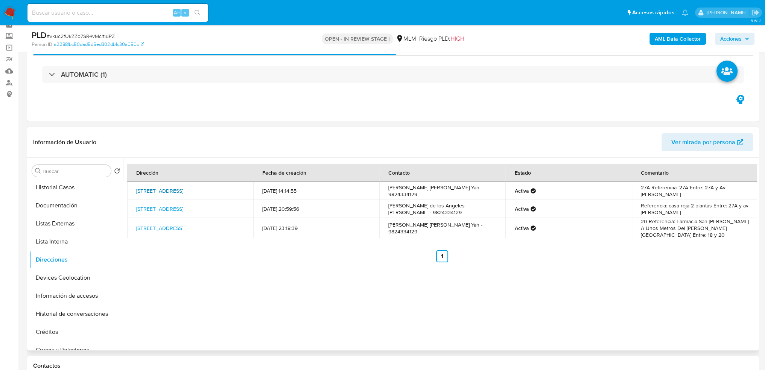
click at [183, 188] on link "[STREET_ADDRESS]" at bounding box center [159, 191] width 47 height 8
click at [183, 187] on link "[STREET_ADDRESS]" at bounding box center [159, 191] width 47 height 8
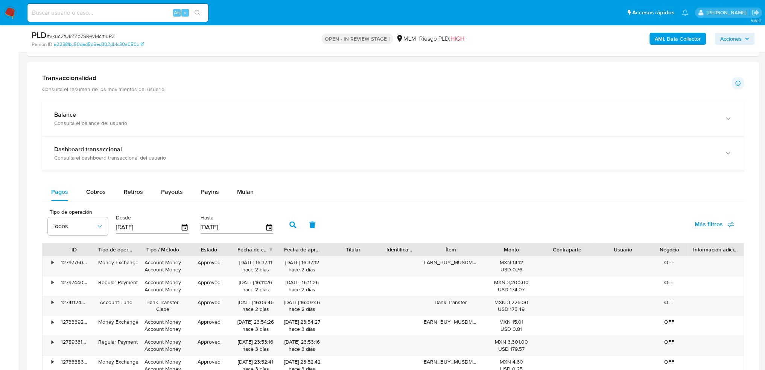
scroll to position [527, 0]
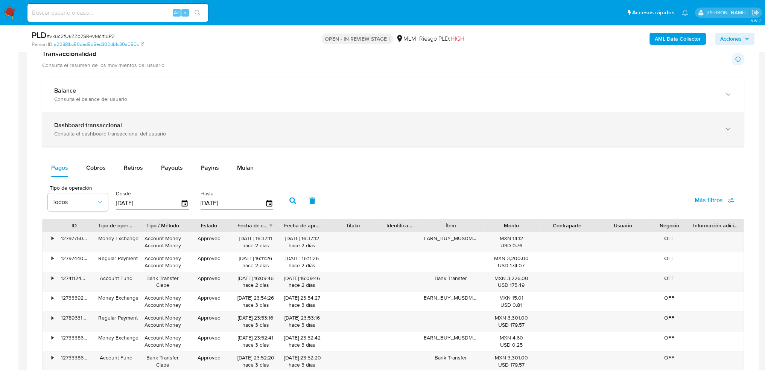
click at [126, 129] on div "Dashboard transaccional" at bounding box center [385, 126] width 663 height 8
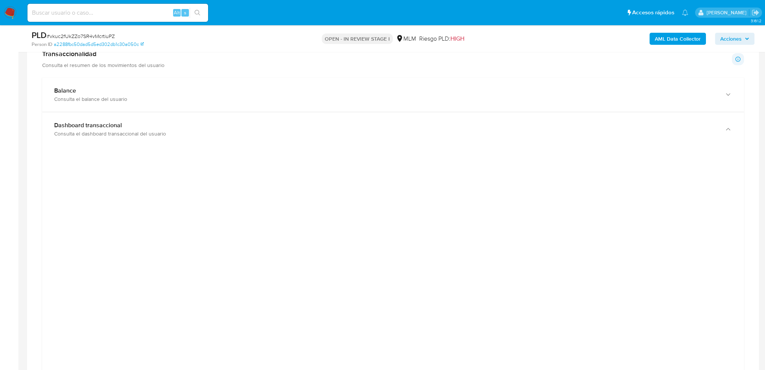
drag, startPoint x: 108, startPoint y: 302, endPoint x: 102, endPoint y: 257, distance: 45.7
click at [102, 257] on div at bounding box center [393, 321] width 690 height 339
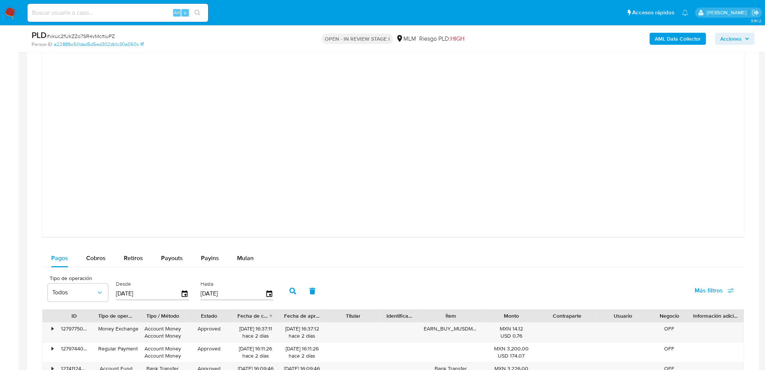
scroll to position [828, 0]
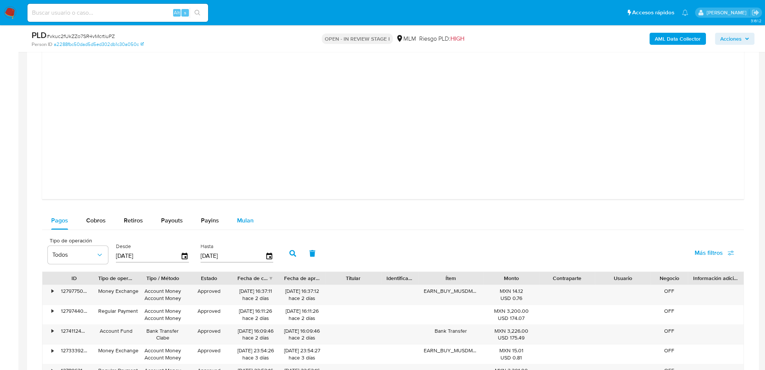
click at [248, 219] on span "Mulan" at bounding box center [245, 220] width 17 height 9
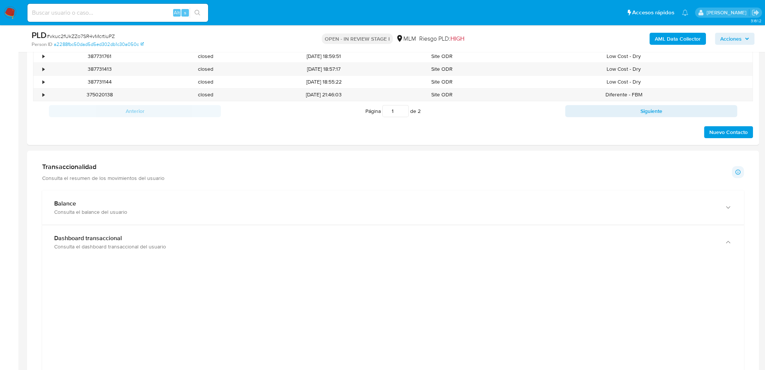
scroll to position [414, 0]
click at [315, 213] on div "Consulta el balance del usuario" at bounding box center [385, 211] width 663 height 7
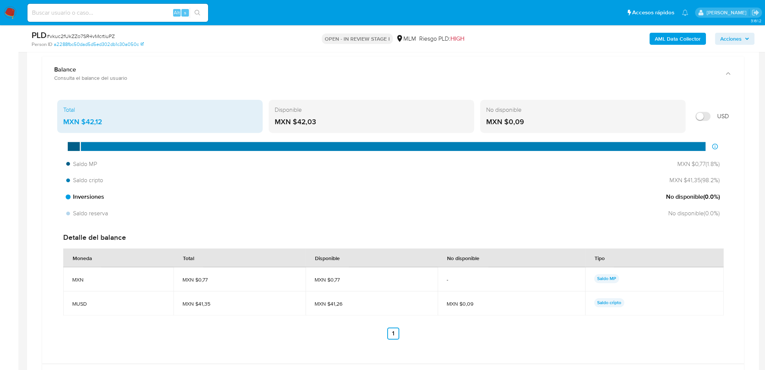
scroll to position [564, 0]
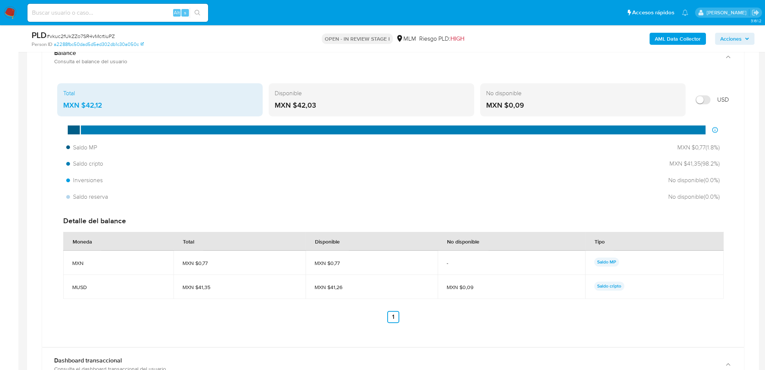
drag, startPoint x: 213, startPoint y: 263, endPoint x: 197, endPoint y: 263, distance: 15.8
click at [197, 263] on span "MXN $0,77" at bounding box center [239, 263] width 114 height 7
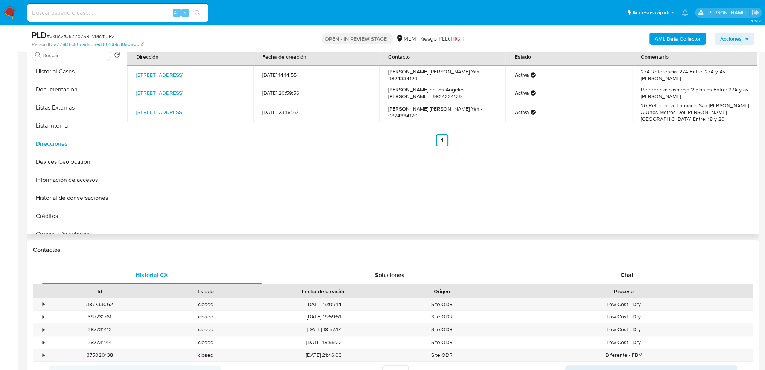
scroll to position [113, 0]
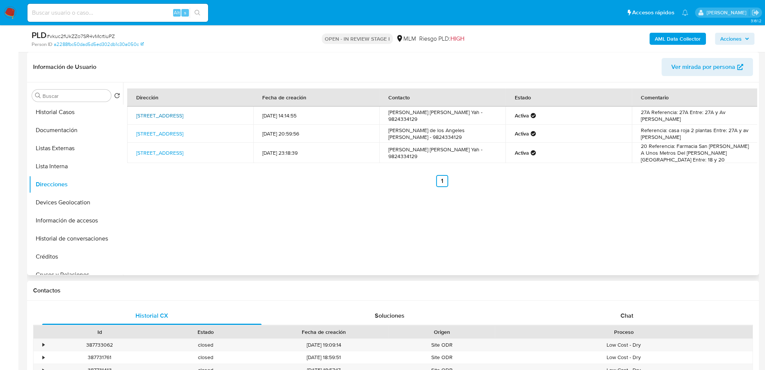
click at [178, 112] on link "Calle 31 Sn, Champotón, Campeche, 24400, Mexico SN" at bounding box center [159, 116] width 47 height 8
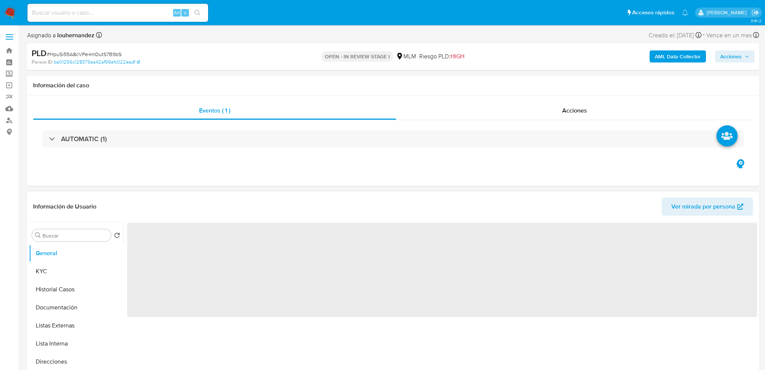
select select "10"
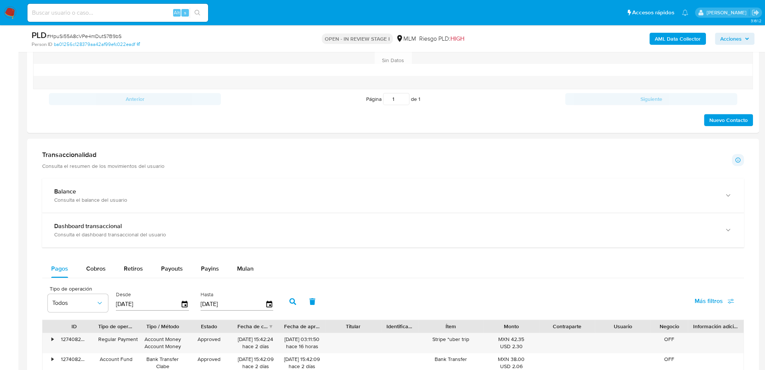
scroll to position [614, 0]
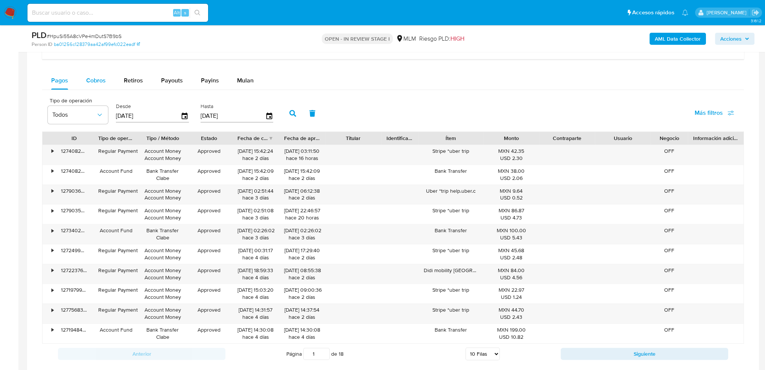
click at [101, 78] on span "Cobros" at bounding box center [96, 80] width 20 height 9
select select "10"
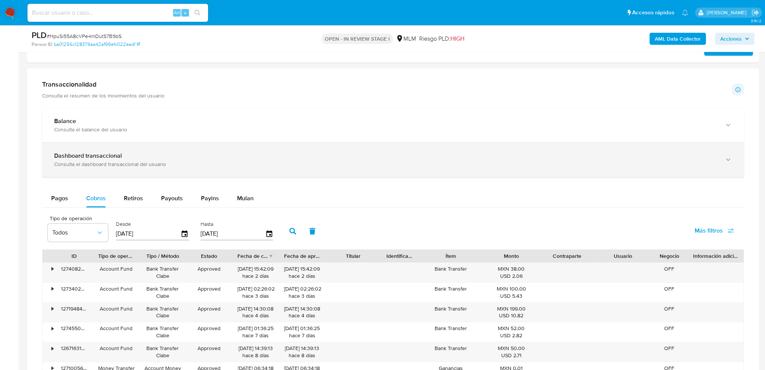
scroll to position [464, 0]
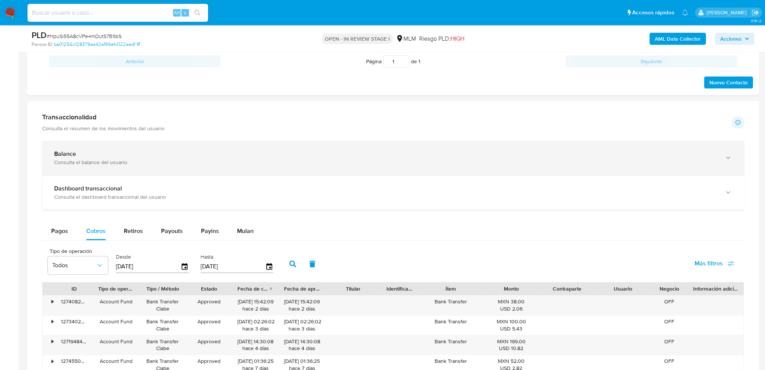
click at [104, 164] on div "Consulta el balance del usuario" at bounding box center [385, 162] width 663 height 7
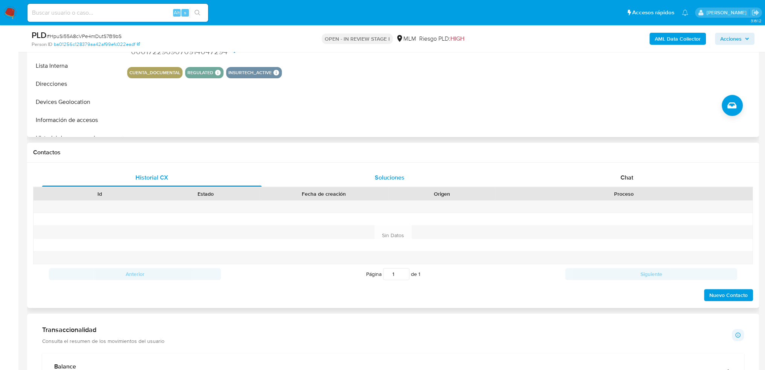
scroll to position [238, 0]
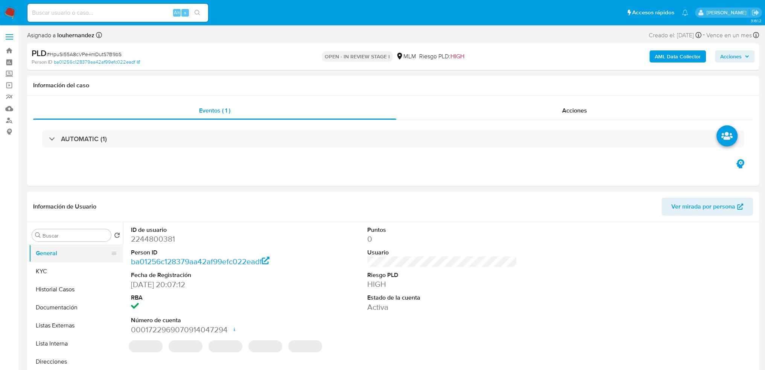
select select "10"
click at [59, 272] on button "KYC" at bounding box center [73, 271] width 88 height 18
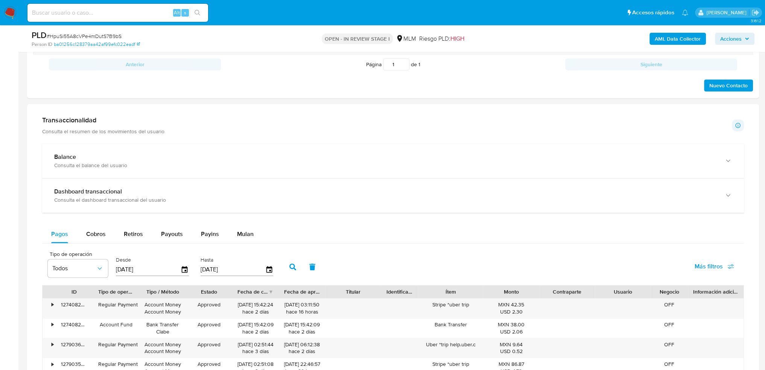
scroll to position [489, 0]
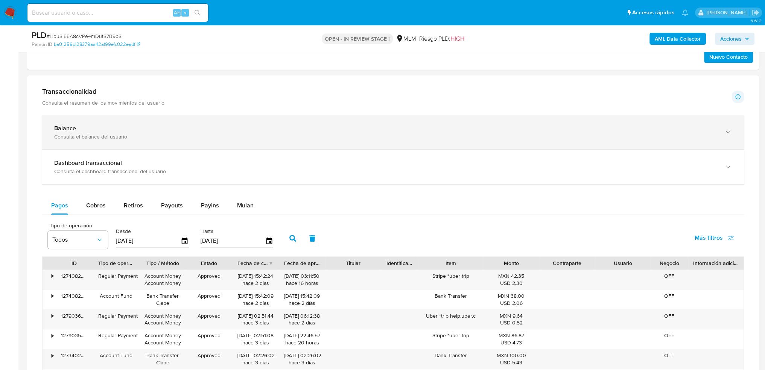
click at [77, 137] on div "Consulta el balance del usuario" at bounding box center [385, 136] width 663 height 7
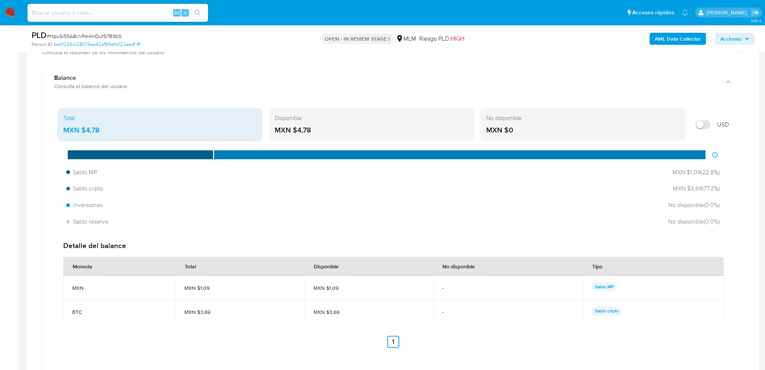
scroll to position [602, 0]
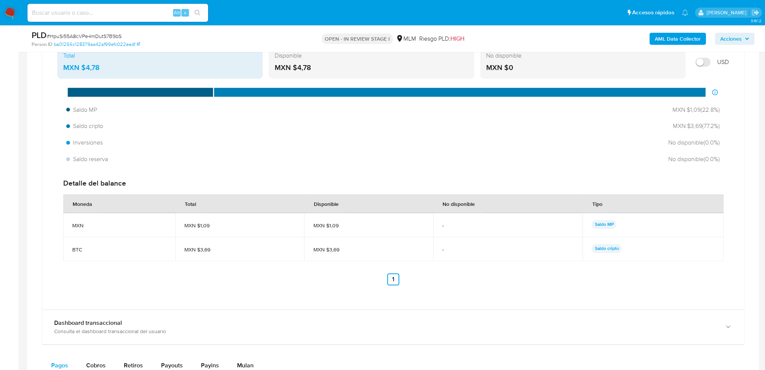
click at [608, 223] on p "Saldo MP" at bounding box center [603, 224] width 25 height 9
click at [12, 13] on img at bounding box center [10, 12] width 13 height 13
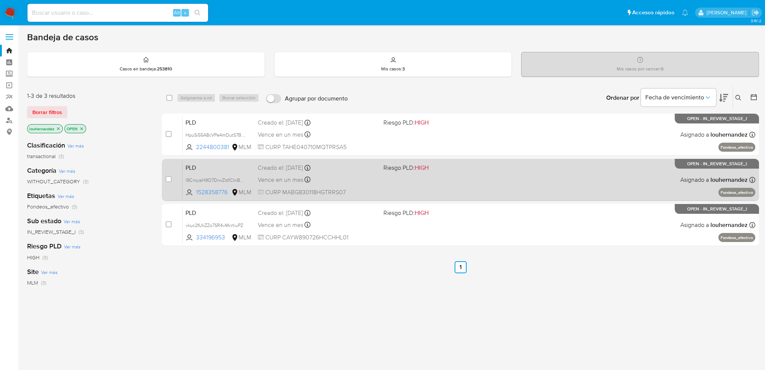
click at [302, 185] on div "PLD I9CroyaH9O7DrwZld1CtxBWB 1528358776 MLM Riesgo PLD: HIGH Creado el: [DATE] …" at bounding box center [468, 180] width 573 height 38
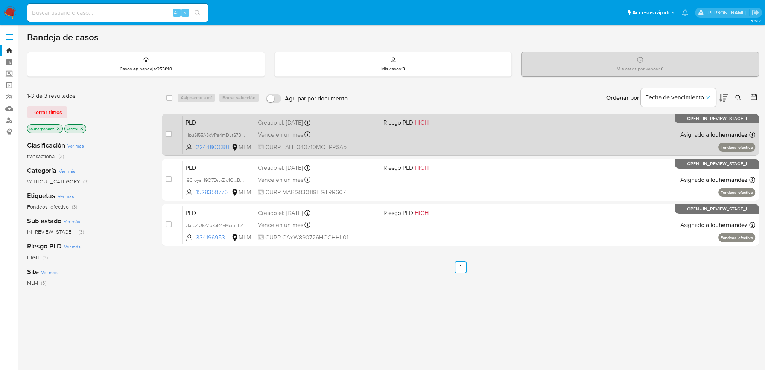
click at [298, 134] on span "Vence en un mes" at bounding box center [281, 135] width 46 height 8
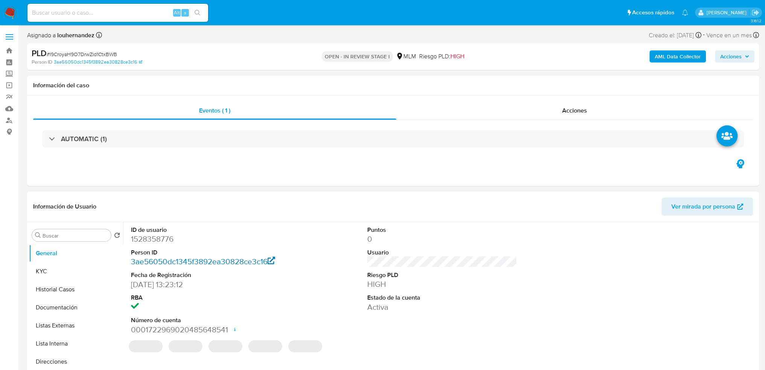
select select "10"
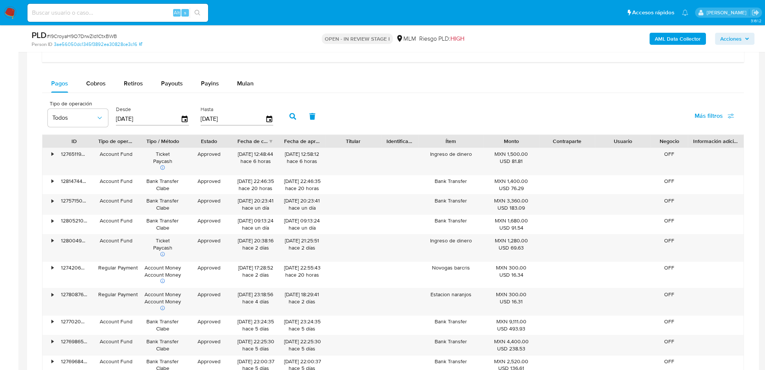
scroll to position [564, 0]
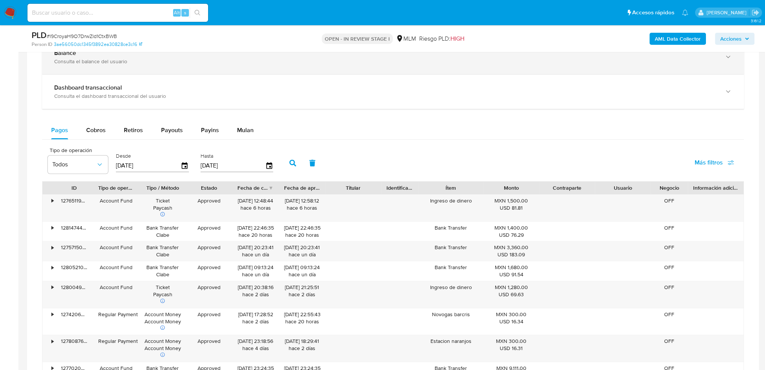
click at [85, 60] on div "Consulta el balance del usuario" at bounding box center [385, 61] width 663 height 7
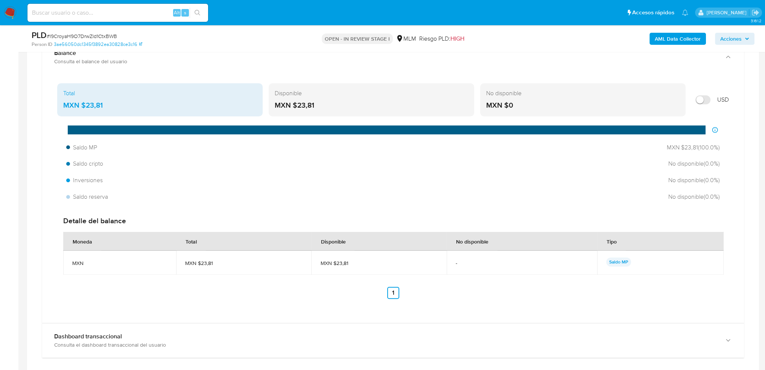
click at [12, 16] on img at bounding box center [10, 12] width 13 height 13
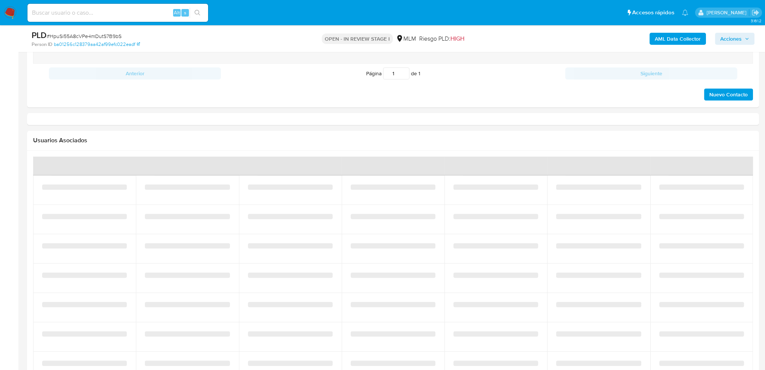
select select "10"
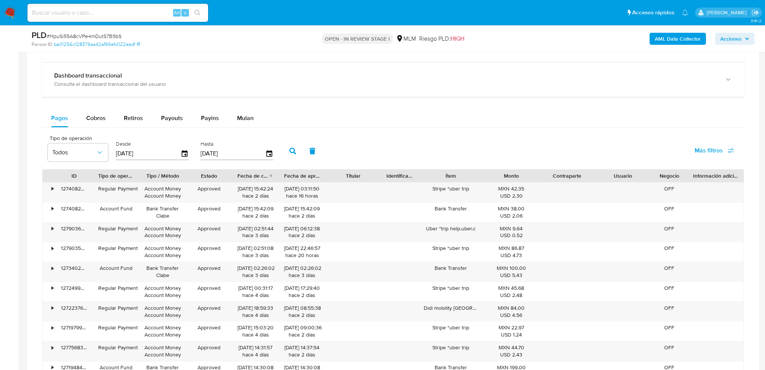
scroll to position [527, 0]
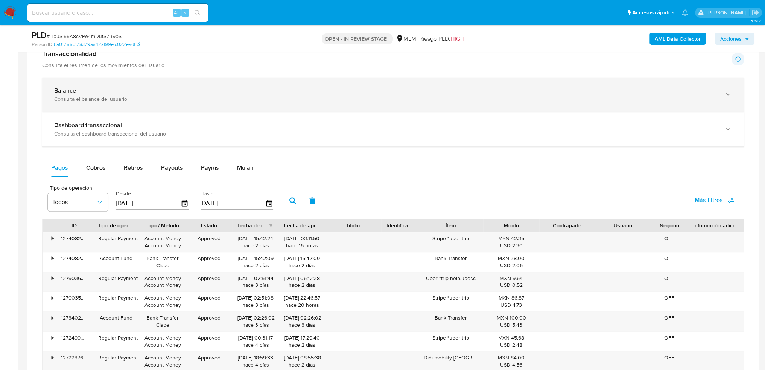
click at [126, 92] on div "Balance" at bounding box center [385, 91] width 663 height 8
